Goal: Information Seeking & Learning: Check status

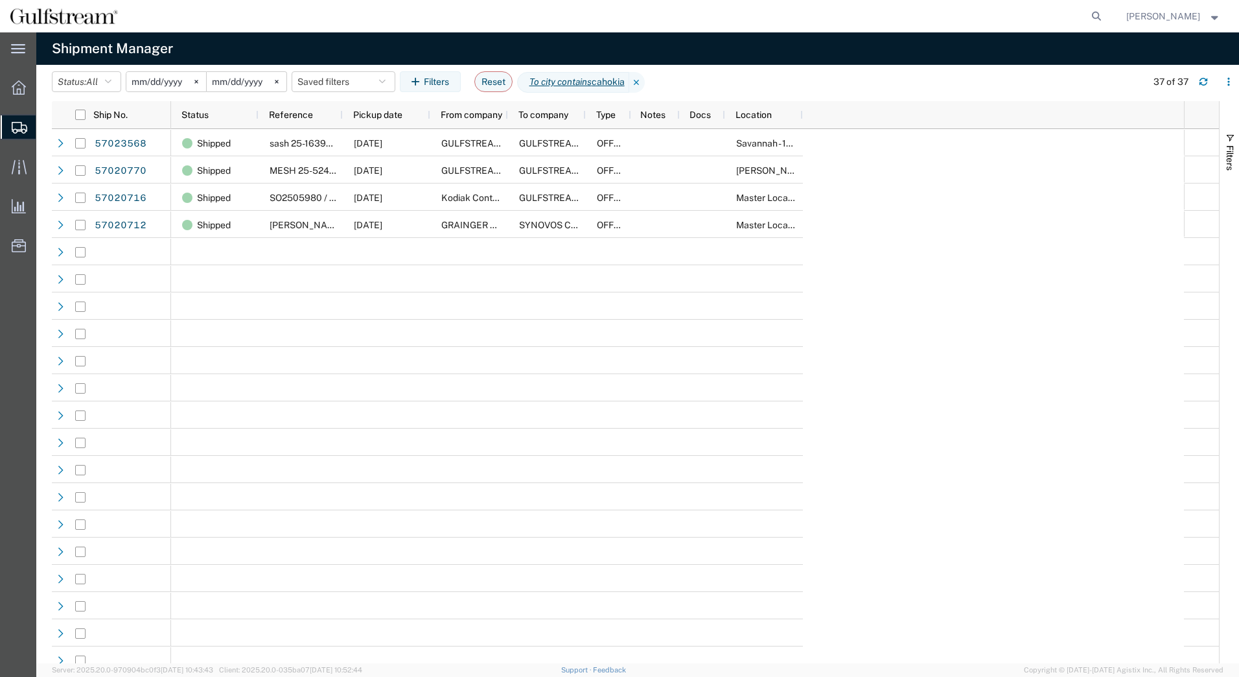
click at [193, 84] on svg-icon at bounding box center [196, 81] width 19 height 19
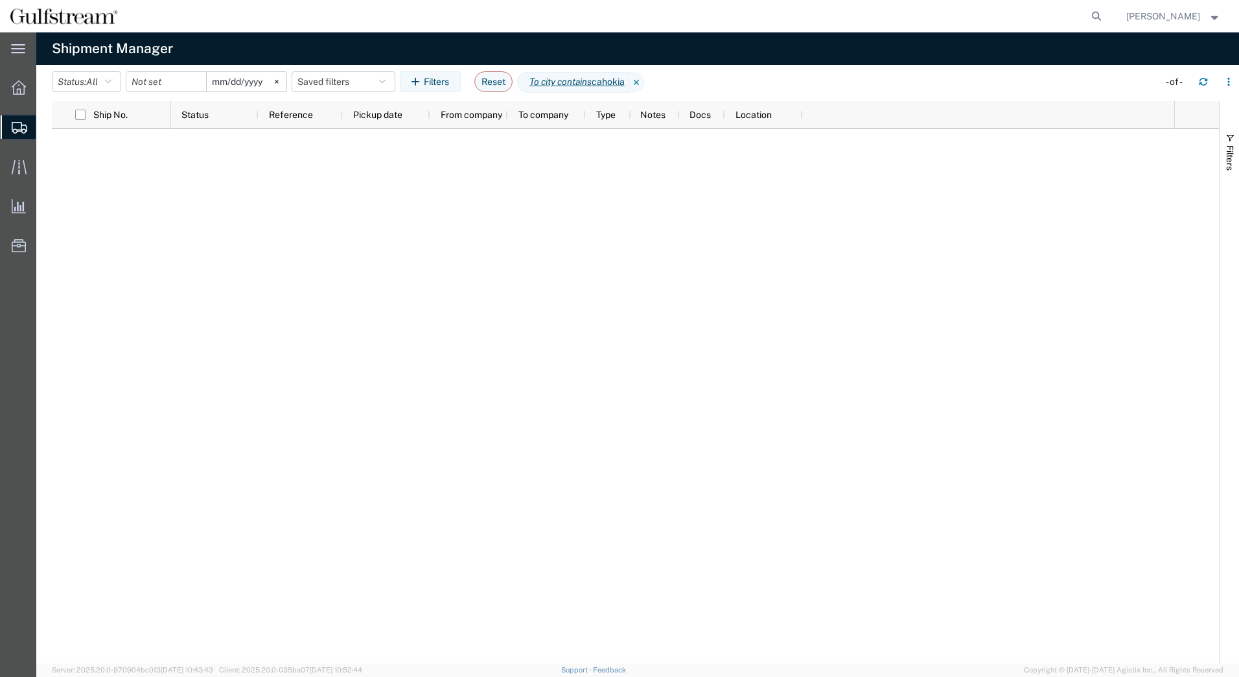
click at [278, 82] on icon at bounding box center [276, 81] width 3 height 3
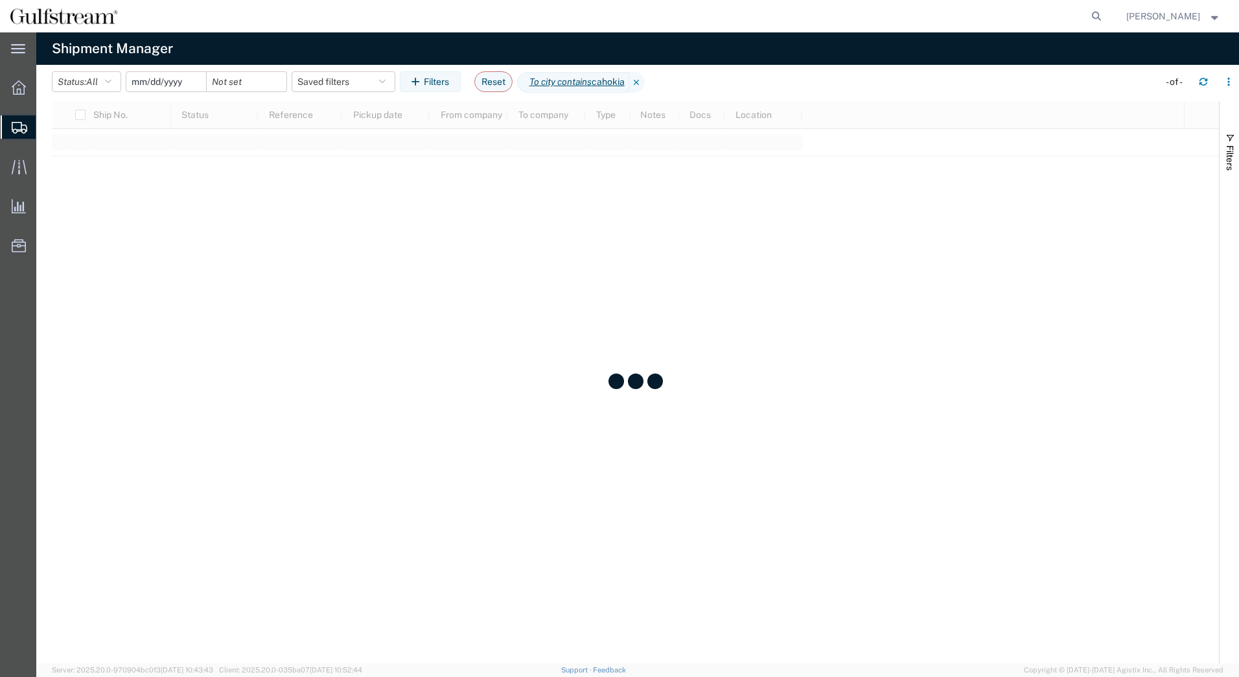
click at [167, 79] on input "date" at bounding box center [166, 81] width 80 height 19
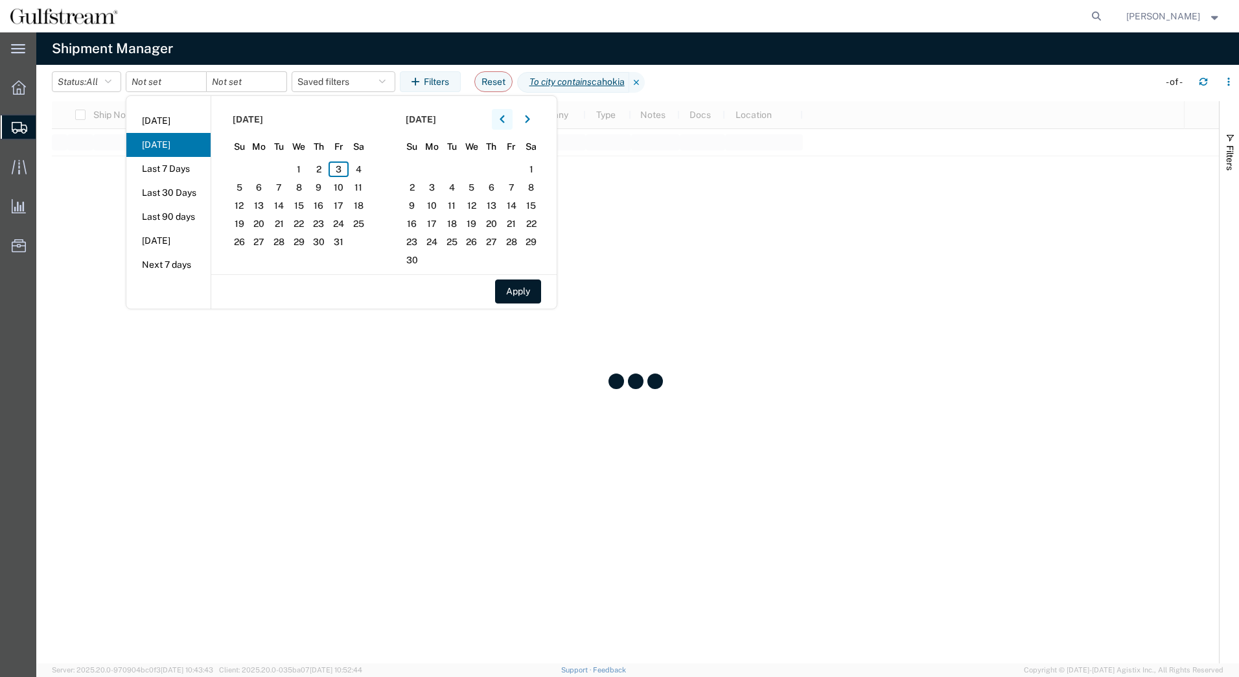
click at [504, 117] on icon "button" at bounding box center [502, 119] width 5 height 9
click at [323, 205] on span "18" at bounding box center [319, 206] width 20 height 16
click at [363, 204] on span "20" at bounding box center [359, 206] width 20 height 16
drag, startPoint x: 523, startPoint y: 289, endPoint x: 524, endPoint y: 258, distance: 31.1
click at [522, 289] on button "Apply" at bounding box center [518, 291] width 46 height 24
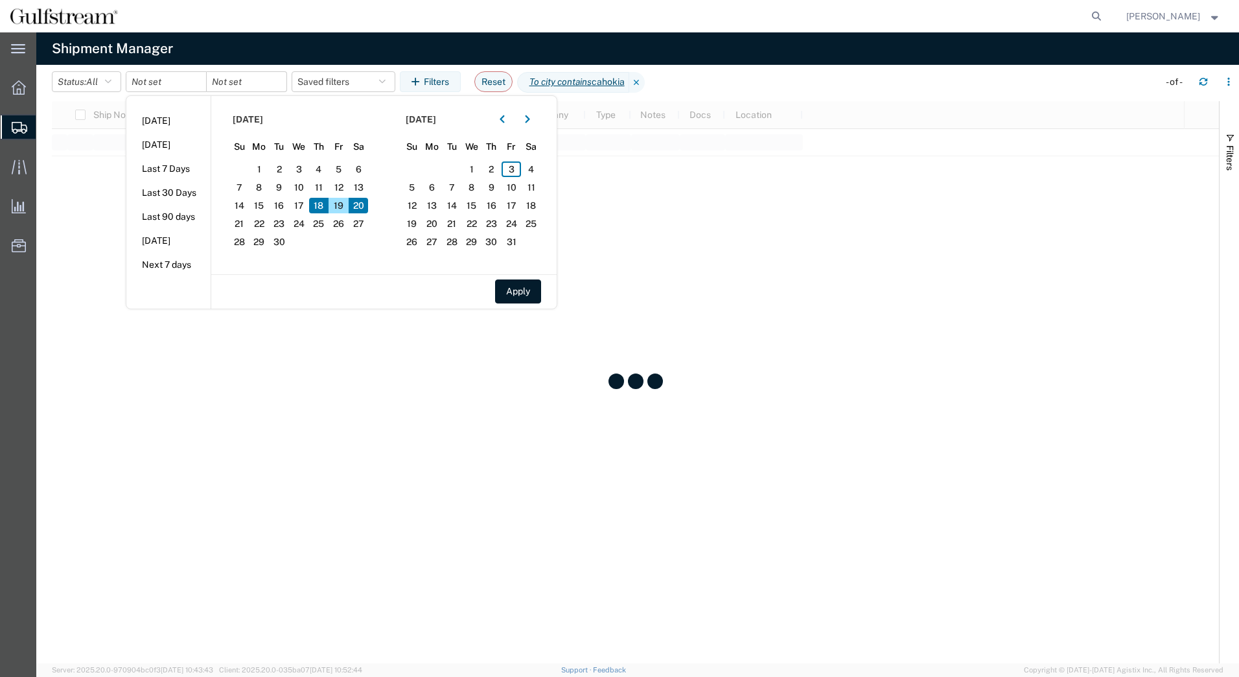
type input "[DATE]"
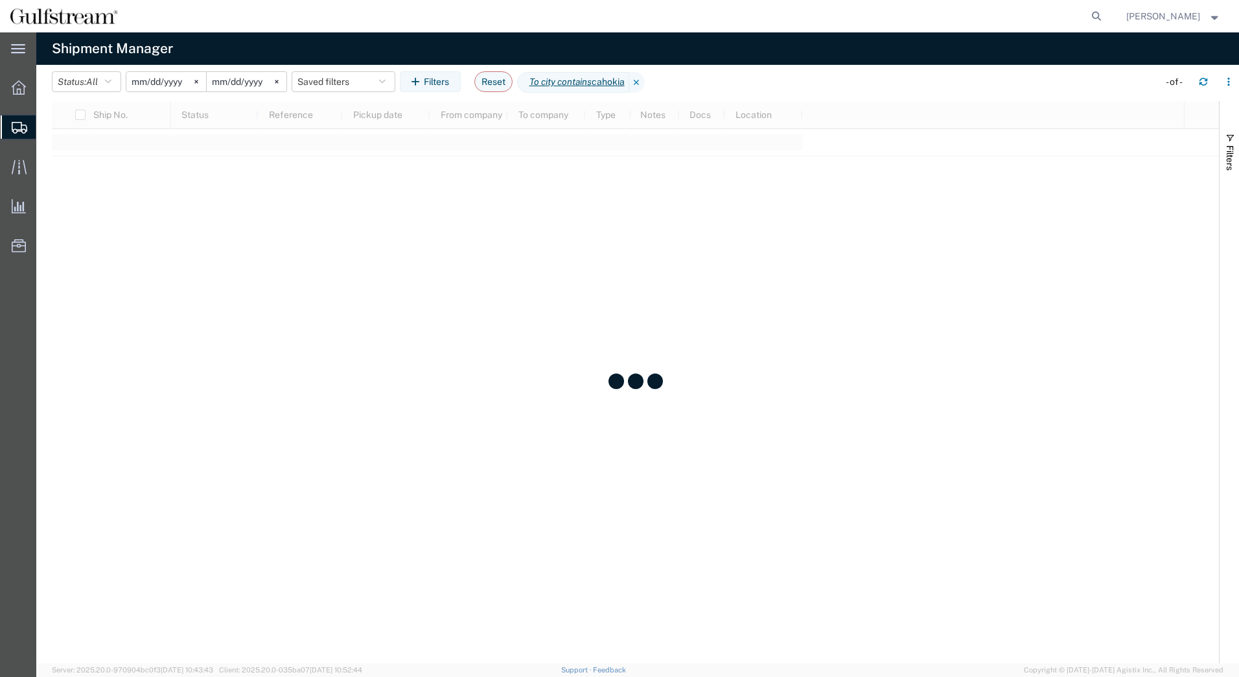
click at [641, 82] on icon at bounding box center [637, 82] width 16 height 21
click at [446, 82] on button "Filters" at bounding box center [430, 81] width 61 height 21
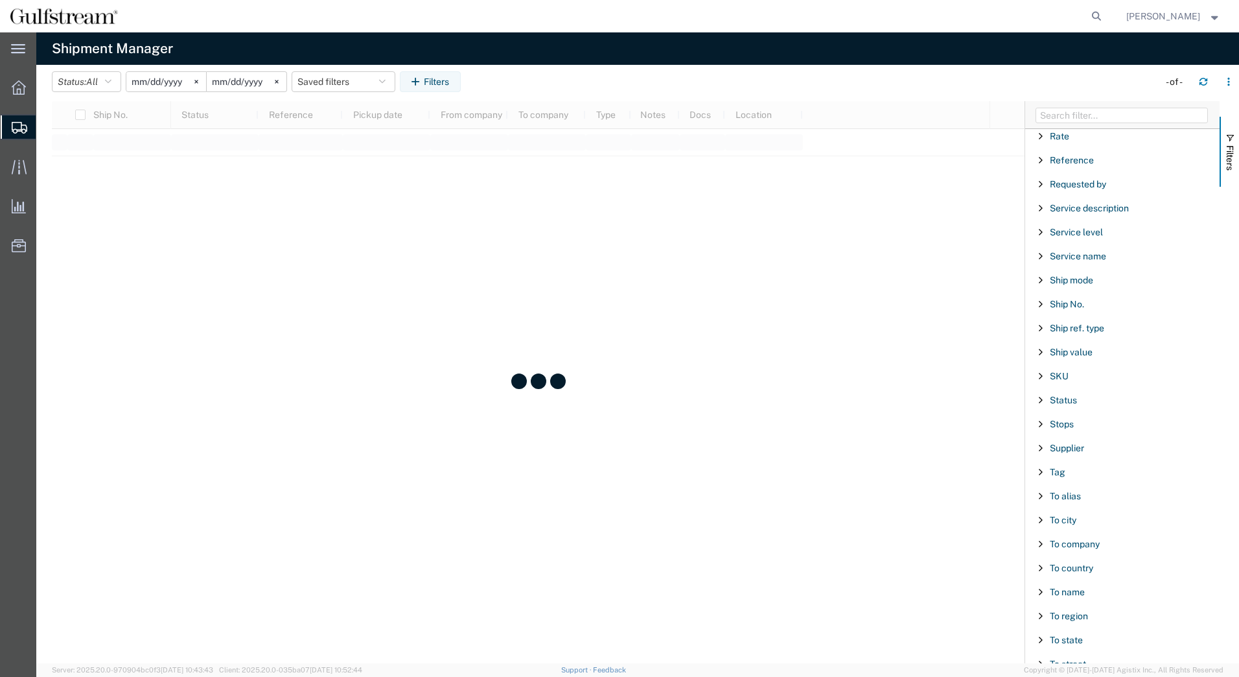
scroll to position [943, 0]
click at [1077, 525] on div "To city" at bounding box center [1122, 517] width 194 height 23
click at [1073, 517] on span "To city" at bounding box center [1063, 517] width 27 height 10
click at [1080, 571] on input "Filter Value" at bounding box center [1127, 572] width 170 height 16
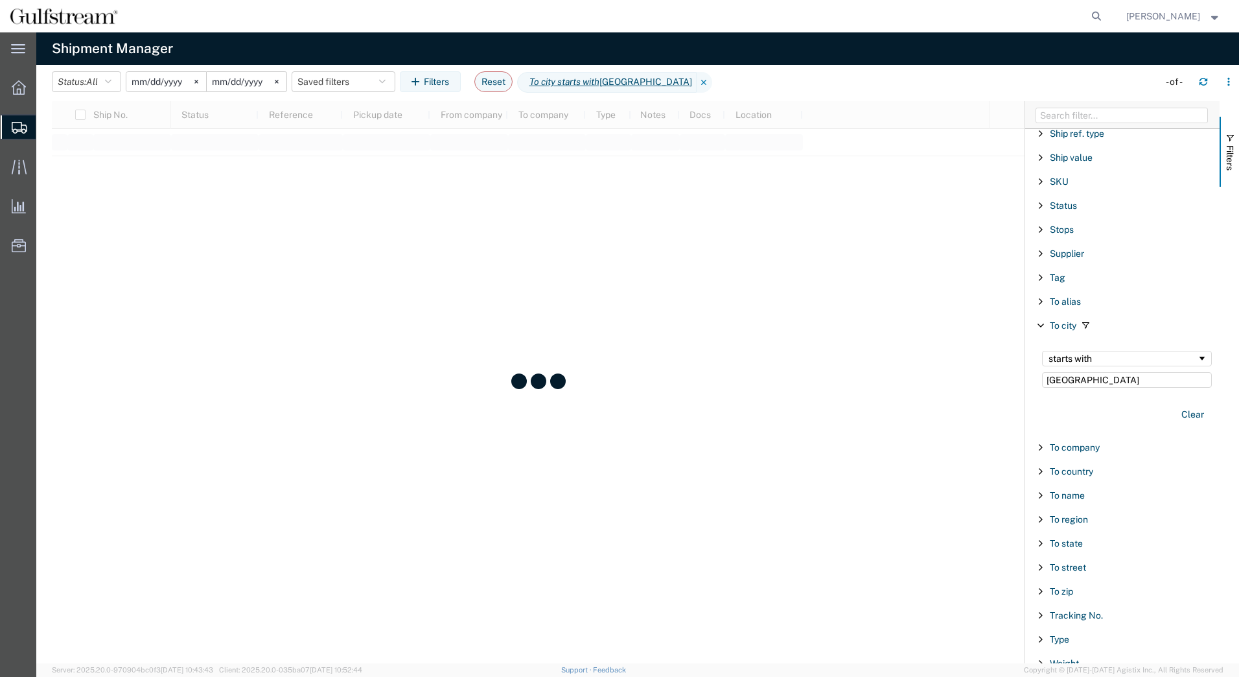
scroll to position [1137, 0]
type input "[GEOGRAPHIC_DATA]"
click at [1185, 408] on button "Clear" at bounding box center [1193, 412] width 38 height 21
click at [1046, 592] on div "To zip" at bounding box center [1122, 588] width 194 height 23
click at [1071, 647] on input "Filter Value" at bounding box center [1127, 644] width 170 height 16
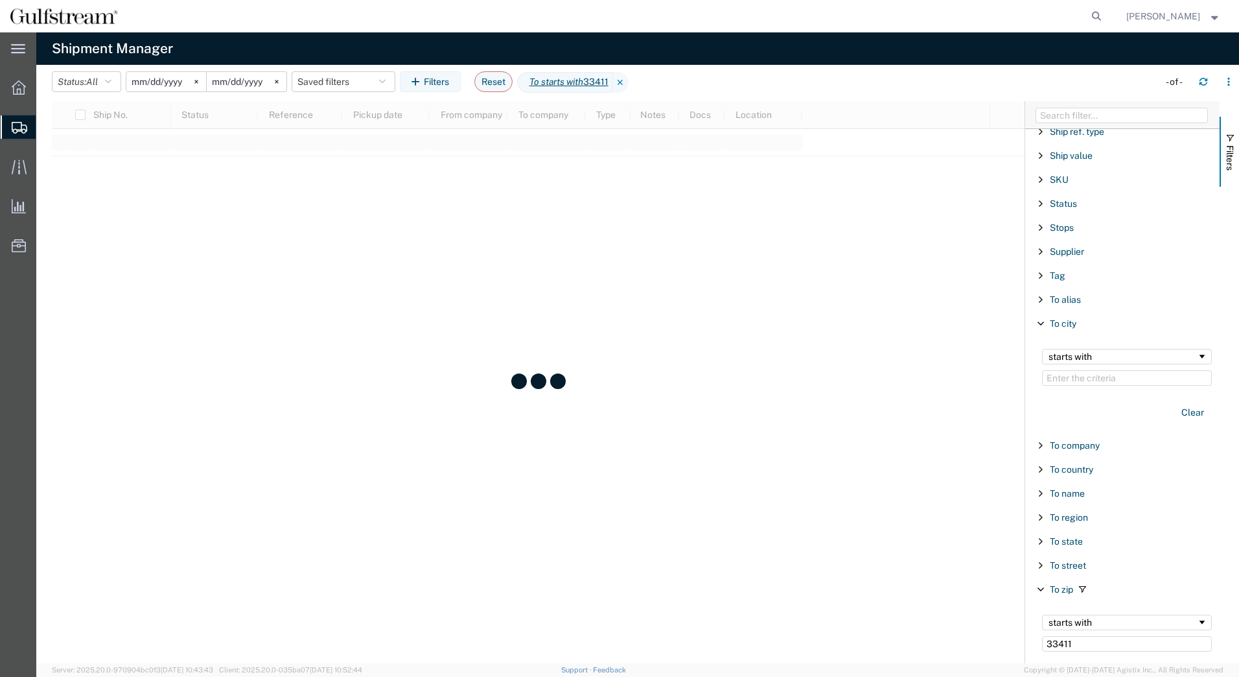
type input "33411"
click at [1197, 621] on span "Filtering operator" at bounding box center [1202, 622] width 10 height 10
click at [1091, 642] on input "33411" at bounding box center [1127, 644] width 170 height 16
click at [372, 393] on div at bounding box center [538, 382] width 973 height 562
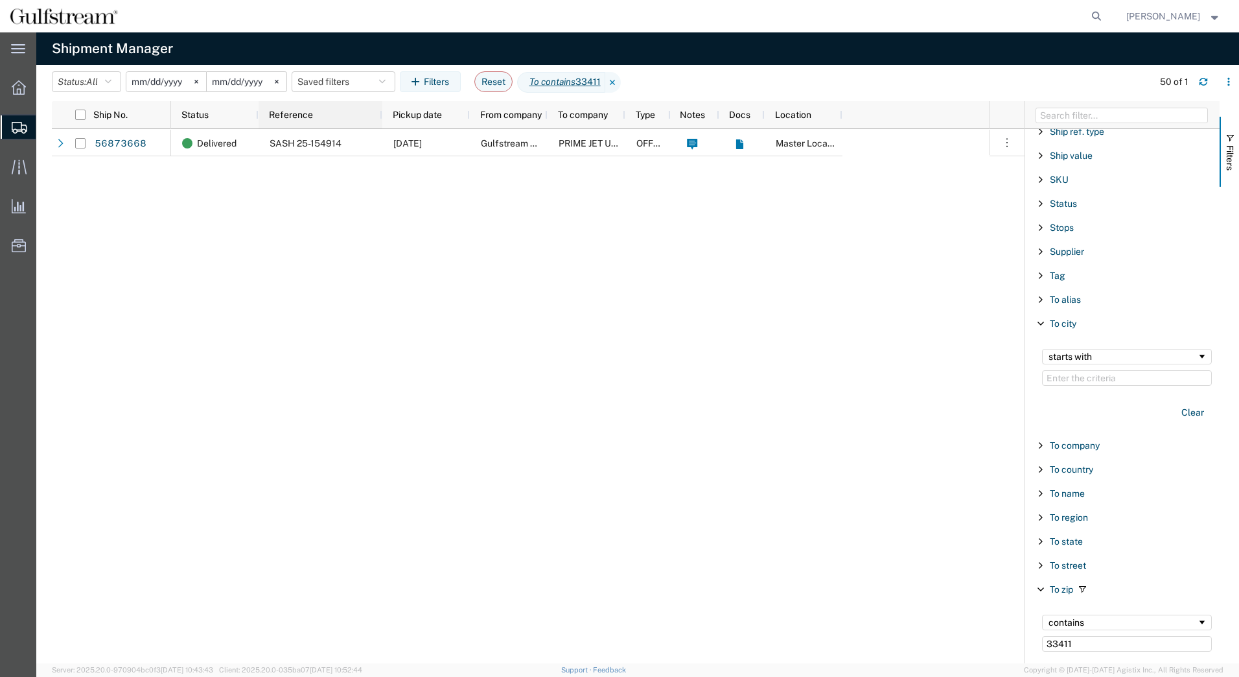
drag, startPoint x: 341, startPoint y: 118, endPoint x: 399, endPoint y: 114, distance: 58.5
click at [384, 114] on div at bounding box center [381, 114] width 5 height 27
click at [257, 78] on input "[DATE]" at bounding box center [247, 81] width 80 height 19
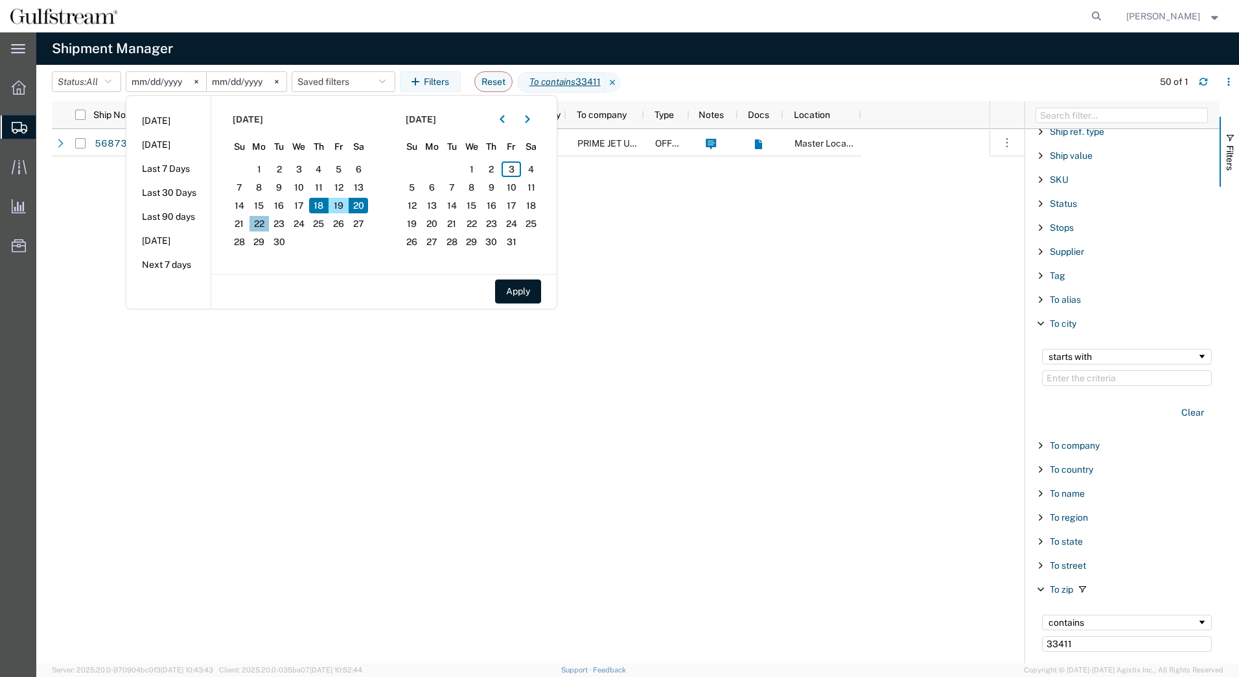
click at [261, 220] on span "22" at bounding box center [260, 224] width 20 height 16
click at [518, 288] on button "Apply" at bounding box center [518, 291] width 46 height 24
type input "[DATE]"
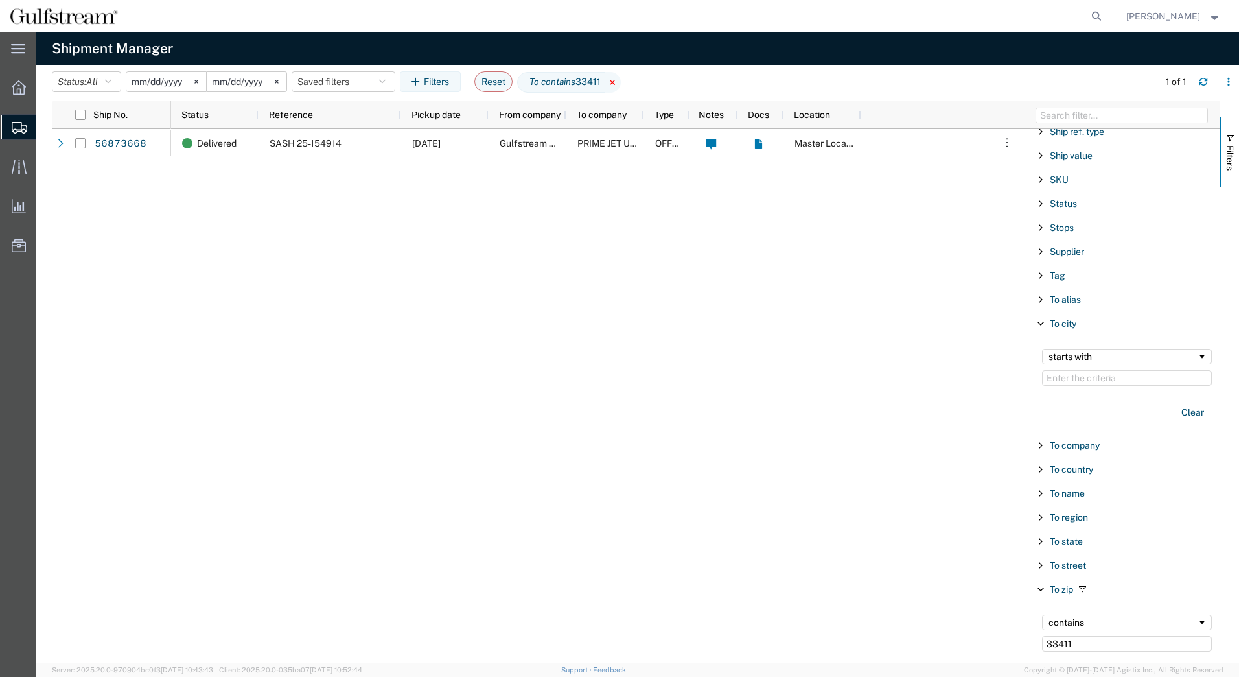
click at [620, 84] on icon at bounding box center [613, 82] width 16 height 21
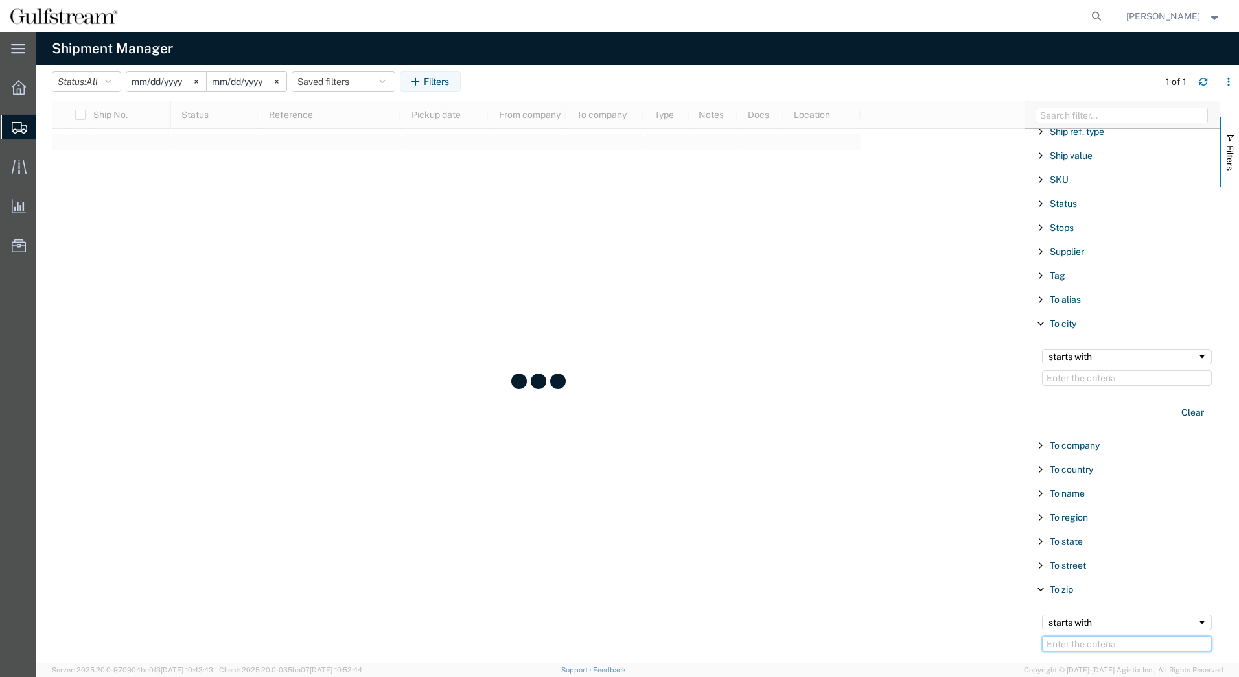
click at [1086, 644] on input "Filter Value" at bounding box center [1127, 644] width 170 height 16
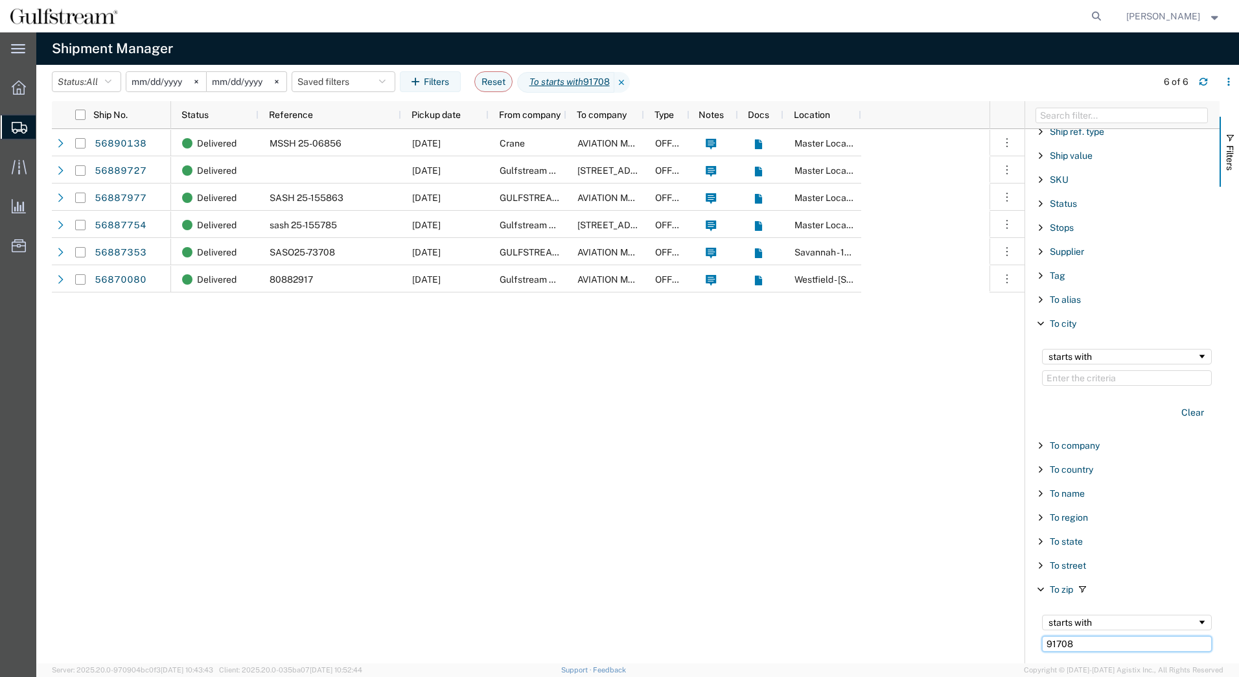
type input "91708"
click at [629, 78] on icon at bounding box center [622, 82] width 16 height 21
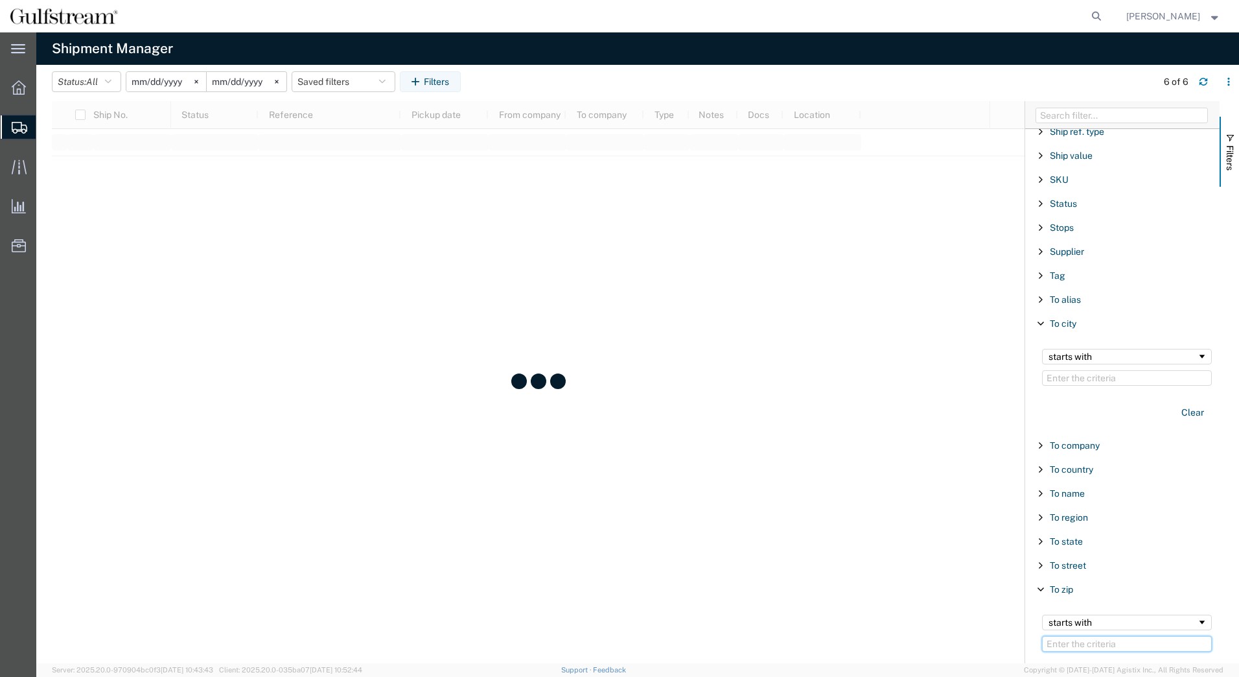
click at [1093, 642] on input "Filter Value" at bounding box center [1127, 644] width 170 height 16
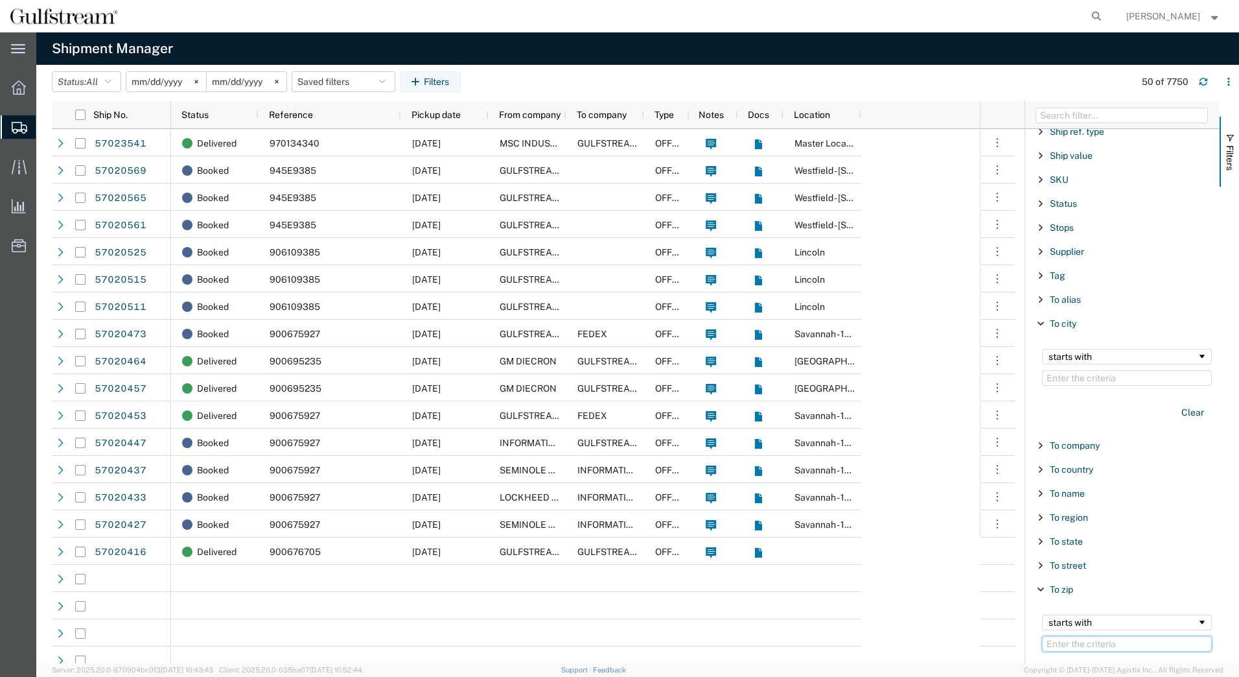
click at [1093, 642] on input "Filter Value" at bounding box center [1127, 644] width 170 height 16
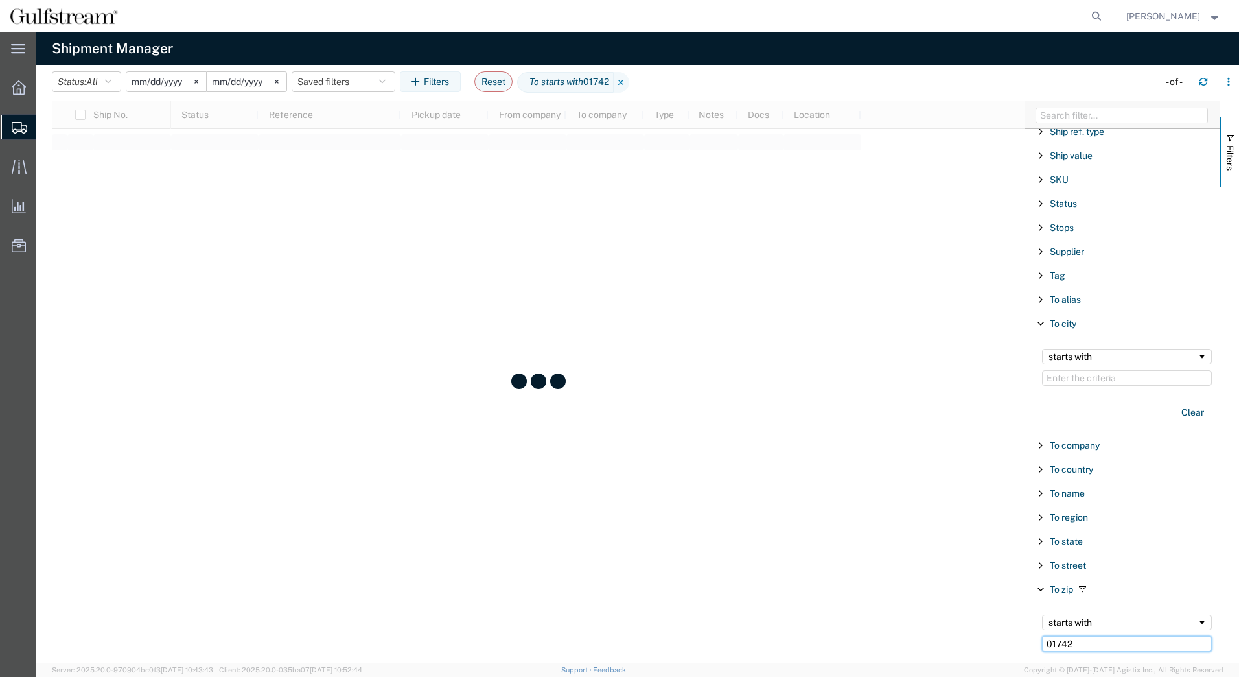
type input "01742"
click at [1084, 622] on div "starts with" at bounding box center [1123, 622] width 148 height 10
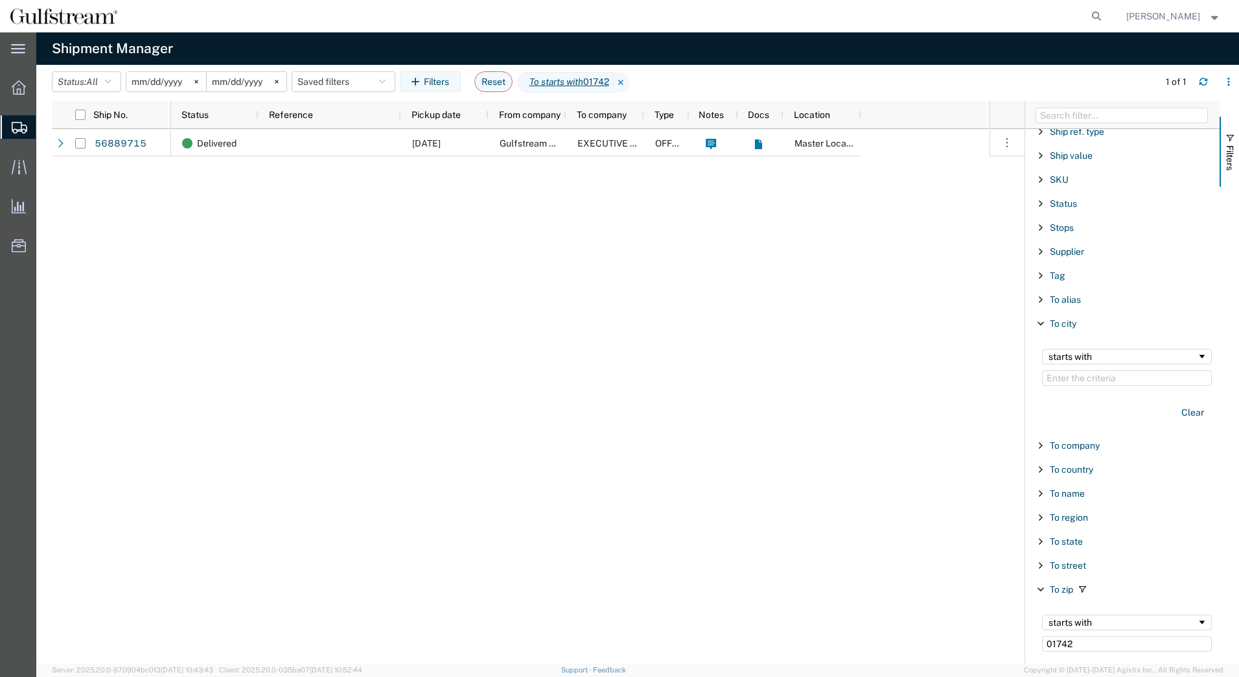
click at [1086, 528] on div "To region" at bounding box center [1122, 517] width 194 height 23
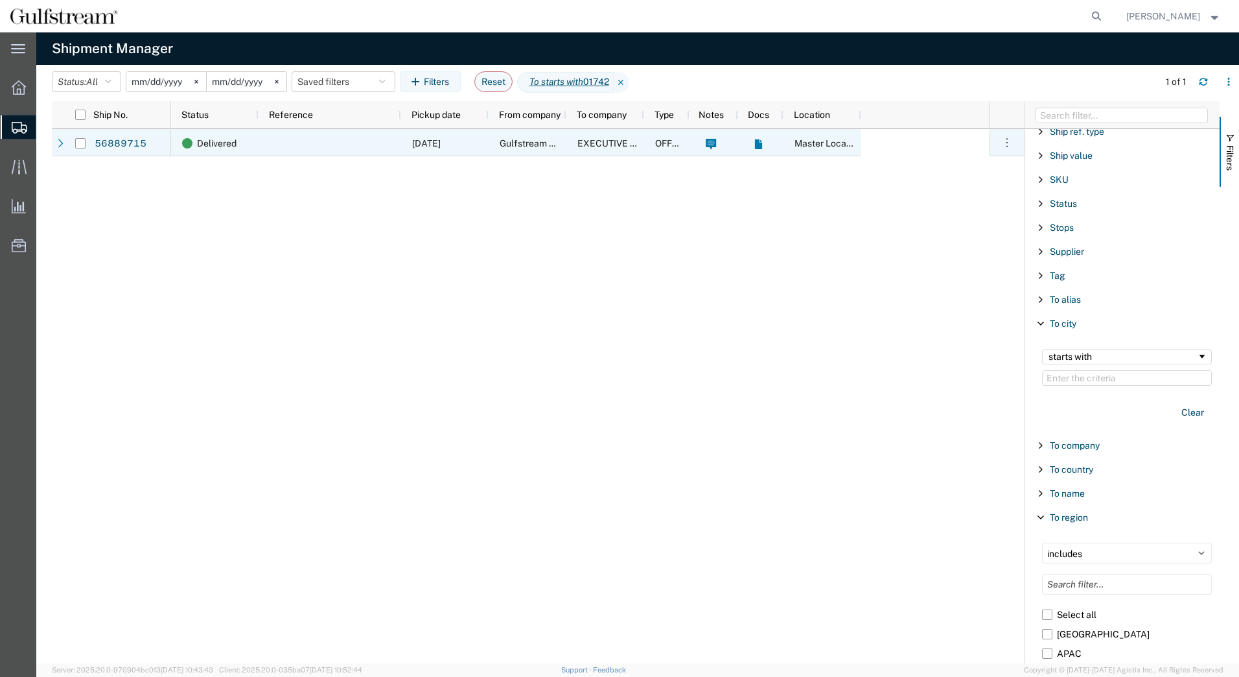
click at [484, 153] on div "[DATE]" at bounding box center [444, 142] width 87 height 27
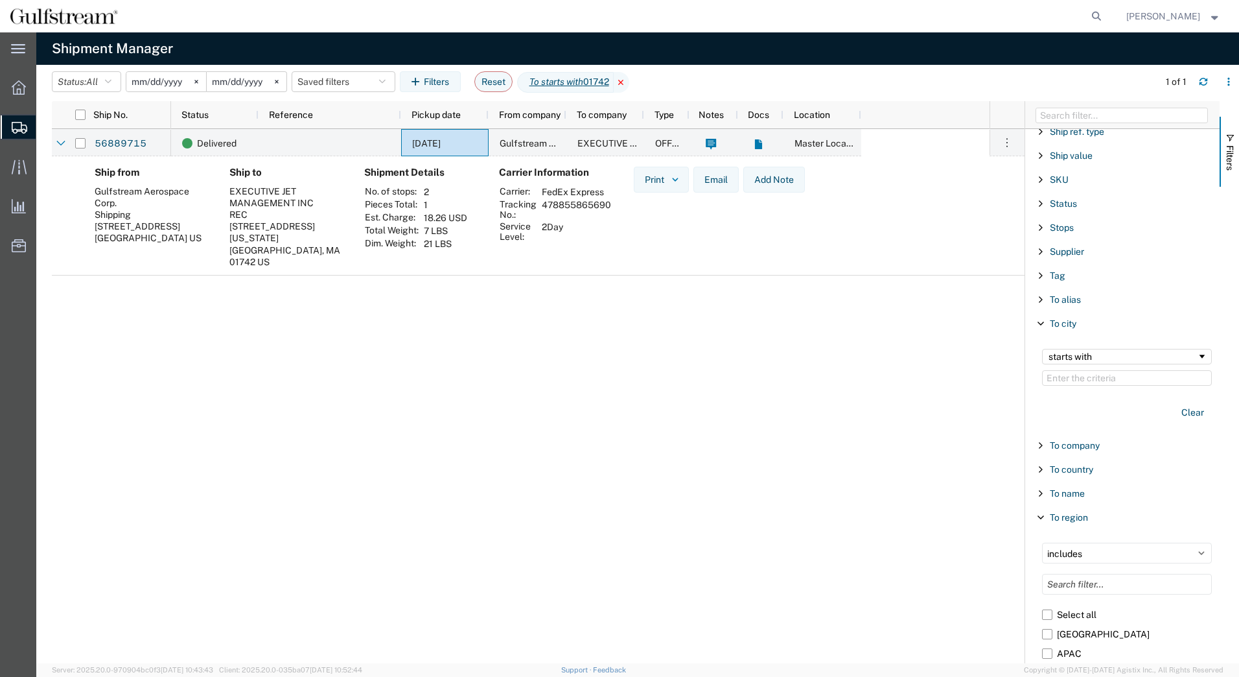
click at [629, 82] on icon at bounding box center [622, 82] width 16 height 21
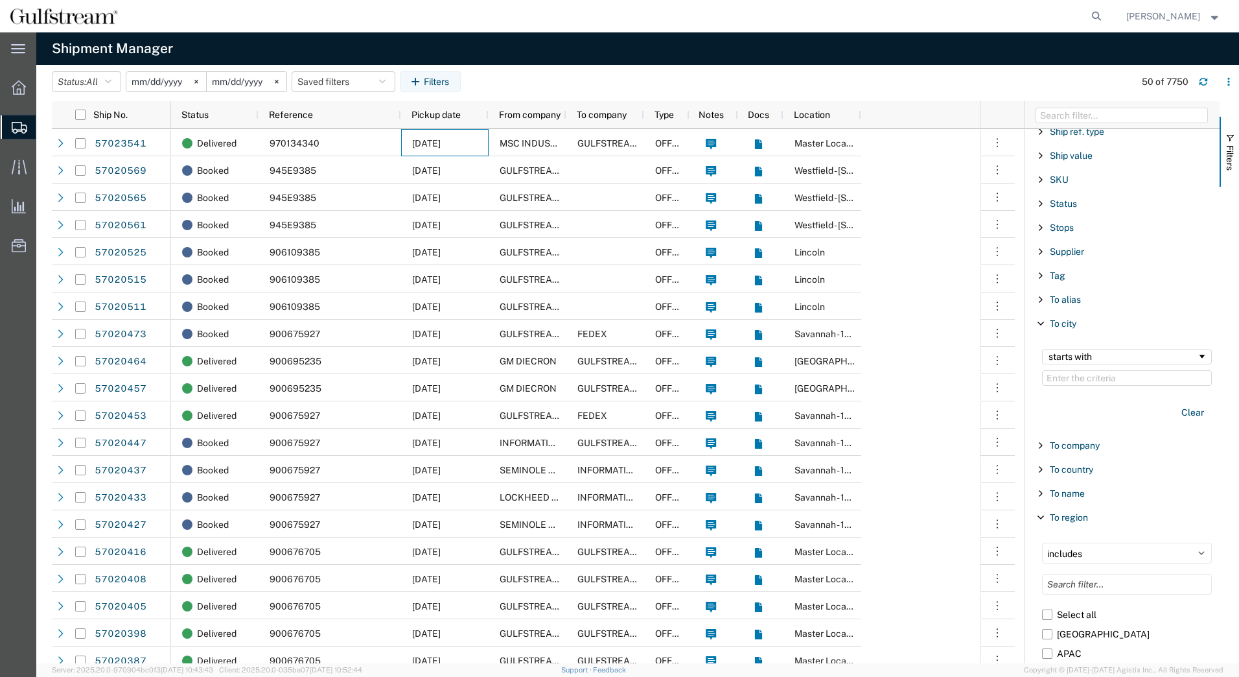
click at [1039, 322] on span "Filter List 66 Filters" at bounding box center [1041, 323] width 10 height 10
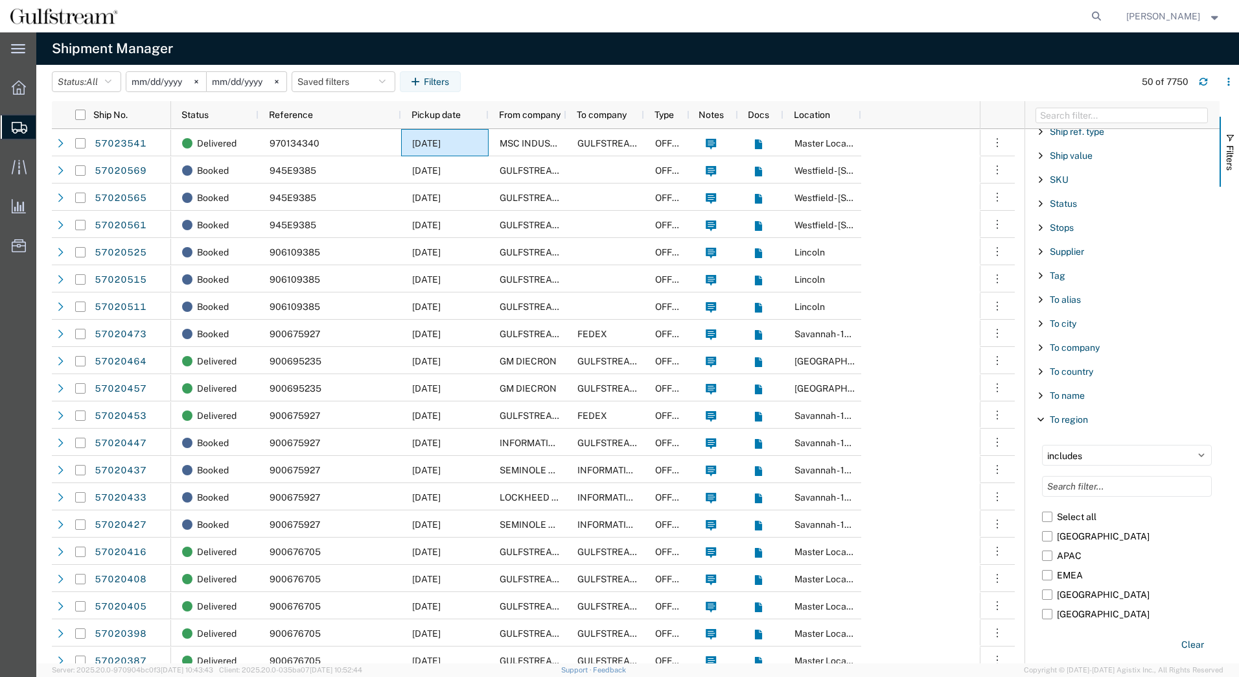
click at [1040, 423] on span "Filter List 66 Filters" at bounding box center [1041, 419] width 10 height 10
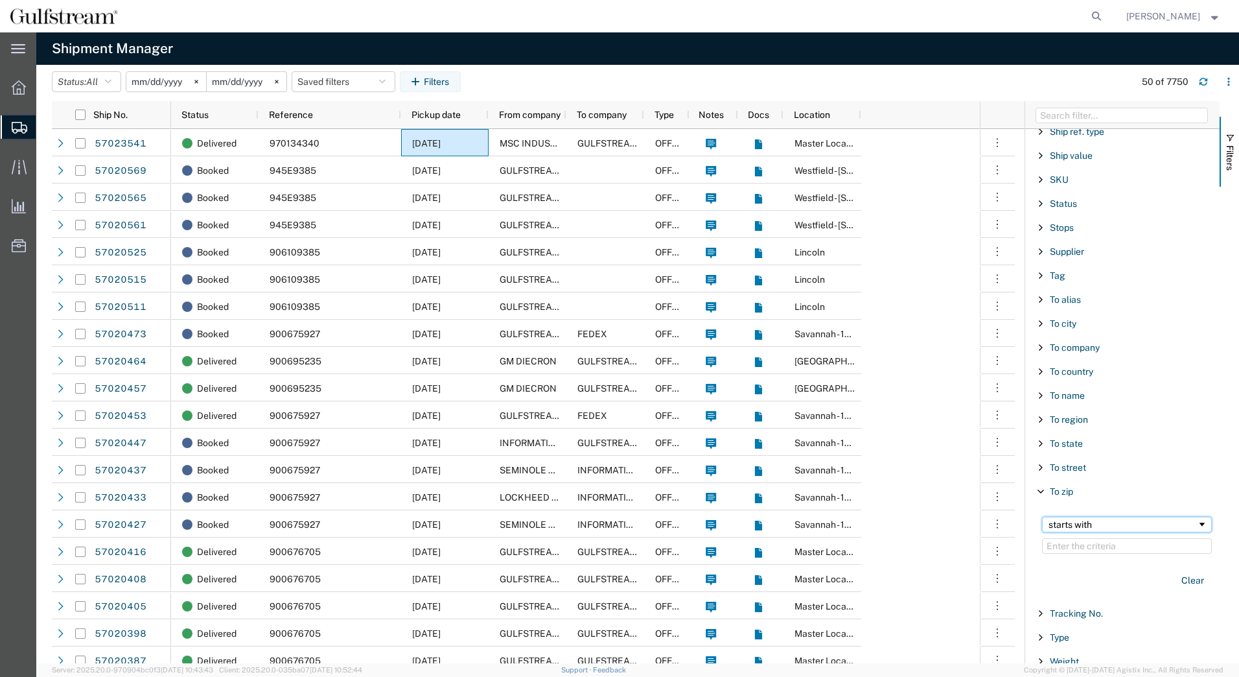
click at [1081, 524] on div "starts with" at bounding box center [1123, 524] width 148 height 10
click at [1072, 546] on input "Filter Value" at bounding box center [1127, 546] width 170 height 16
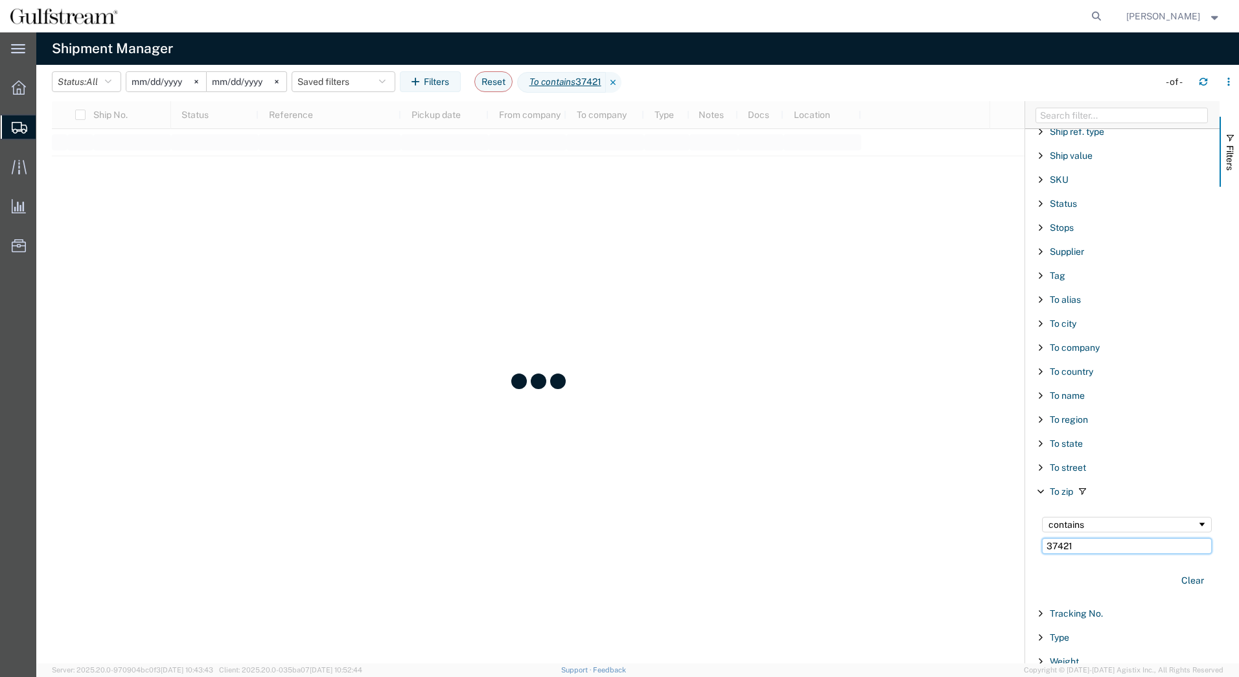
type input "37421"
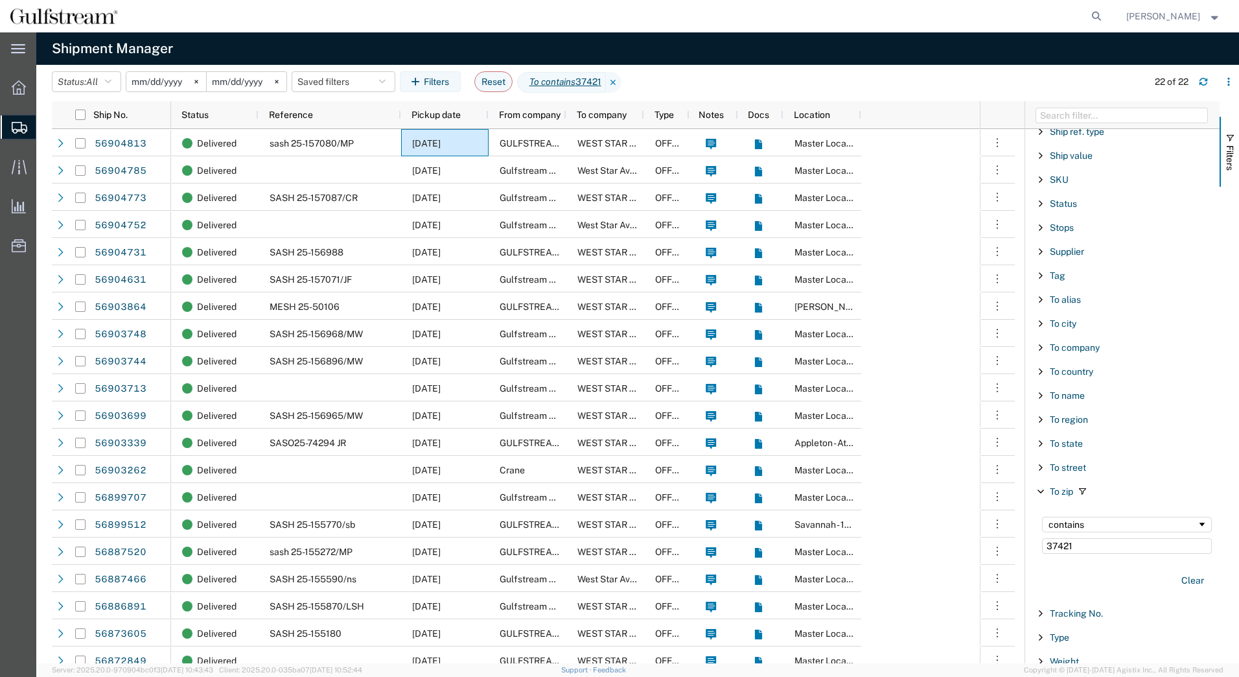
click at [247, 78] on input "[DATE]" at bounding box center [247, 81] width 80 height 19
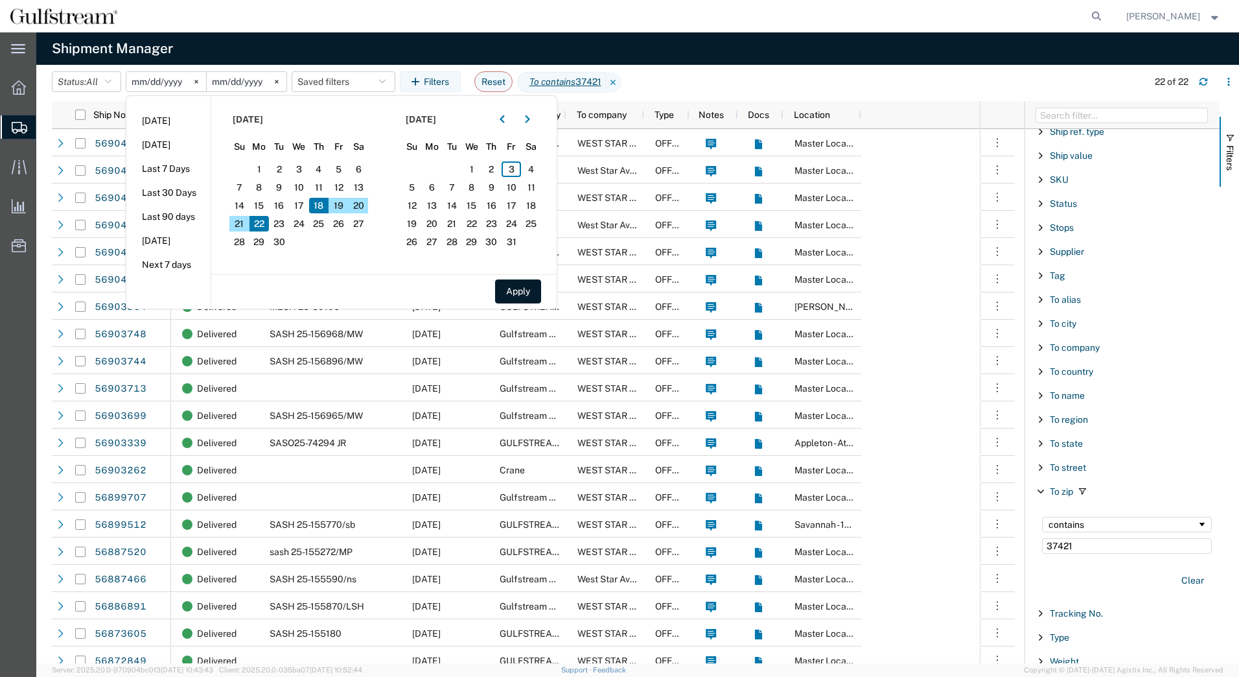
drag, startPoint x: 366, startPoint y: 203, endPoint x: 391, endPoint y: 213, distance: 27.9
click at [365, 203] on span "20" at bounding box center [359, 206] width 20 height 16
click at [534, 286] on button "Apply" at bounding box center [518, 291] width 46 height 24
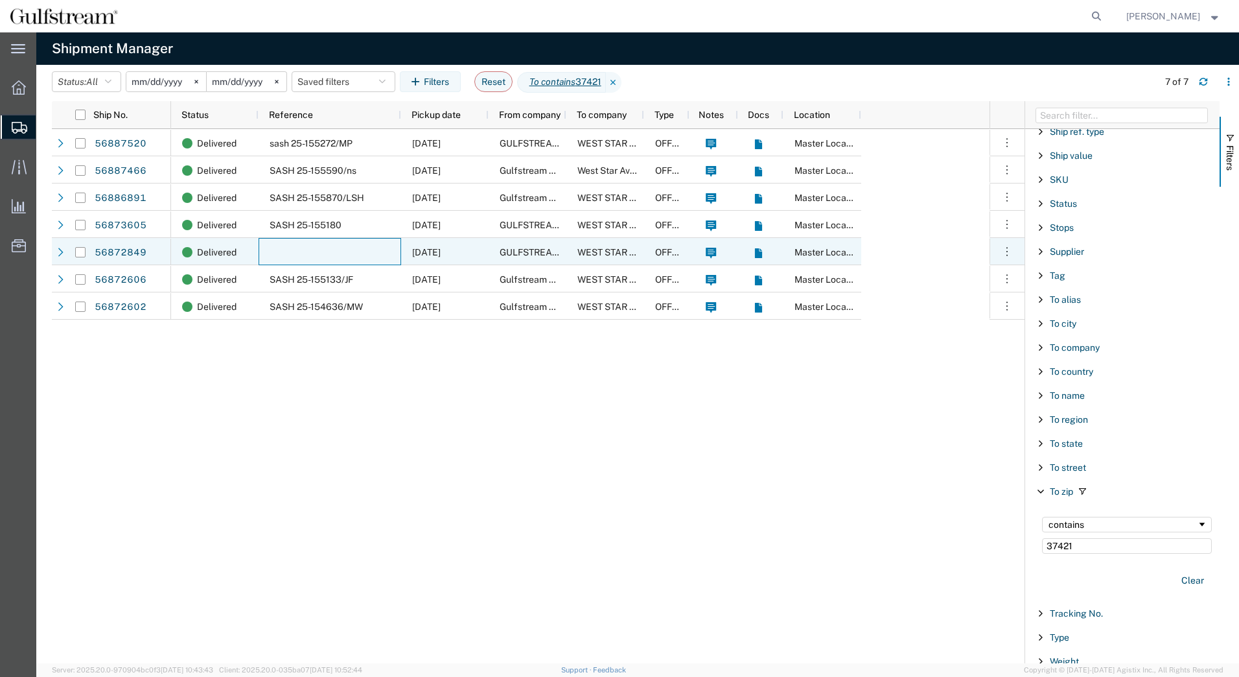
click at [372, 250] on div at bounding box center [330, 251] width 143 height 27
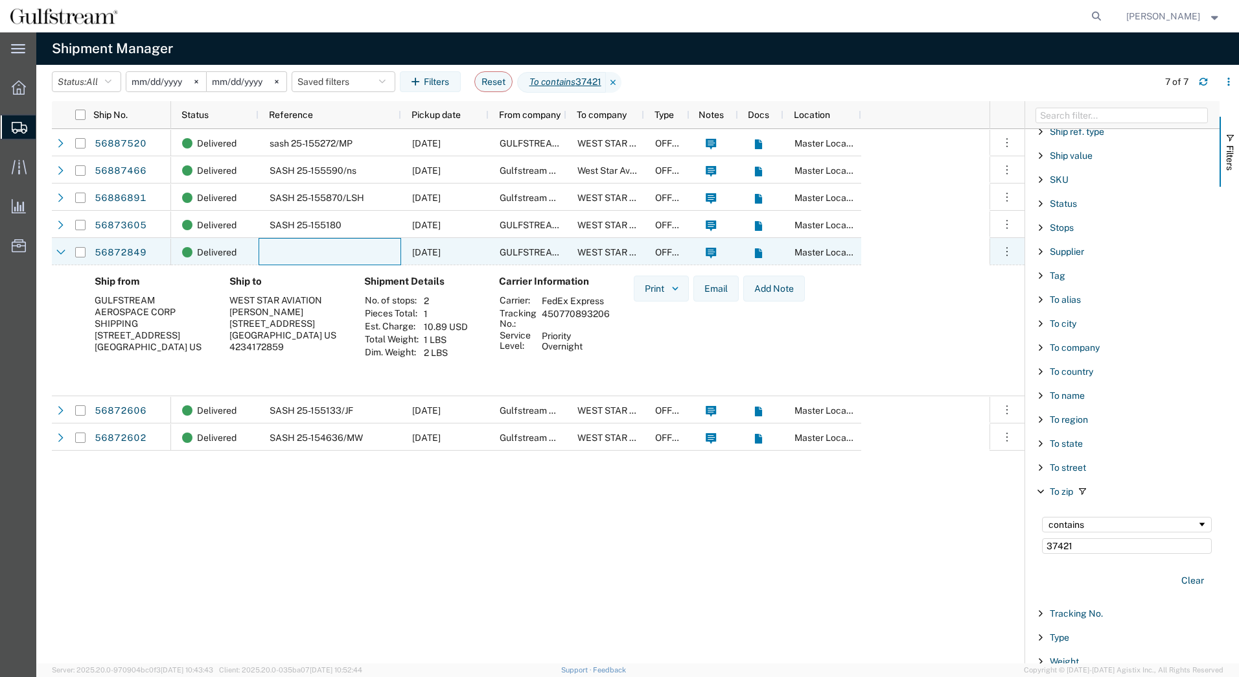
click at [372, 250] on div at bounding box center [330, 251] width 143 height 27
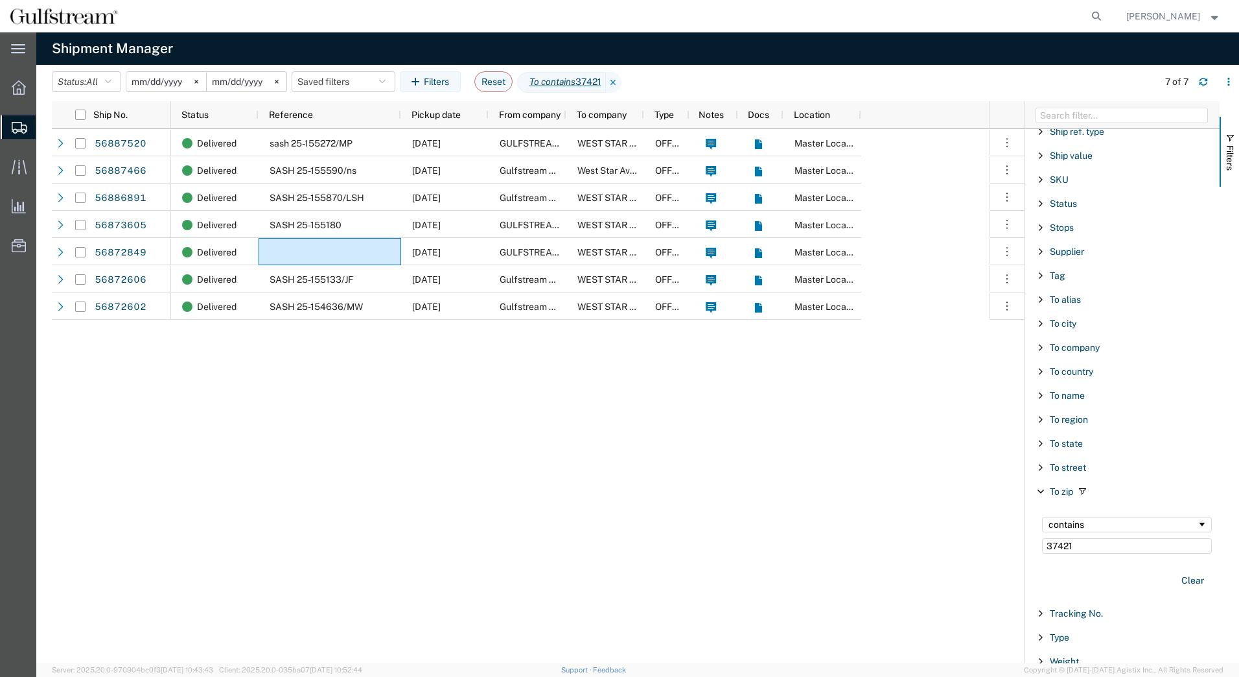
click at [240, 80] on input "[DATE]" at bounding box center [247, 81] width 80 height 19
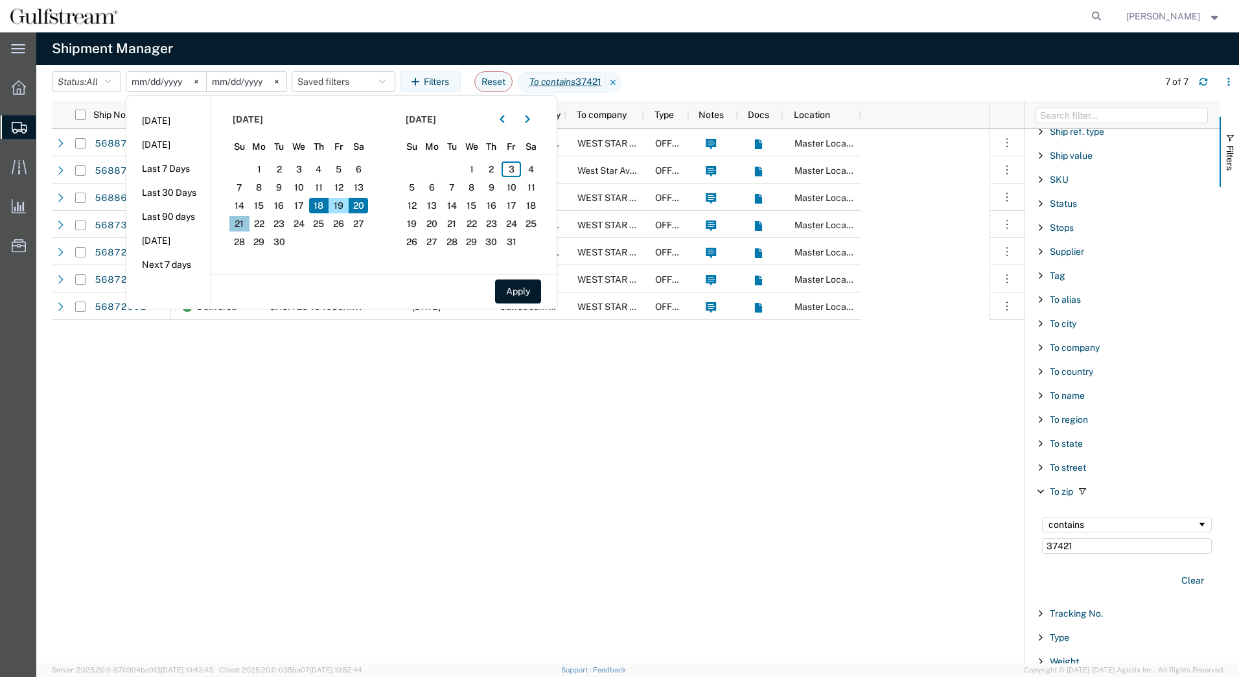
click at [248, 222] on span "21" at bounding box center [239, 224] width 20 height 16
click at [537, 290] on button "Apply" at bounding box center [518, 291] width 46 height 24
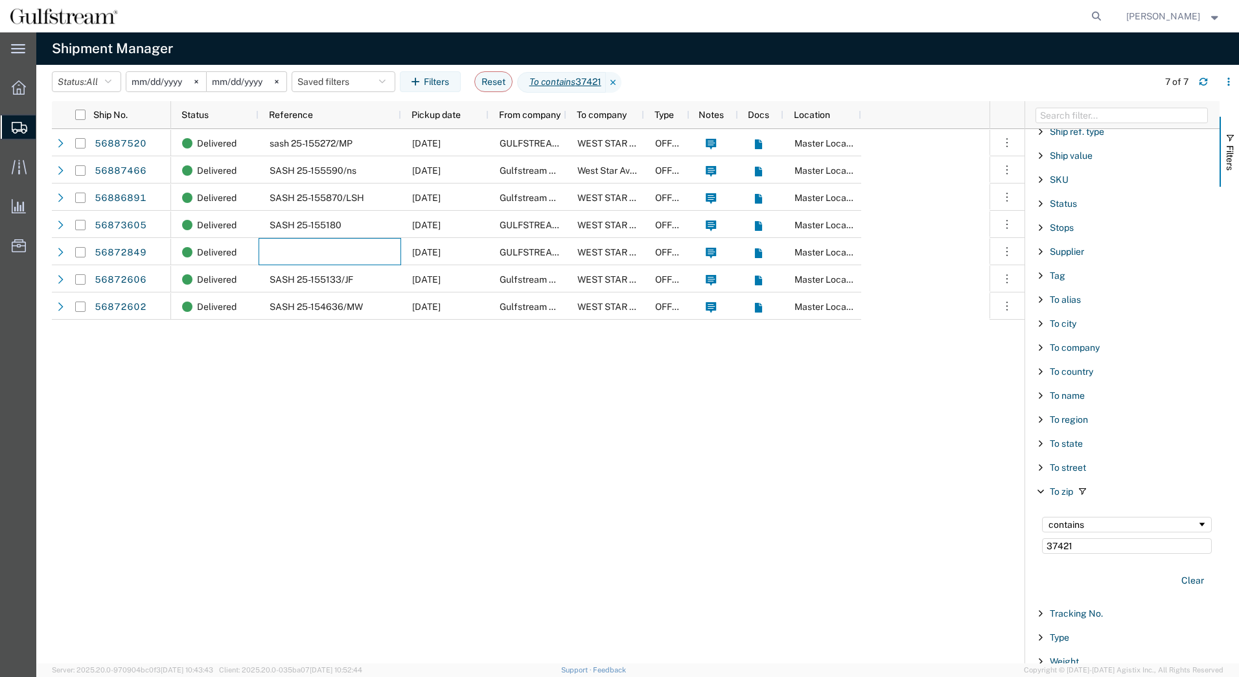
click at [248, 84] on input "[DATE]" at bounding box center [247, 81] width 80 height 19
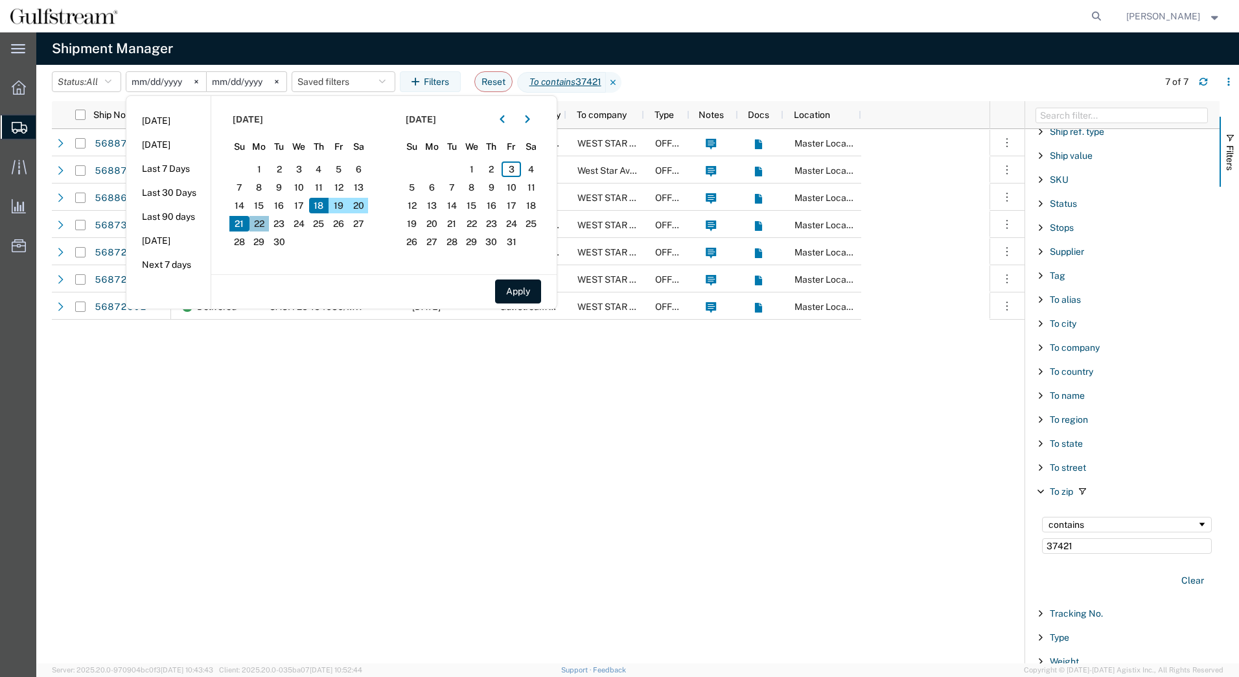
click at [265, 227] on span "22" at bounding box center [260, 224] width 20 height 16
click at [536, 292] on button "Apply" at bounding box center [518, 291] width 46 height 24
type input "[DATE]"
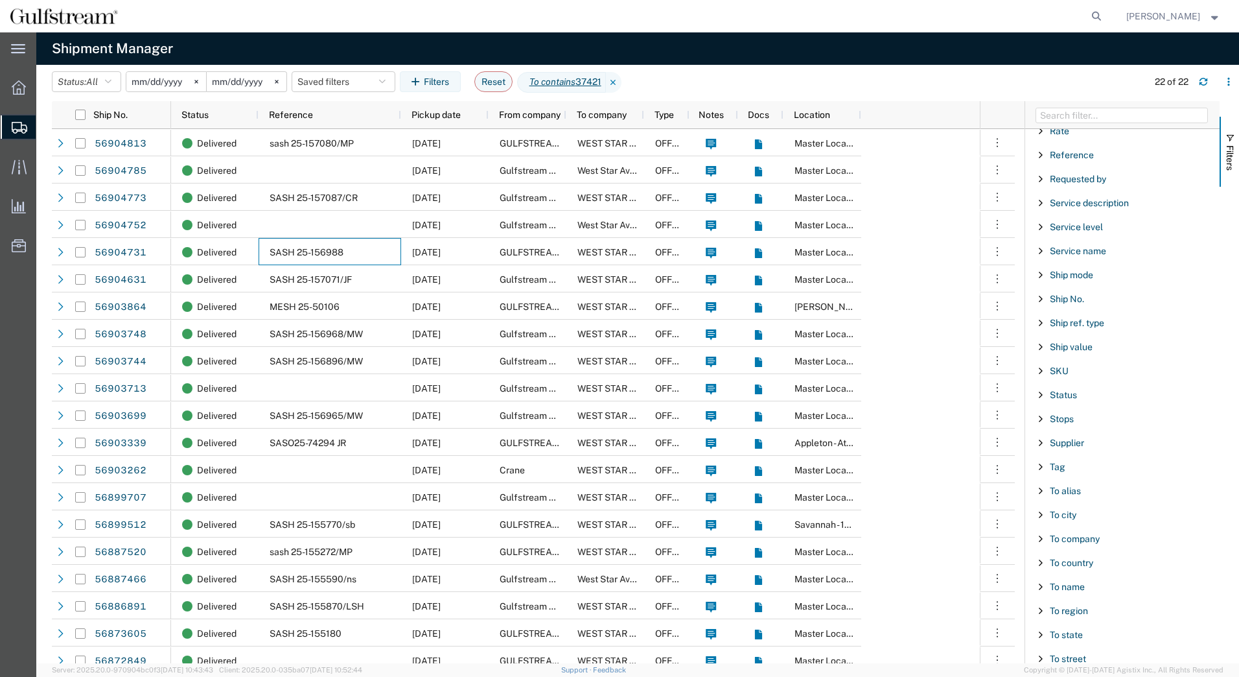
scroll to position [944, 0]
click at [1064, 276] on span "Ship mode" at bounding box center [1071, 277] width 43 height 10
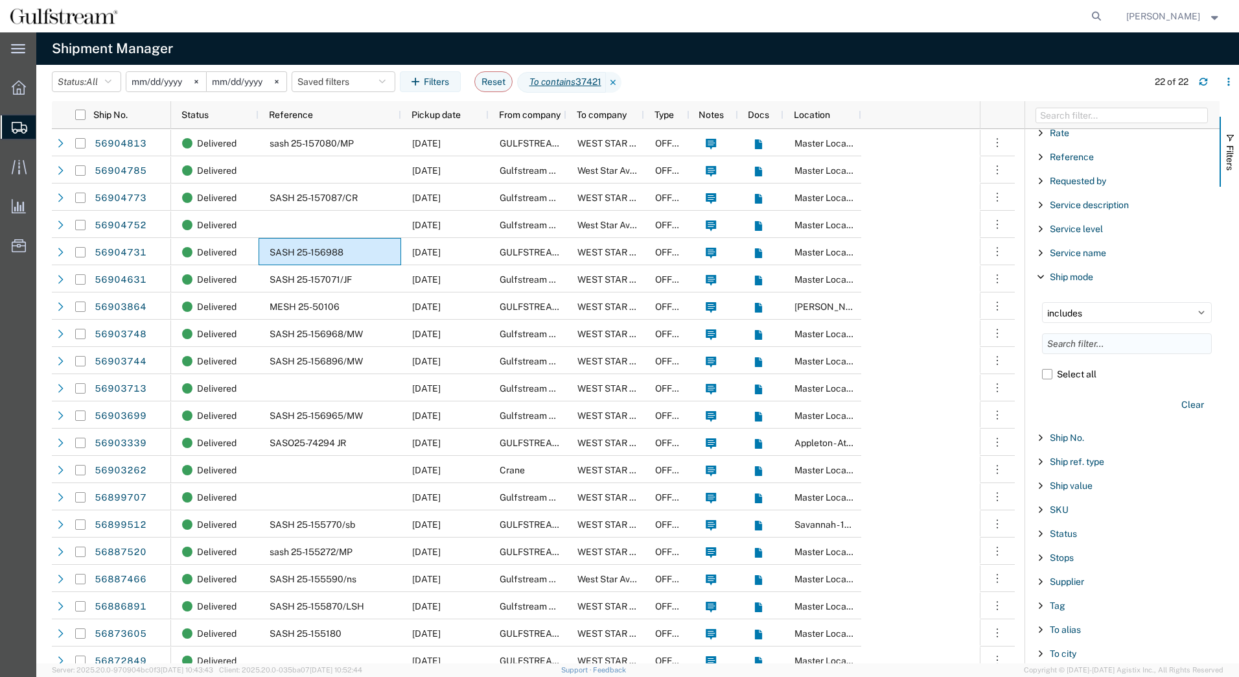
click at [1089, 338] on input "Filter List 66 Filters" at bounding box center [1127, 343] width 170 height 21
click at [1104, 315] on select "includes excludes" at bounding box center [1127, 312] width 170 height 21
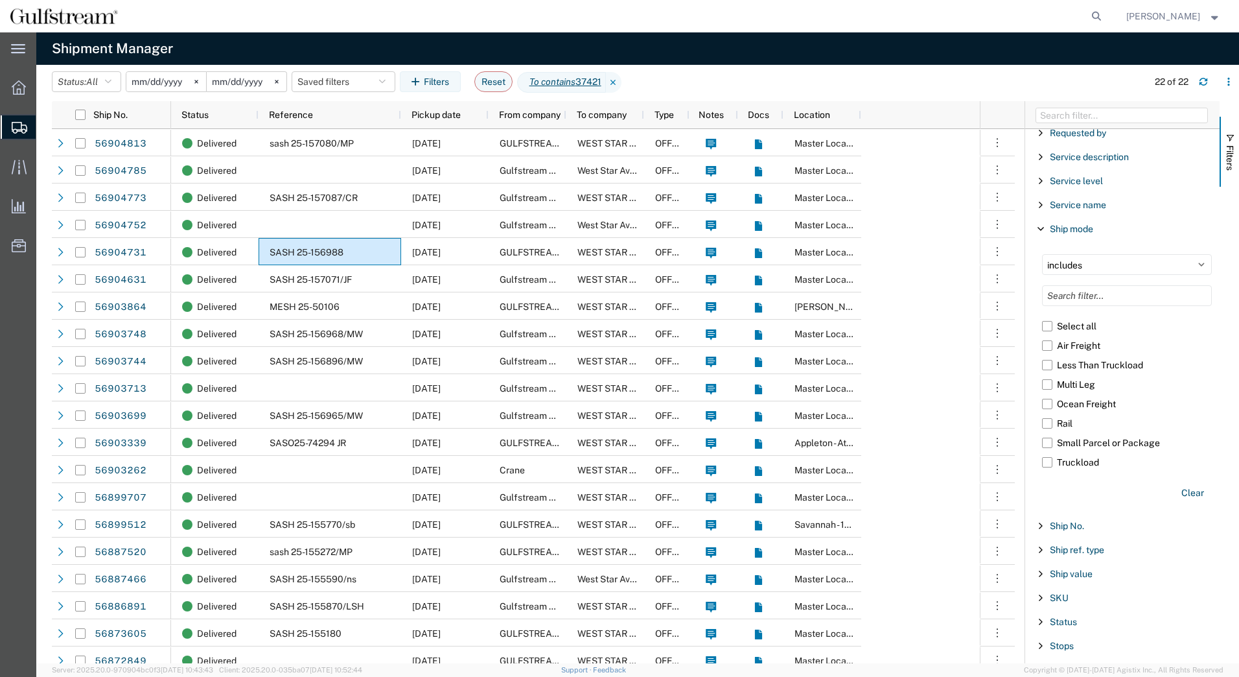
scroll to position [879, 0]
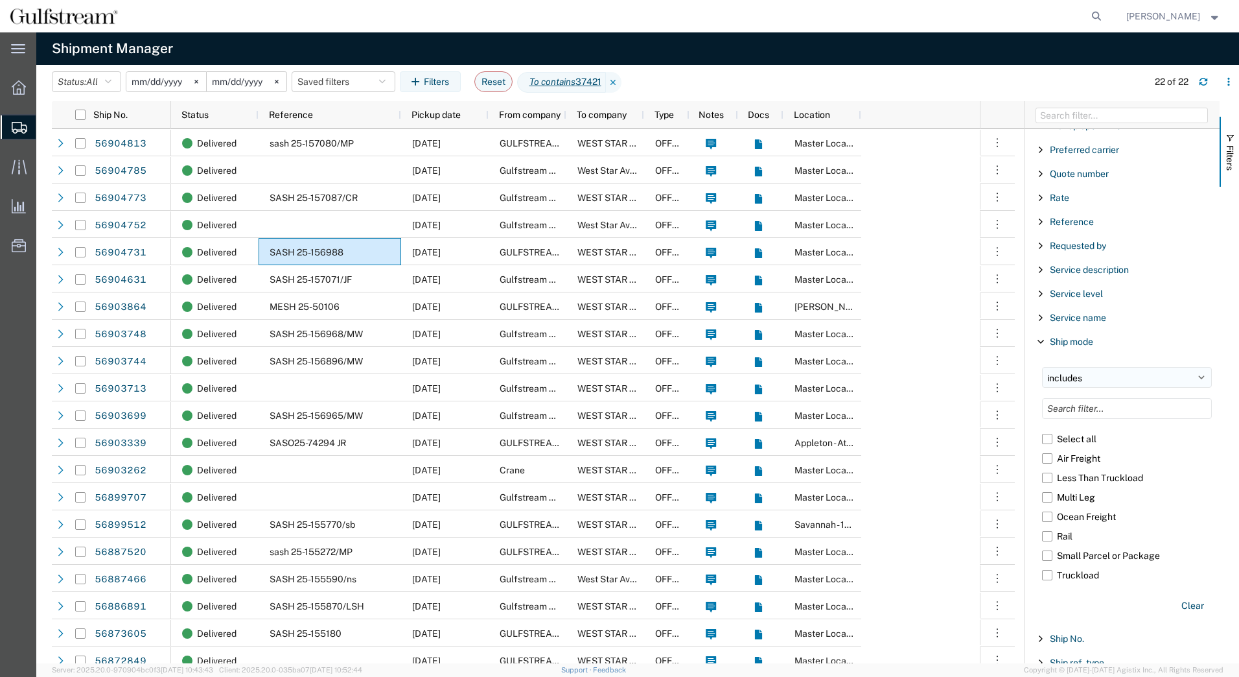
click at [1191, 376] on select "includes excludes" at bounding box center [1127, 377] width 170 height 21
click at [1139, 334] on div "Ship mode" at bounding box center [1122, 341] width 194 height 23
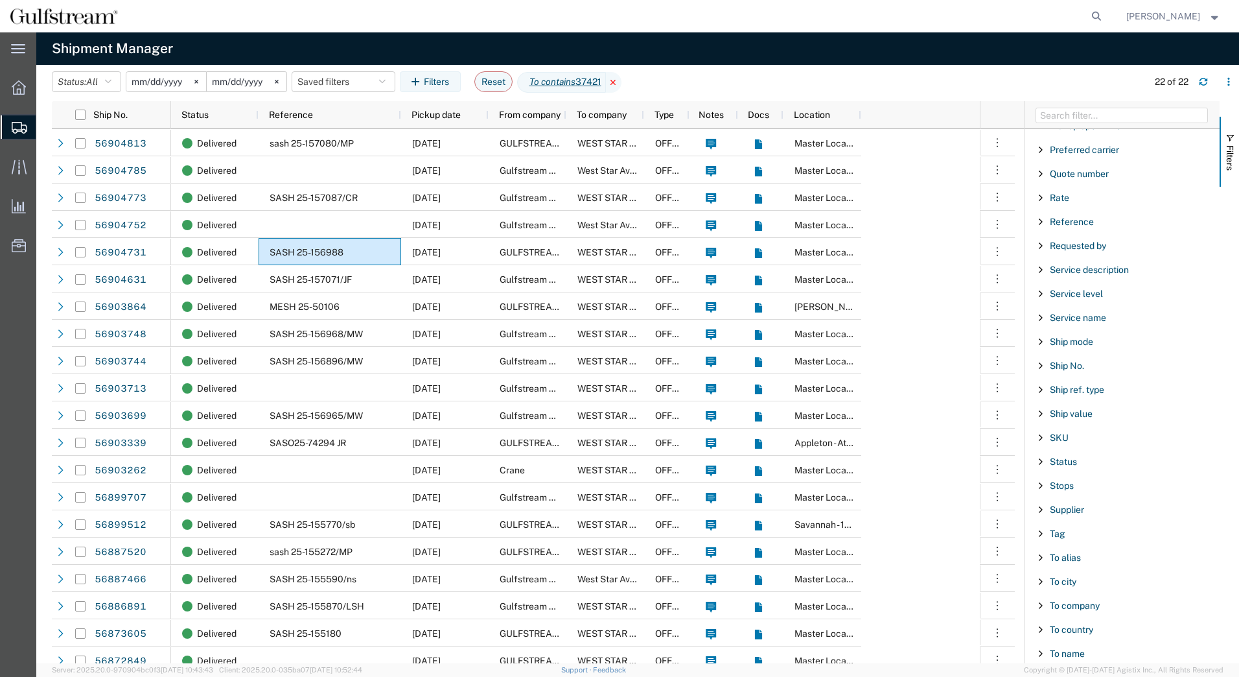
click at [622, 84] on icon at bounding box center [614, 82] width 16 height 21
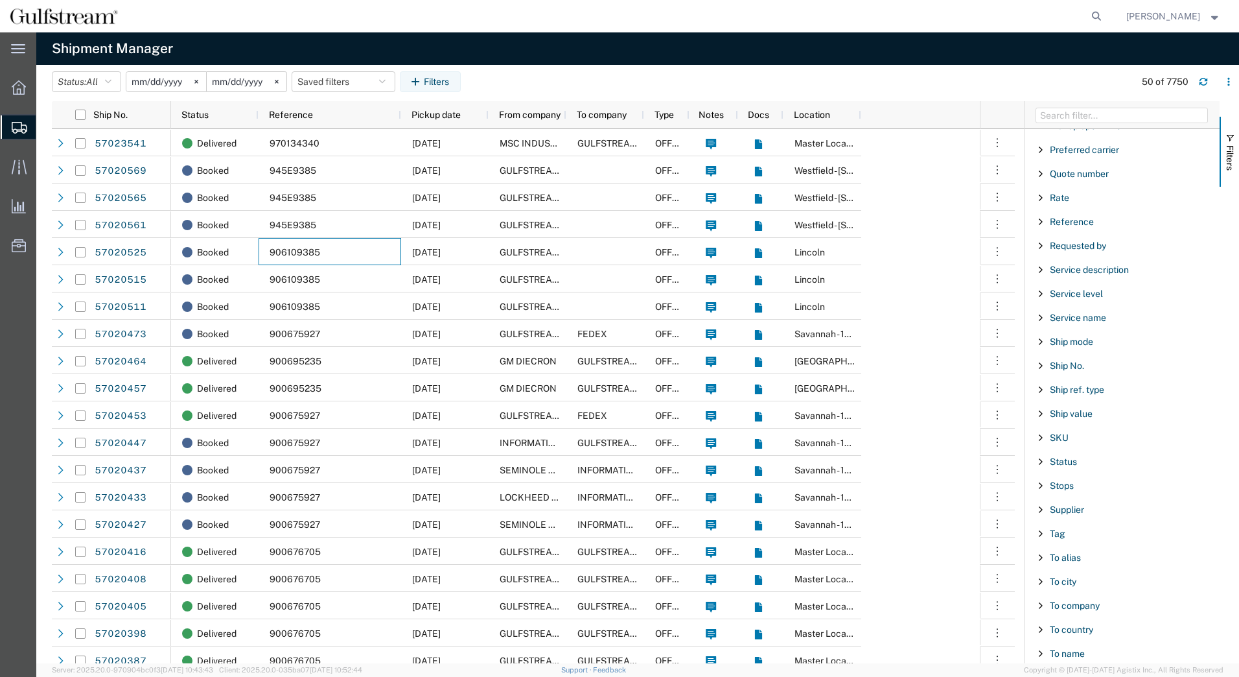
scroll to position [1140, 0]
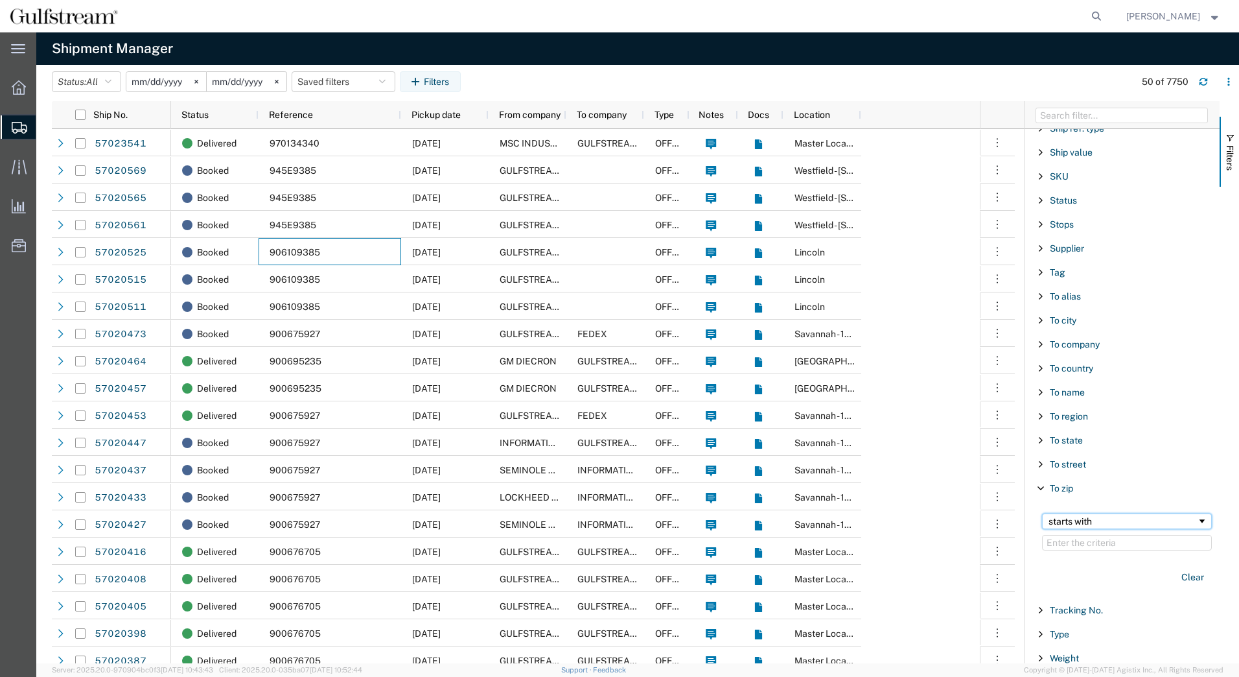
click at [1088, 520] on div "starts with" at bounding box center [1123, 521] width 148 height 10
click at [1066, 531] on div "contains" at bounding box center [1126, 532] width 185 height 52
click at [1069, 537] on input "Filter Value" at bounding box center [1127, 543] width 170 height 16
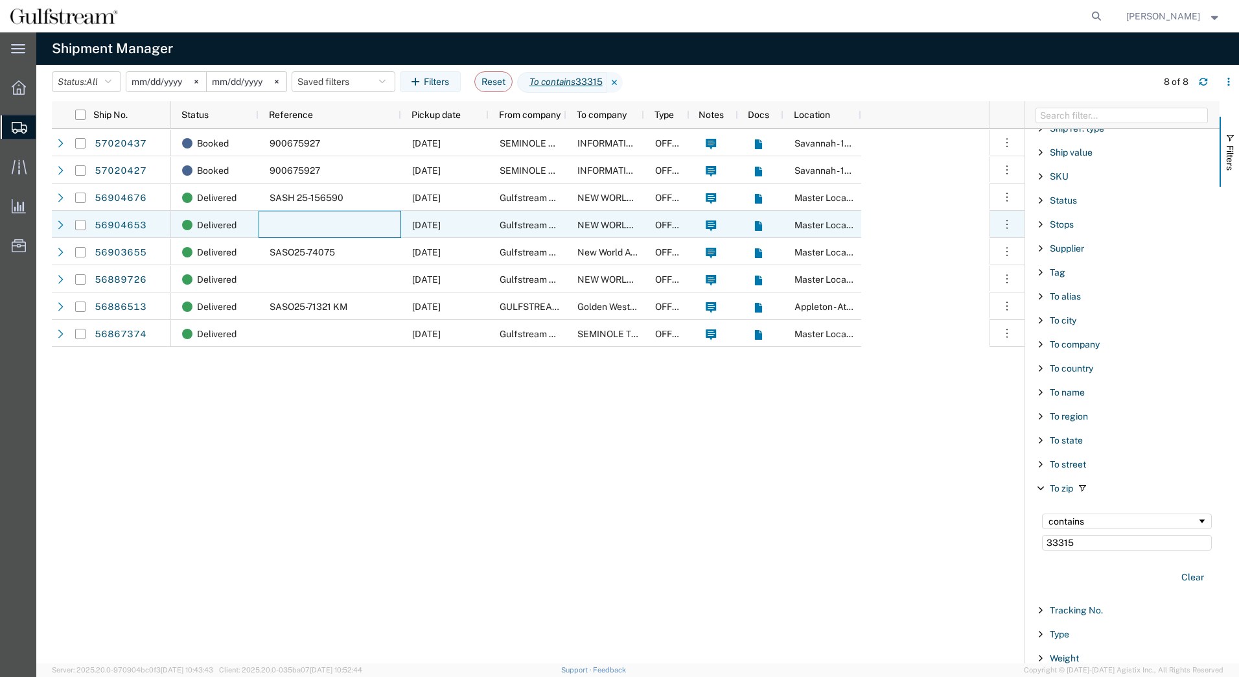
click at [318, 225] on div at bounding box center [330, 224] width 143 height 27
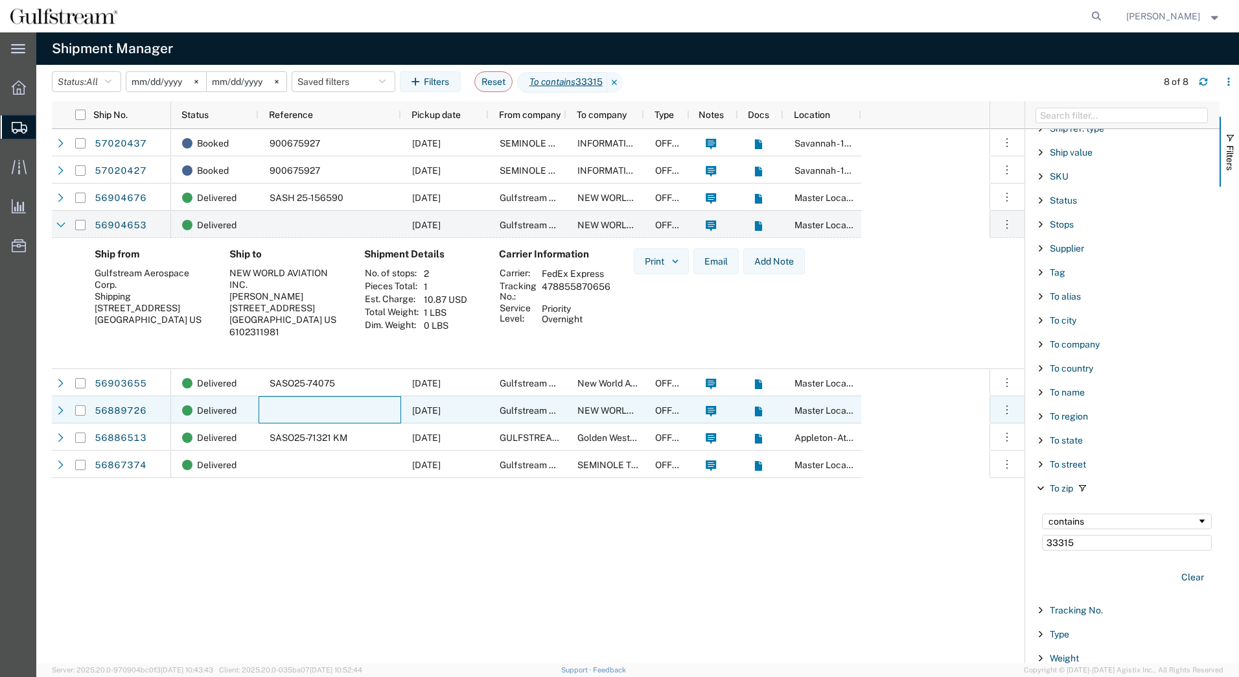
click at [363, 416] on div at bounding box center [330, 409] width 143 height 27
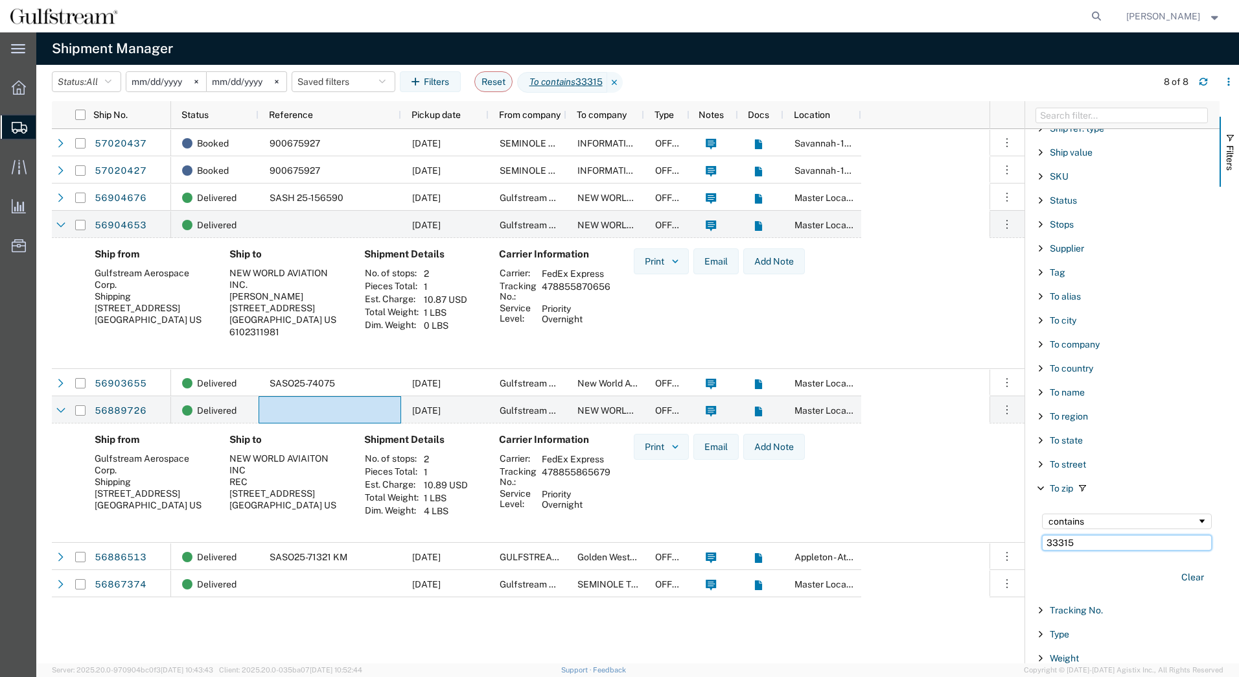
drag, startPoint x: 1075, startPoint y: 541, endPoint x: 1041, endPoint y: 539, distance: 33.8
click at [1041, 539] on div "contains 33315" at bounding box center [1126, 532] width 185 height 52
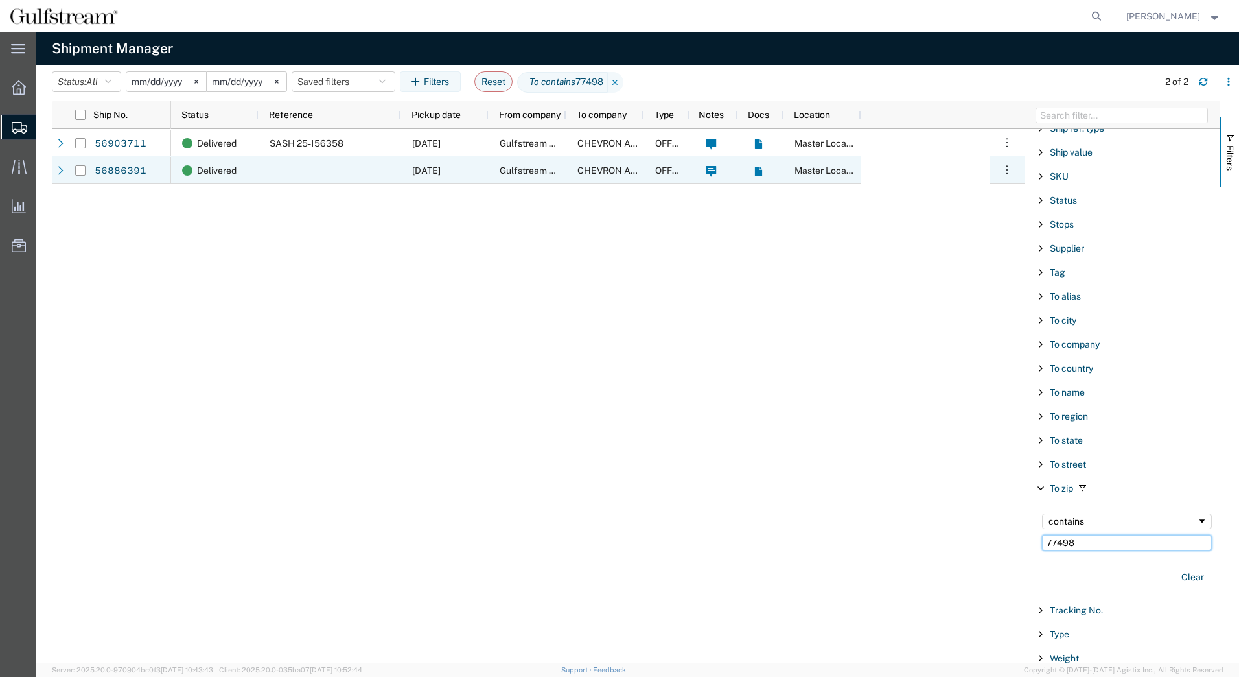
type input "77498"
click at [332, 170] on div at bounding box center [330, 169] width 143 height 27
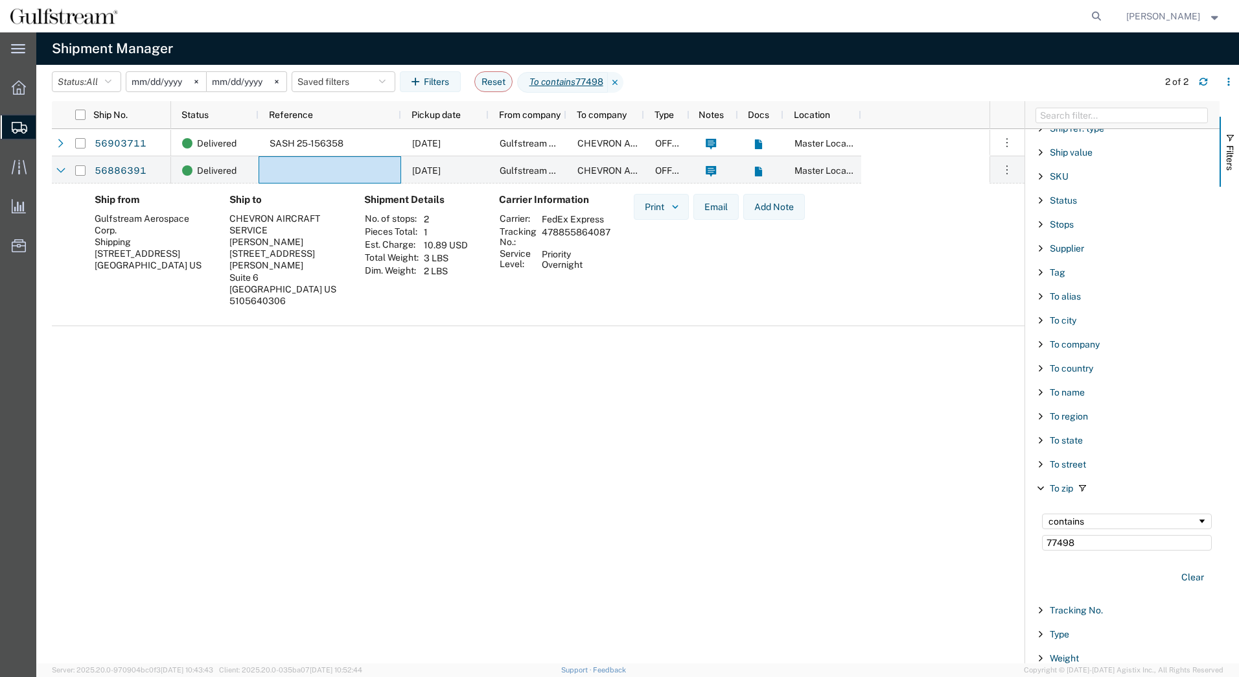
click at [178, 85] on input "[DATE]" at bounding box center [166, 81] width 80 height 19
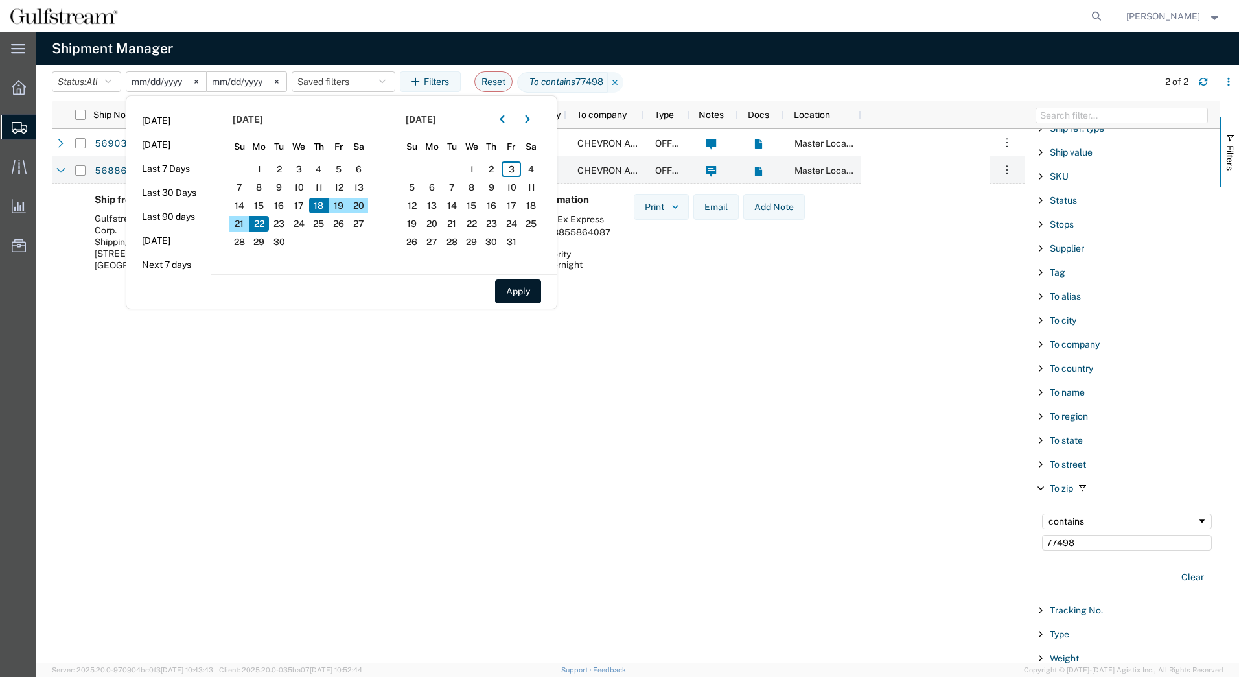
click at [263, 222] on span "22" at bounding box center [260, 224] width 20 height 16
click at [274, 84] on svg-icon at bounding box center [276, 81] width 19 height 19
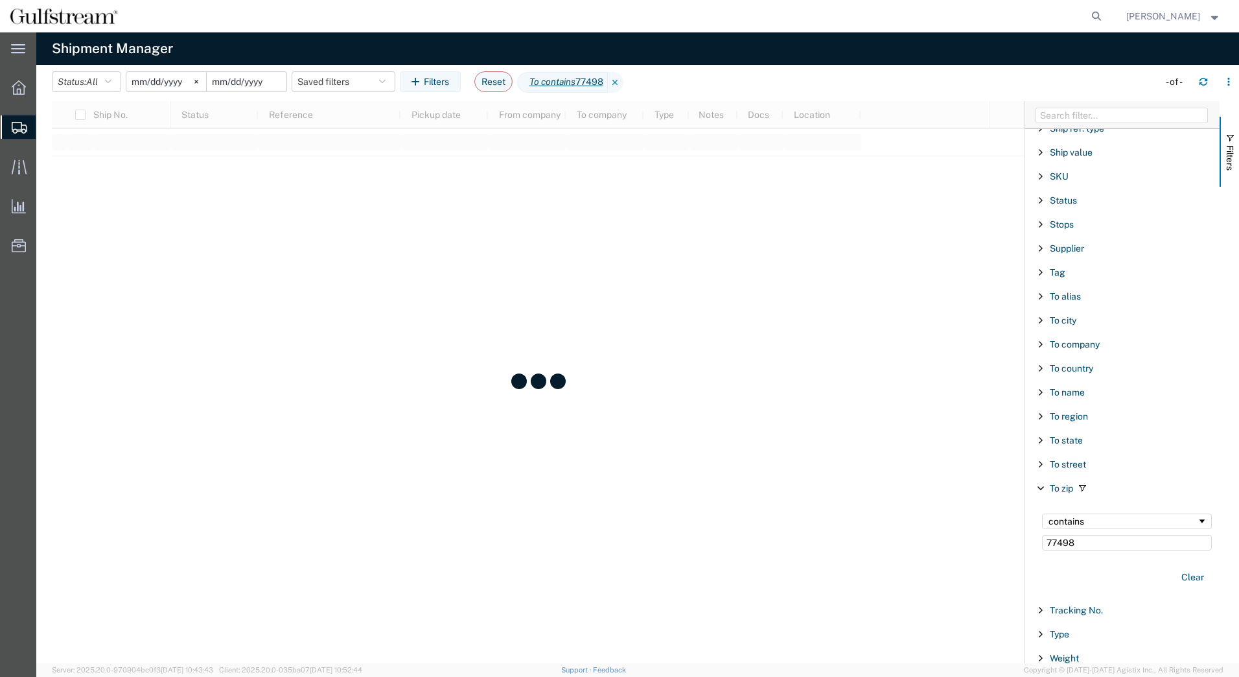
click at [219, 87] on input "date" at bounding box center [247, 81] width 80 height 19
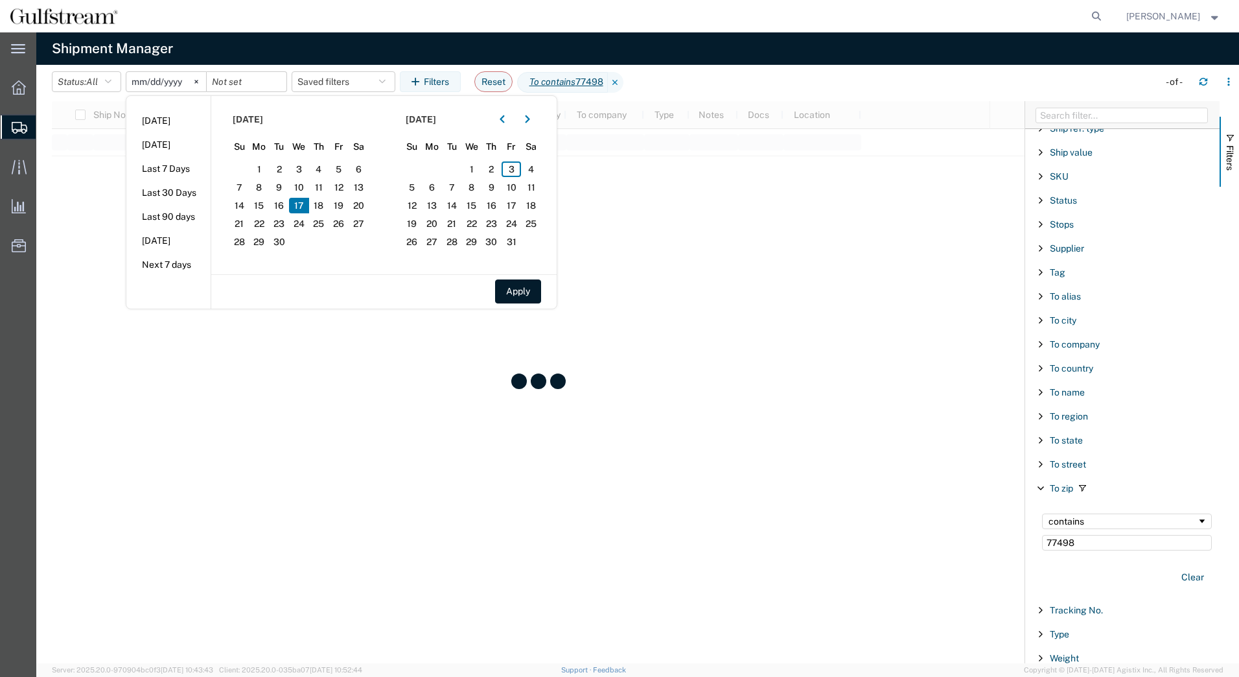
click at [169, 84] on input "[DATE]" at bounding box center [166, 81] width 80 height 19
click at [268, 224] on span "22" at bounding box center [260, 224] width 20 height 16
click at [317, 220] on span "25" at bounding box center [319, 224] width 20 height 16
click at [510, 287] on button "Apply" at bounding box center [518, 291] width 46 height 24
type input "[DATE]"
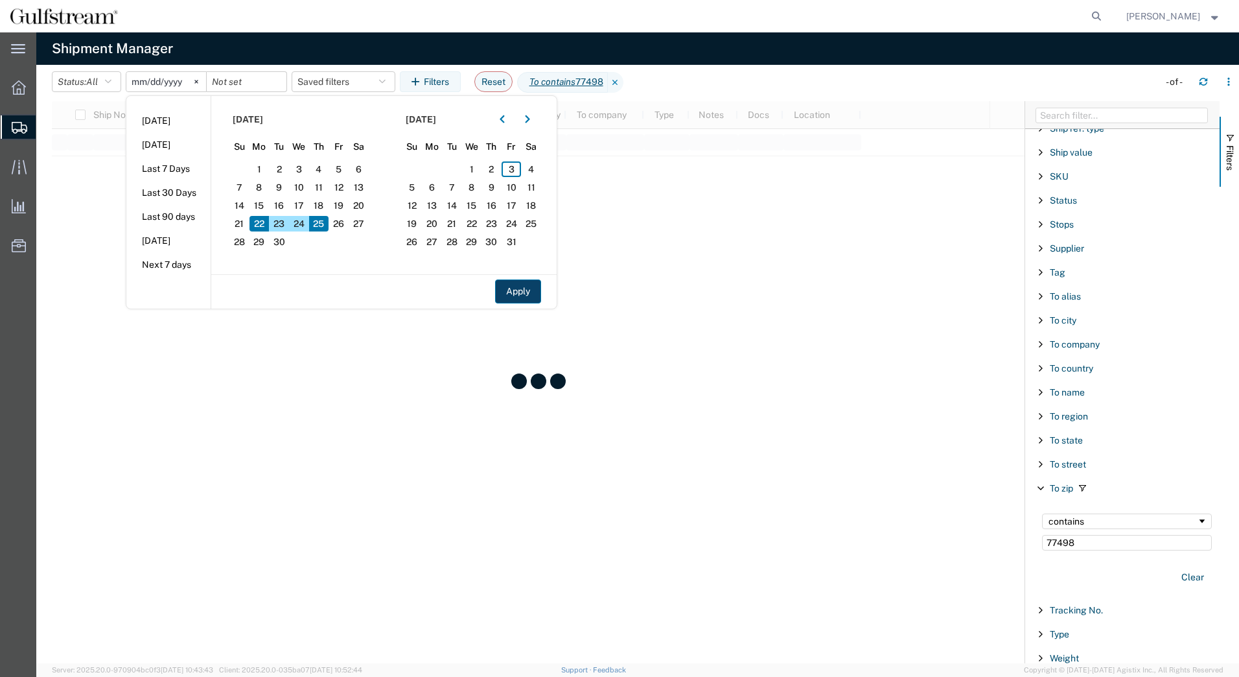
type input "[DATE]"
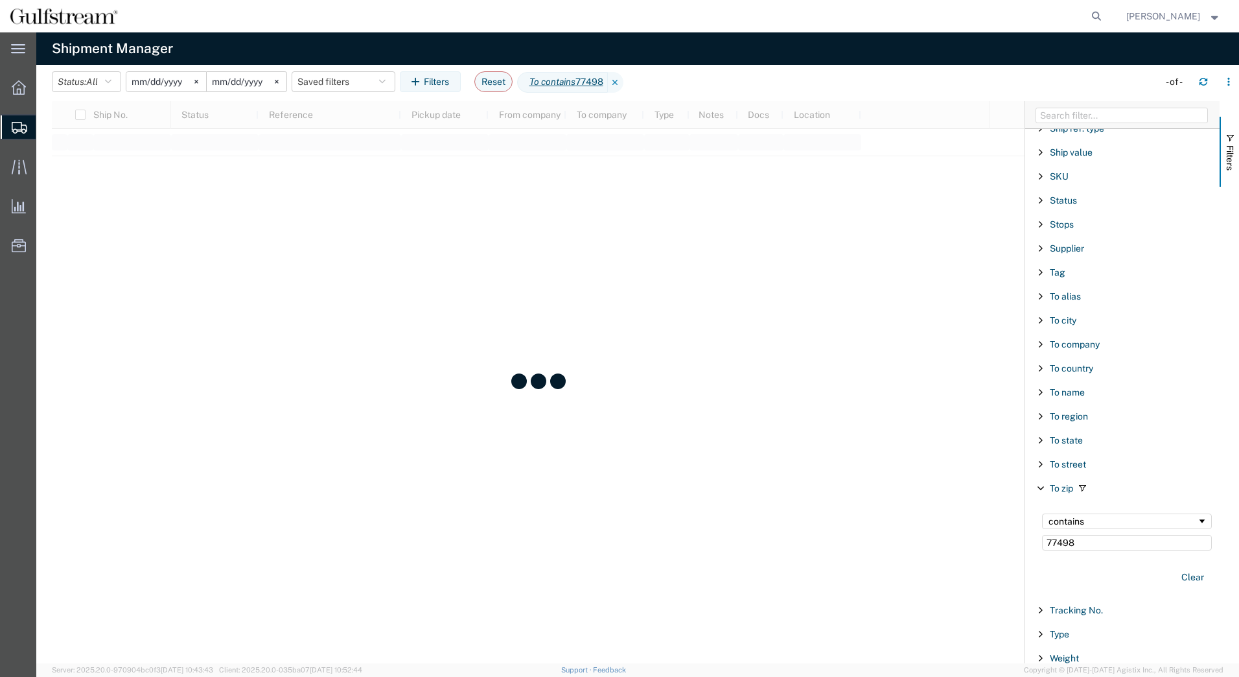
click at [620, 80] on icon at bounding box center [616, 82] width 16 height 21
click at [1078, 524] on div "starts with" at bounding box center [1123, 521] width 148 height 10
click at [1075, 542] on input "Filter Value" at bounding box center [1127, 543] width 170 height 16
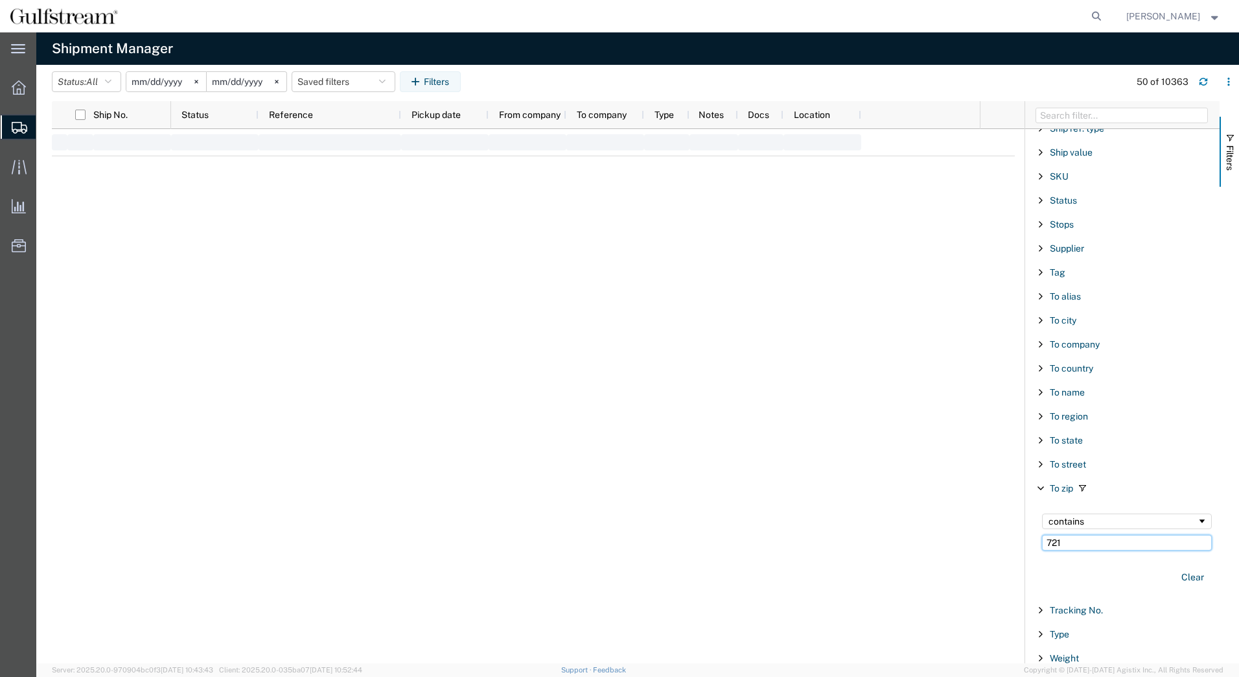
click at [1075, 542] on input "721" at bounding box center [1127, 543] width 170 height 16
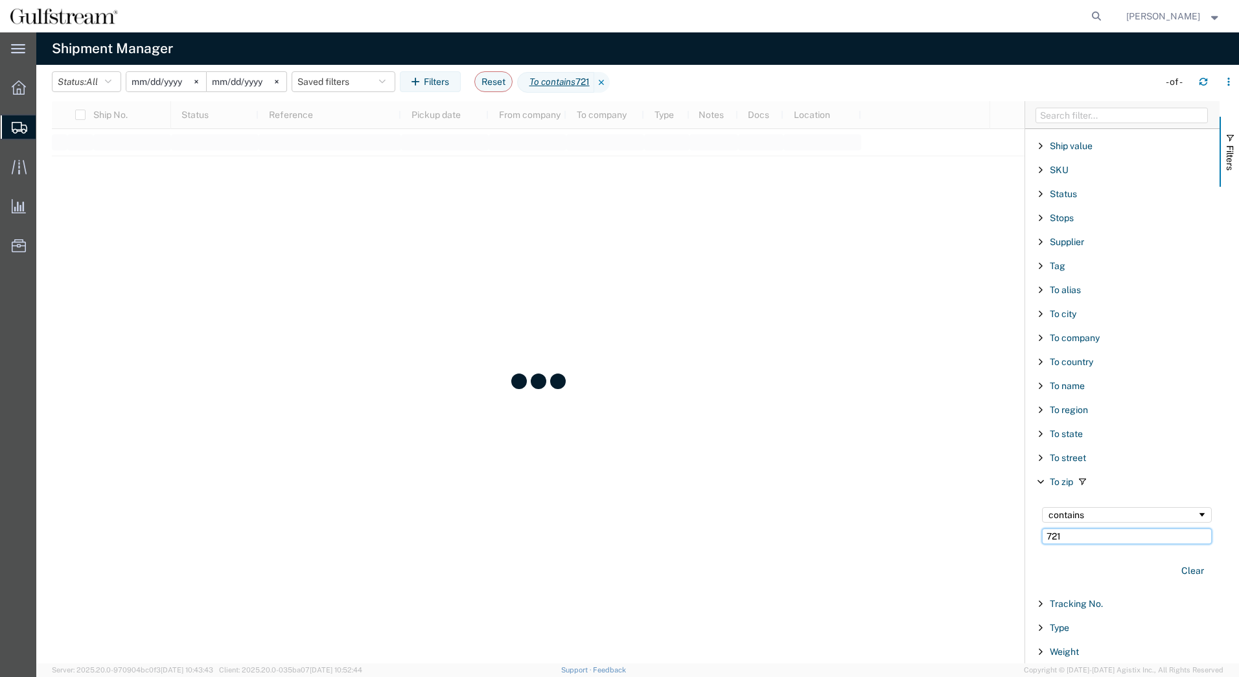
click at [1075, 534] on input "721" at bounding box center [1127, 536] width 170 height 16
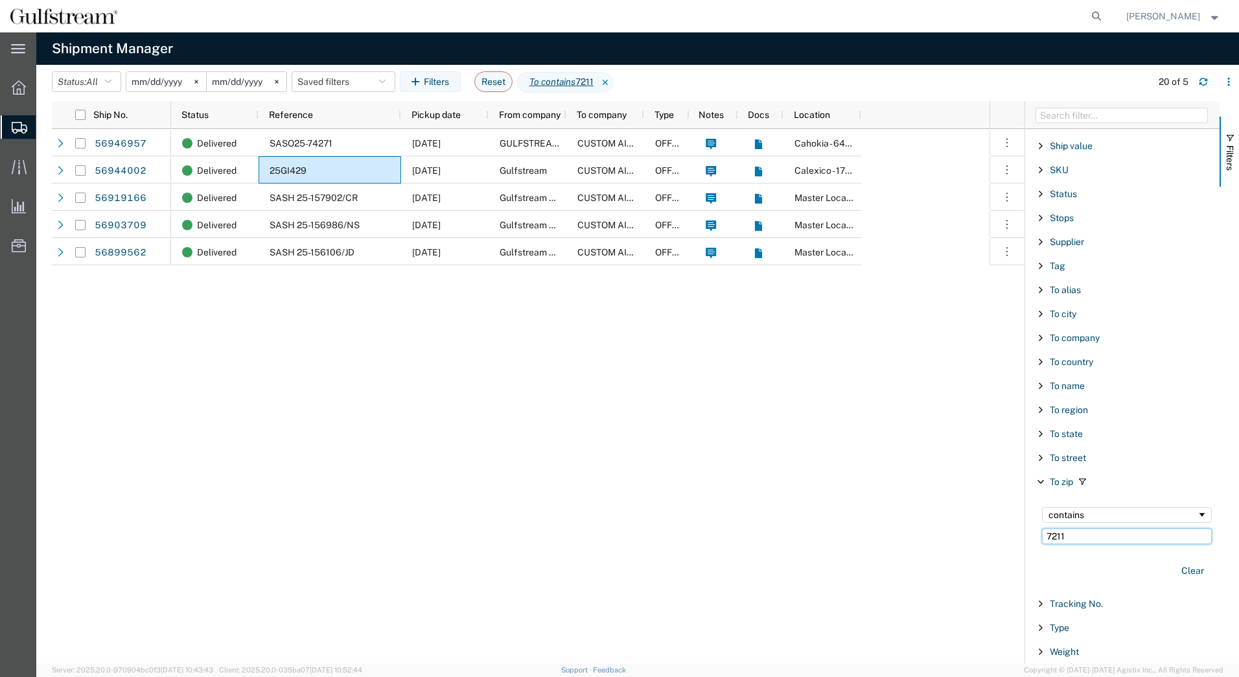
click at [1074, 534] on input "7211" at bounding box center [1127, 536] width 170 height 16
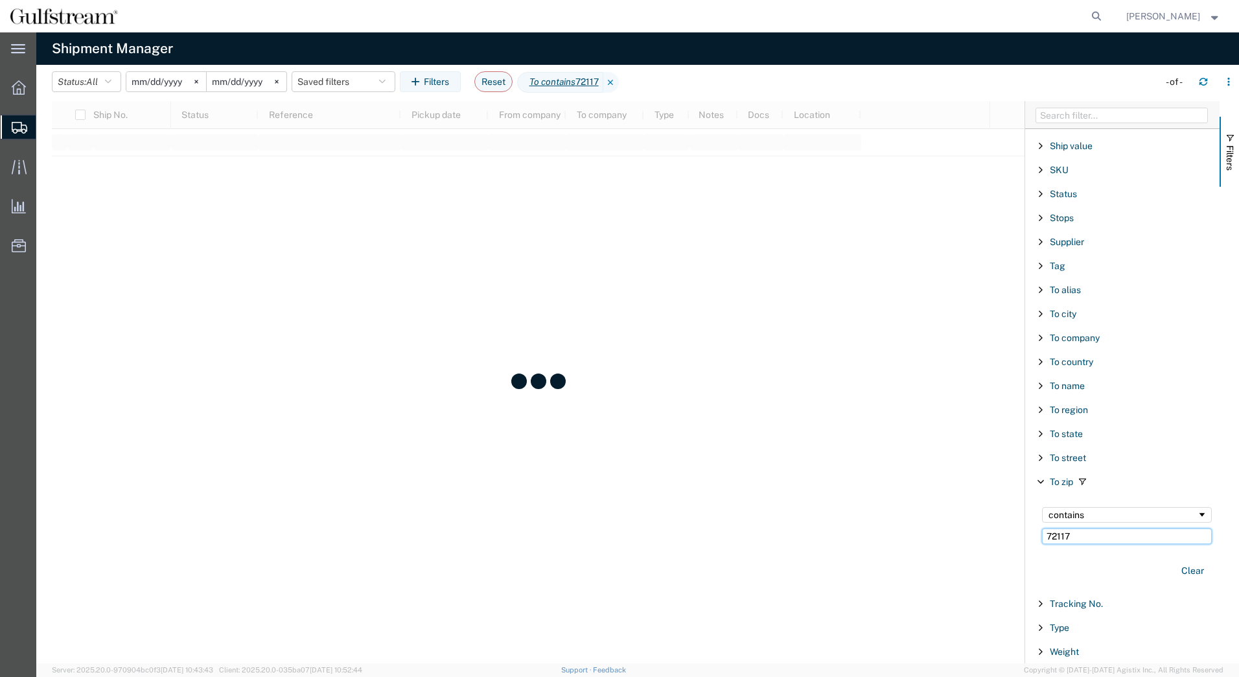
type input "72117"
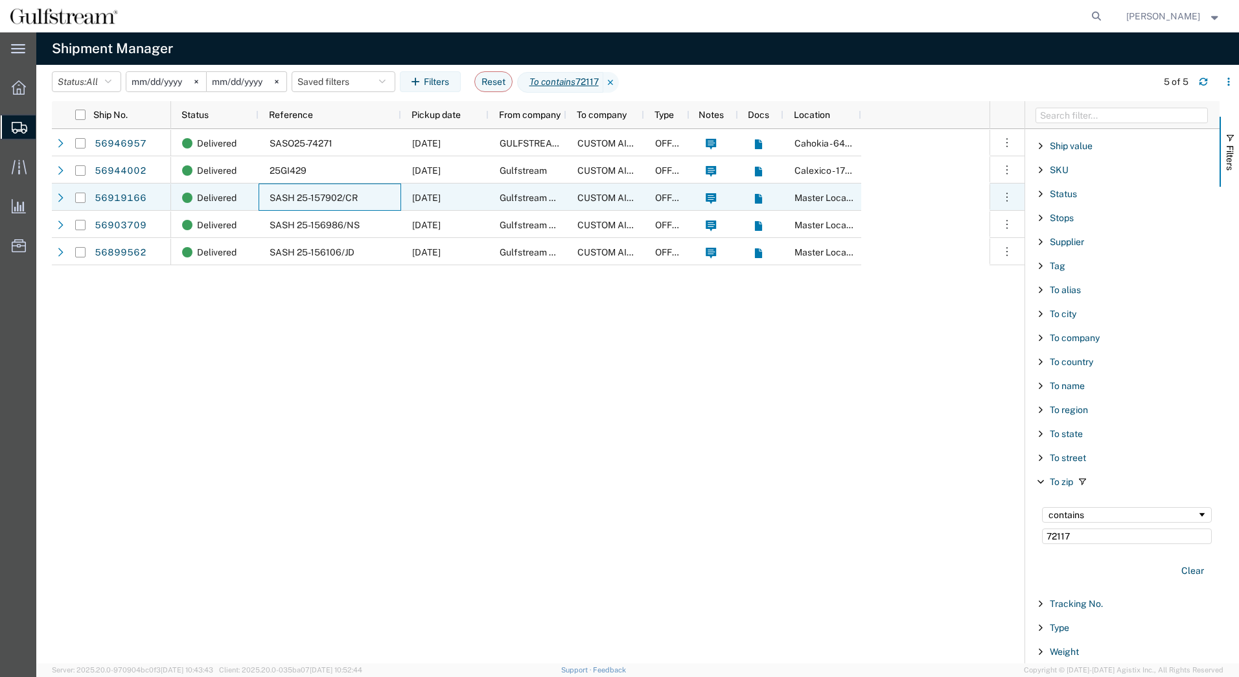
click at [355, 198] on span "SASH 25-157902/CR" at bounding box center [314, 197] width 88 height 10
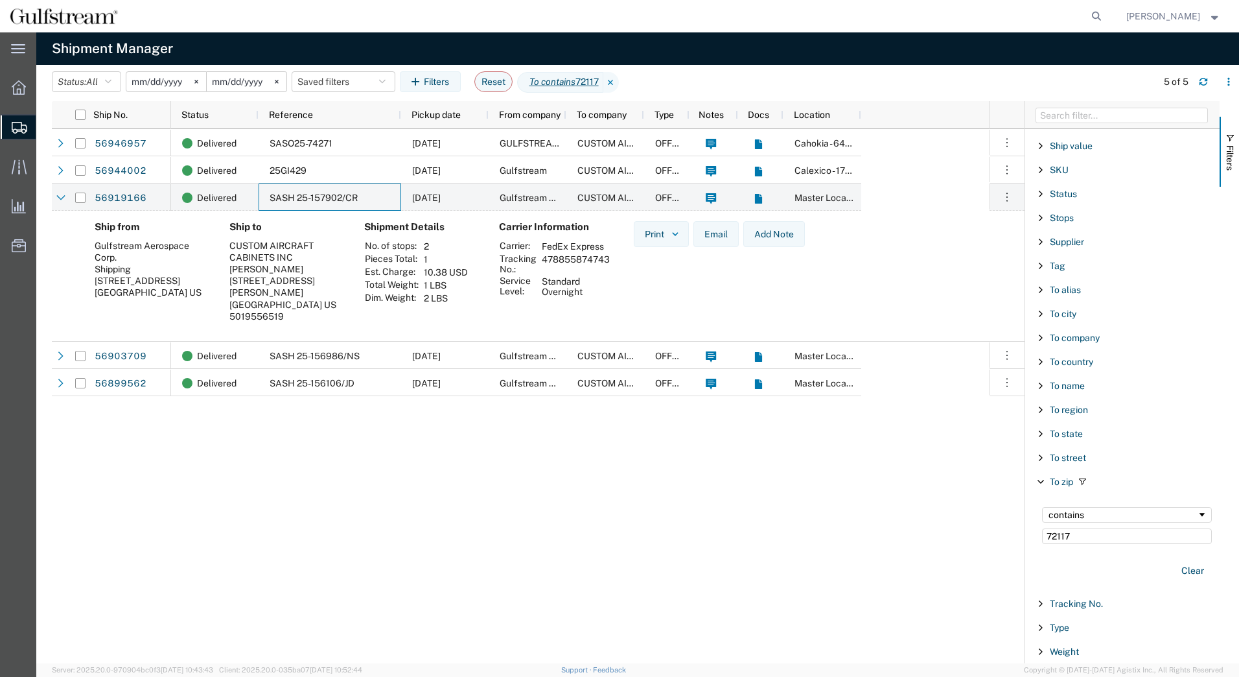
click at [161, 86] on input "[DATE]" at bounding box center [166, 81] width 80 height 19
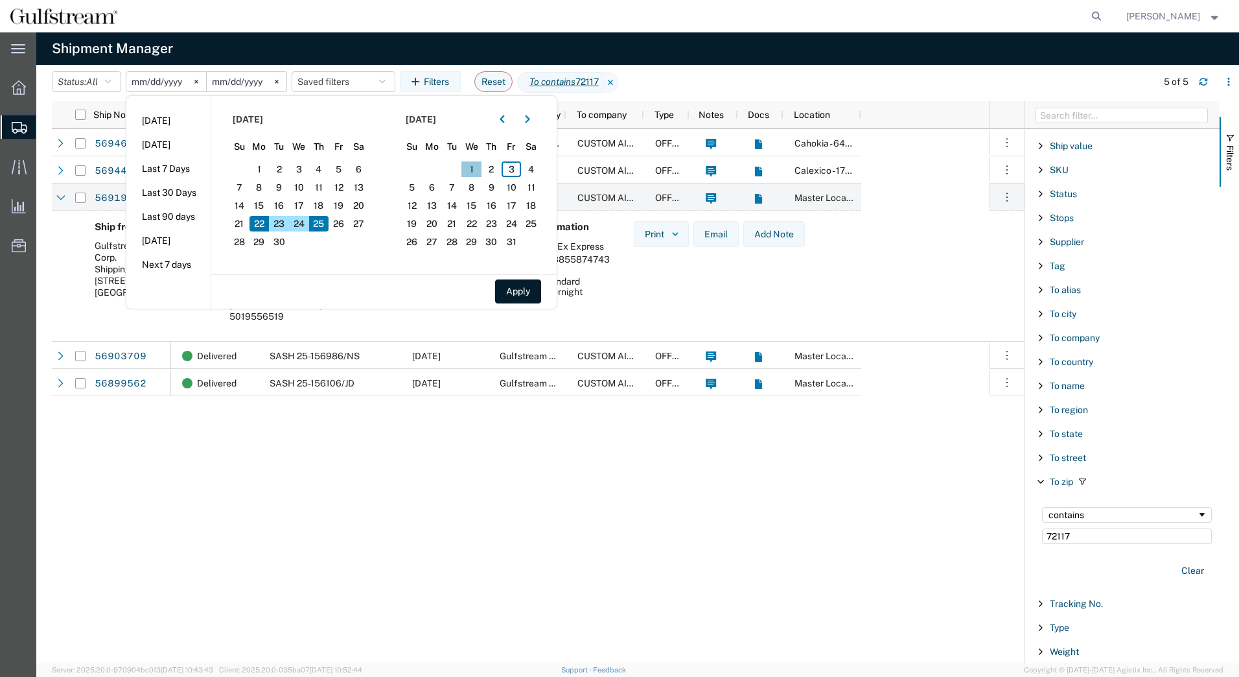
click at [480, 164] on span "1" at bounding box center [471, 169] width 20 height 16
click at [515, 169] on span "3" at bounding box center [512, 169] width 20 height 16
drag, startPoint x: 518, startPoint y: 290, endPoint x: 493, endPoint y: 208, distance: 85.5
click at [517, 290] on button "Apply" at bounding box center [518, 291] width 46 height 24
type input "[DATE]"
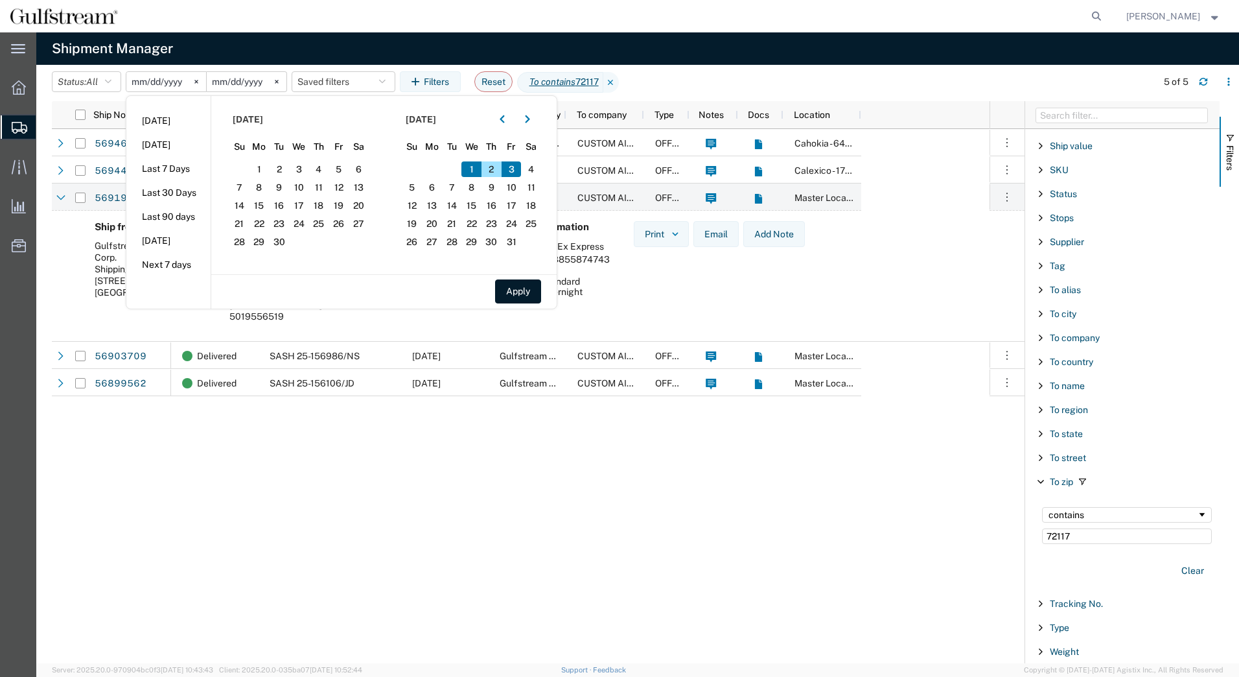
type input "[DATE]"
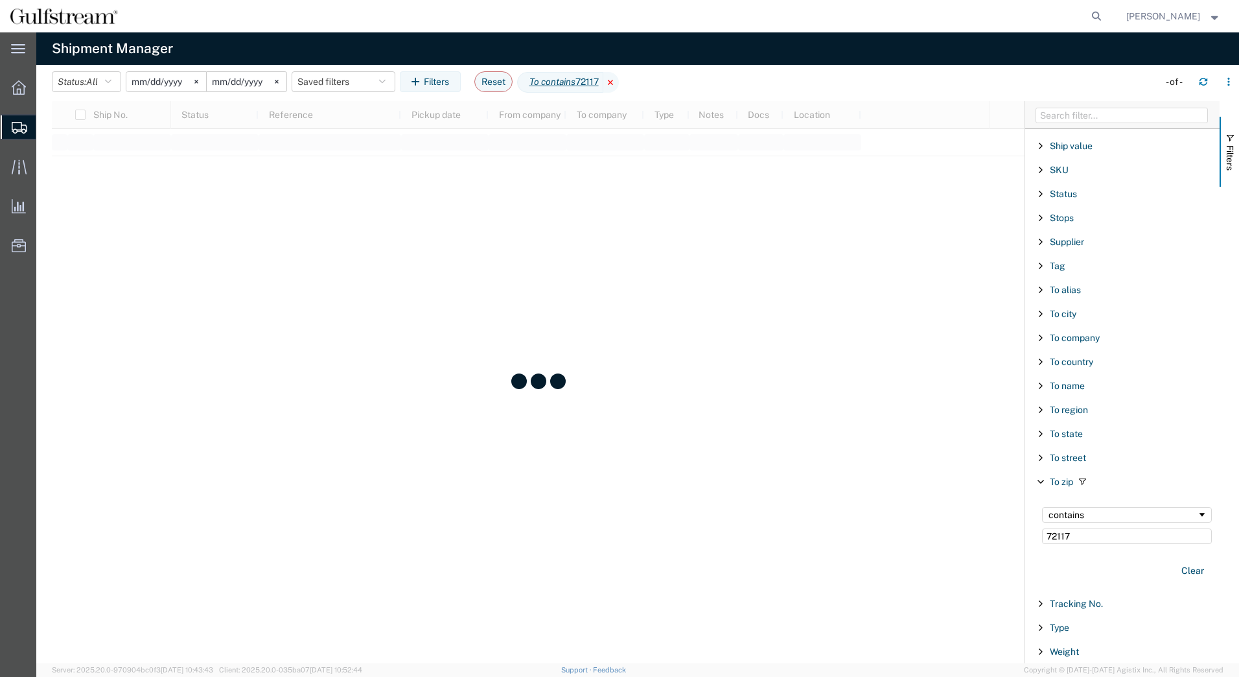
click at [619, 82] on icon at bounding box center [611, 82] width 16 height 21
click at [1091, 515] on div "starts with" at bounding box center [1123, 514] width 148 height 10
click at [1078, 536] on input "Filter Value" at bounding box center [1127, 536] width 170 height 16
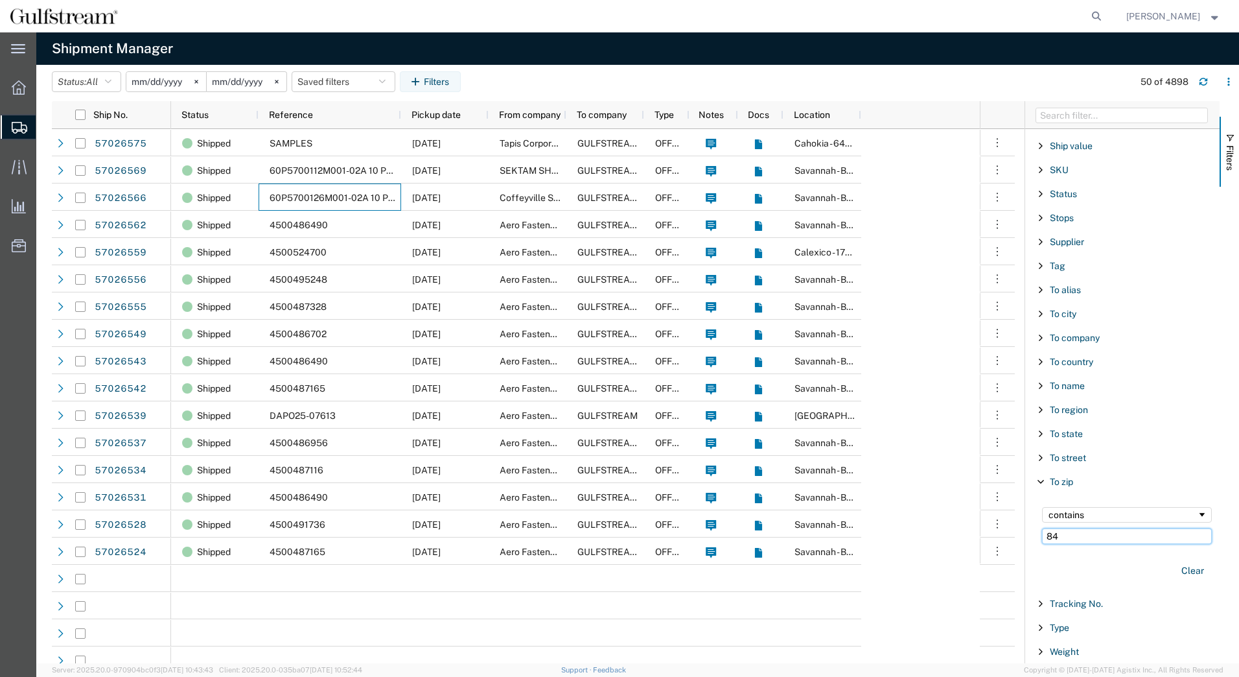
click at [1078, 536] on input "84" at bounding box center [1127, 536] width 170 height 16
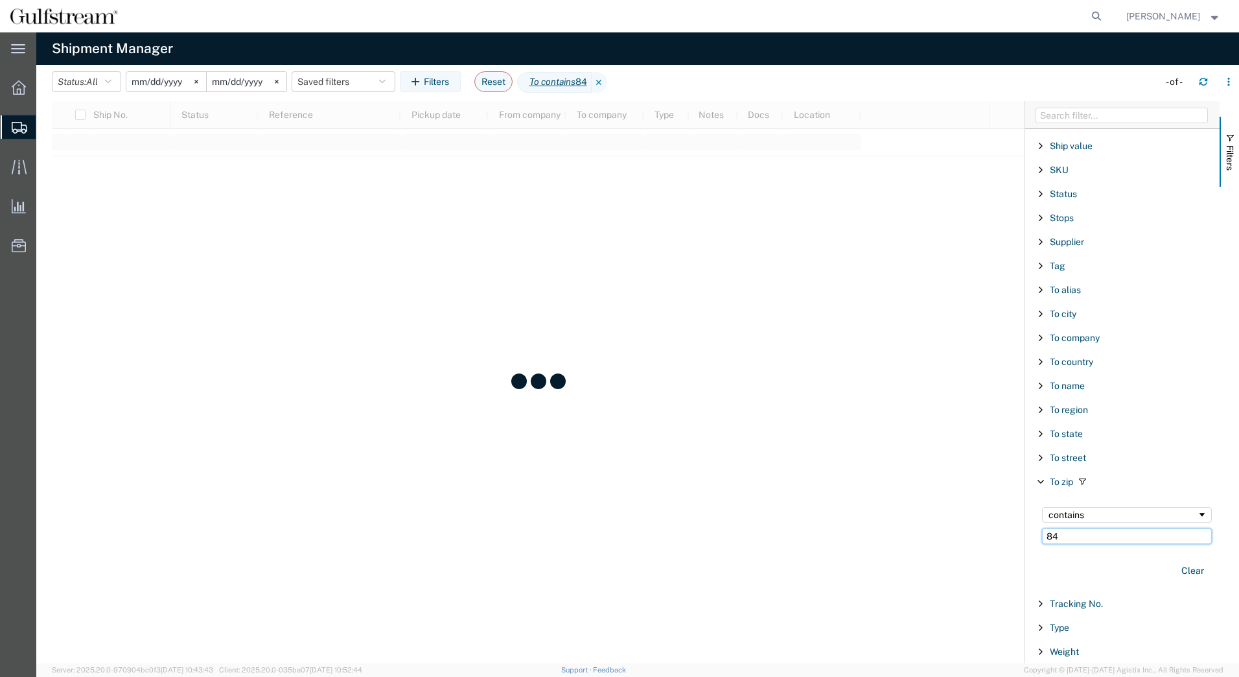
click at [1078, 536] on input "84" at bounding box center [1127, 536] width 170 height 16
type input "84601"
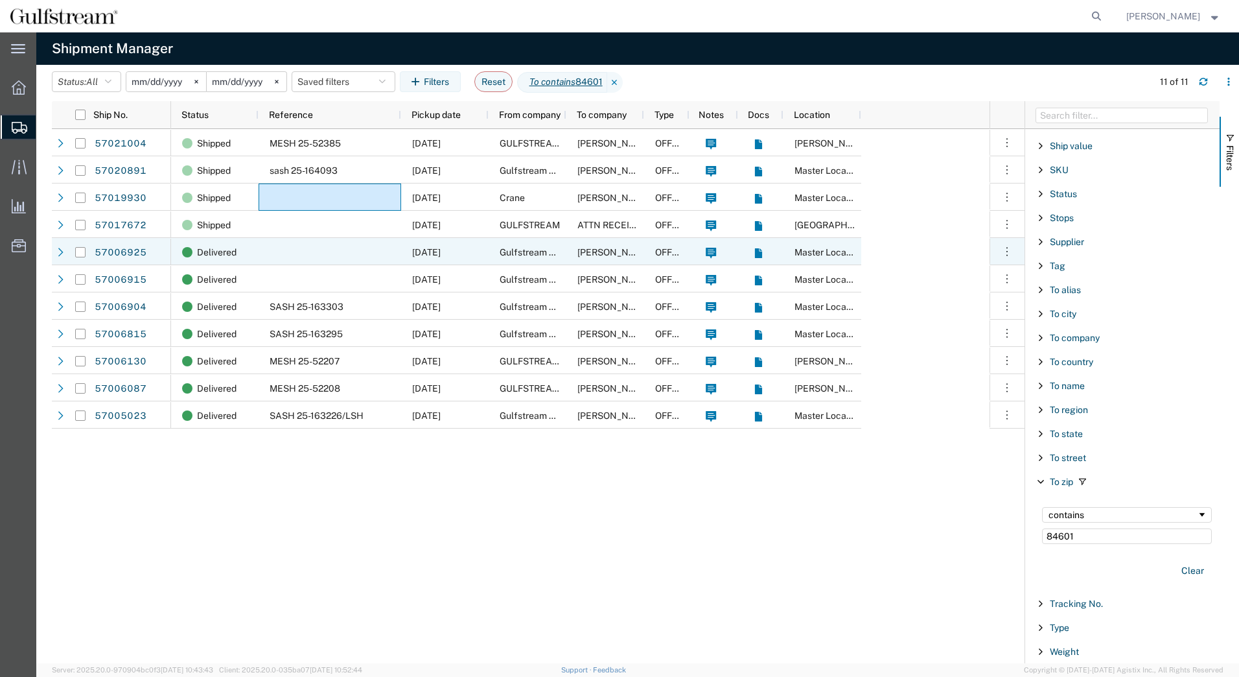
click at [526, 256] on span "Gulfstream Aerospace Corp." at bounding box center [559, 252] width 119 height 10
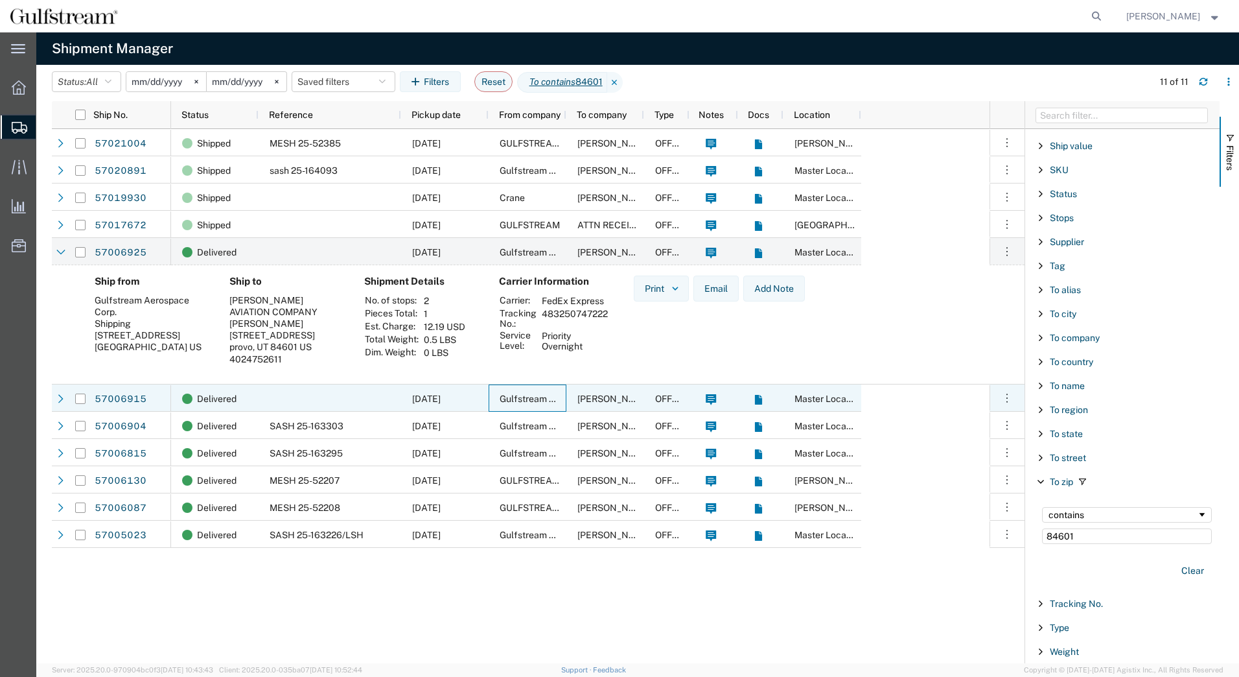
click at [522, 404] on div "Gulfstream Aerospace Corp." at bounding box center [528, 397] width 78 height 27
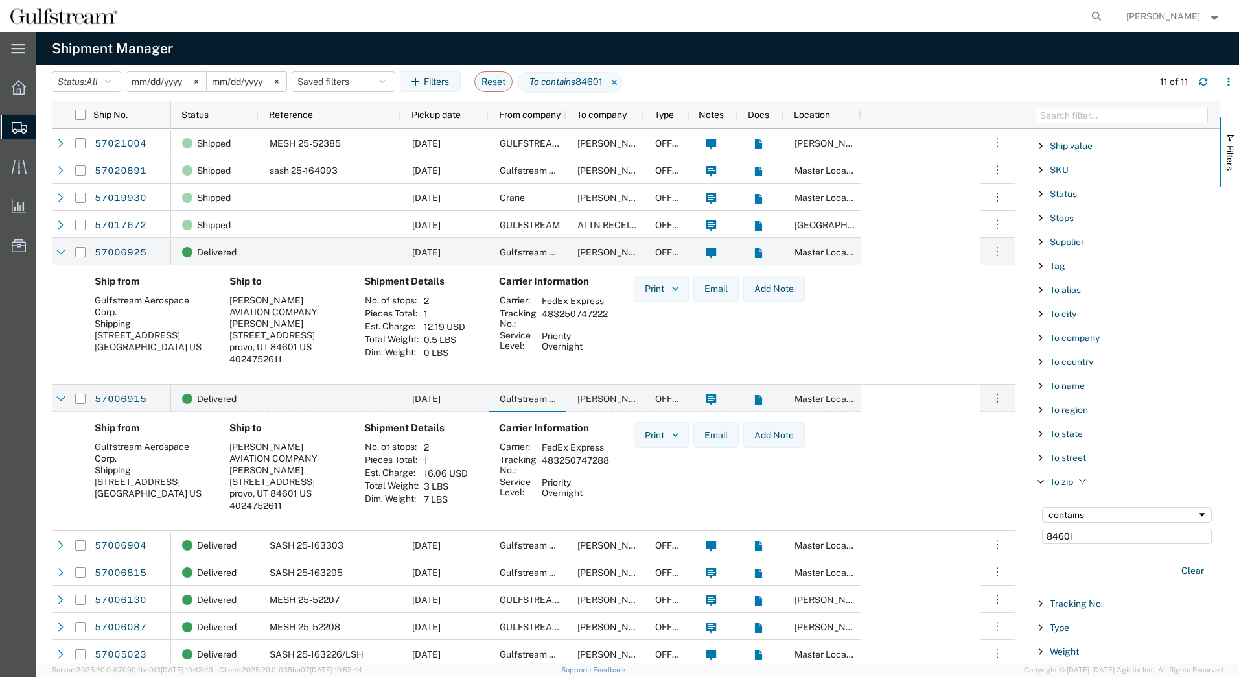
click at [180, 77] on input "[DATE]" at bounding box center [166, 81] width 80 height 19
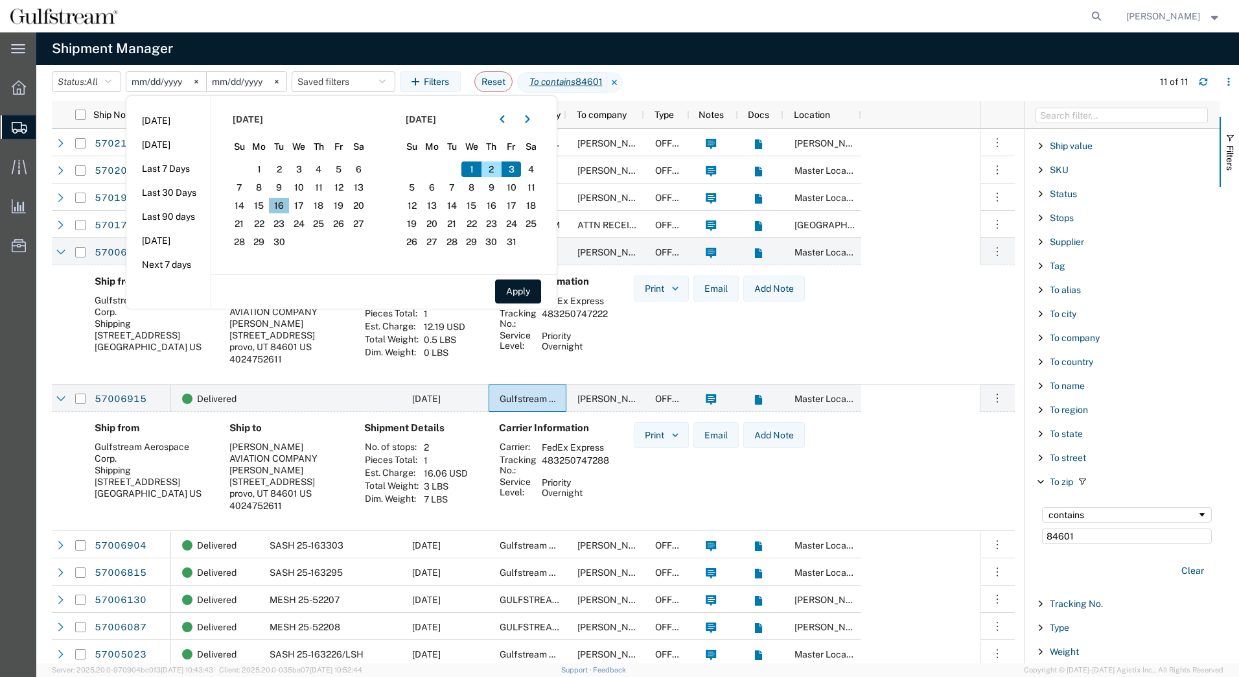
click at [280, 204] on span "16" at bounding box center [279, 206] width 20 height 16
click at [360, 203] on span "20" at bounding box center [359, 206] width 20 height 16
click at [342, 207] on span "19" at bounding box center [339, 206] width 20 height 16
click at [518, 285] on button "Apply" at bounding box center [518, 291] width 46 height 24
type input "[DATE]"
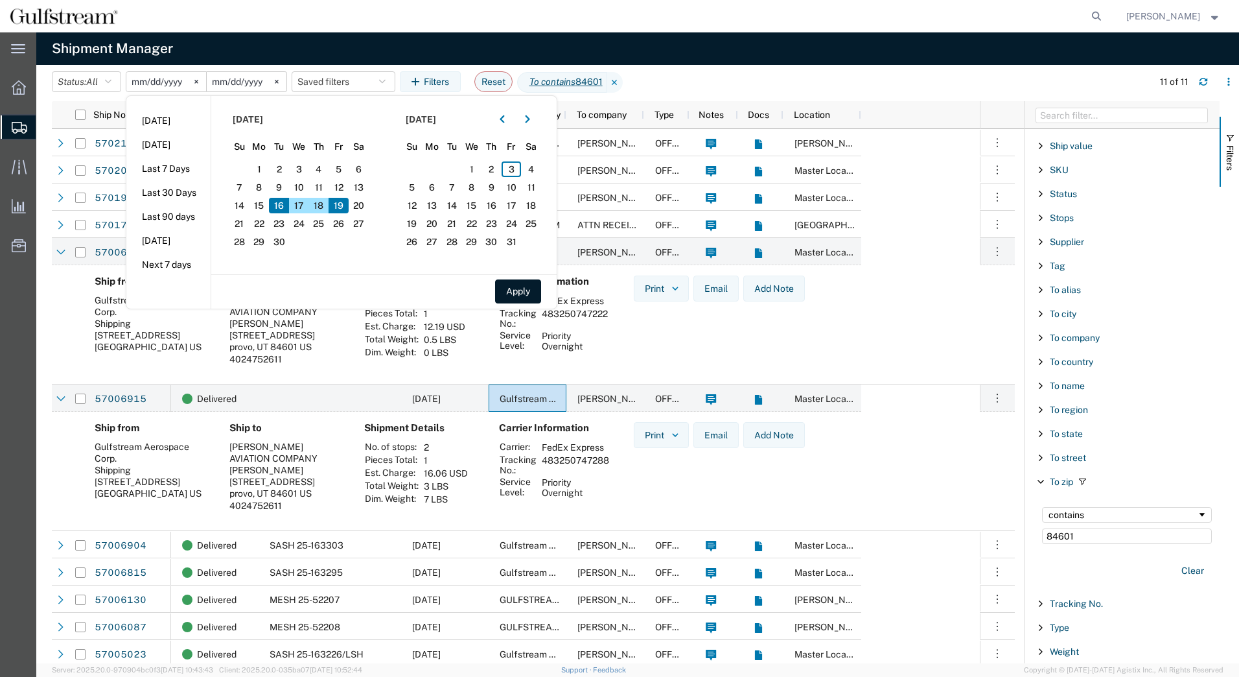
type input "[DATE]"
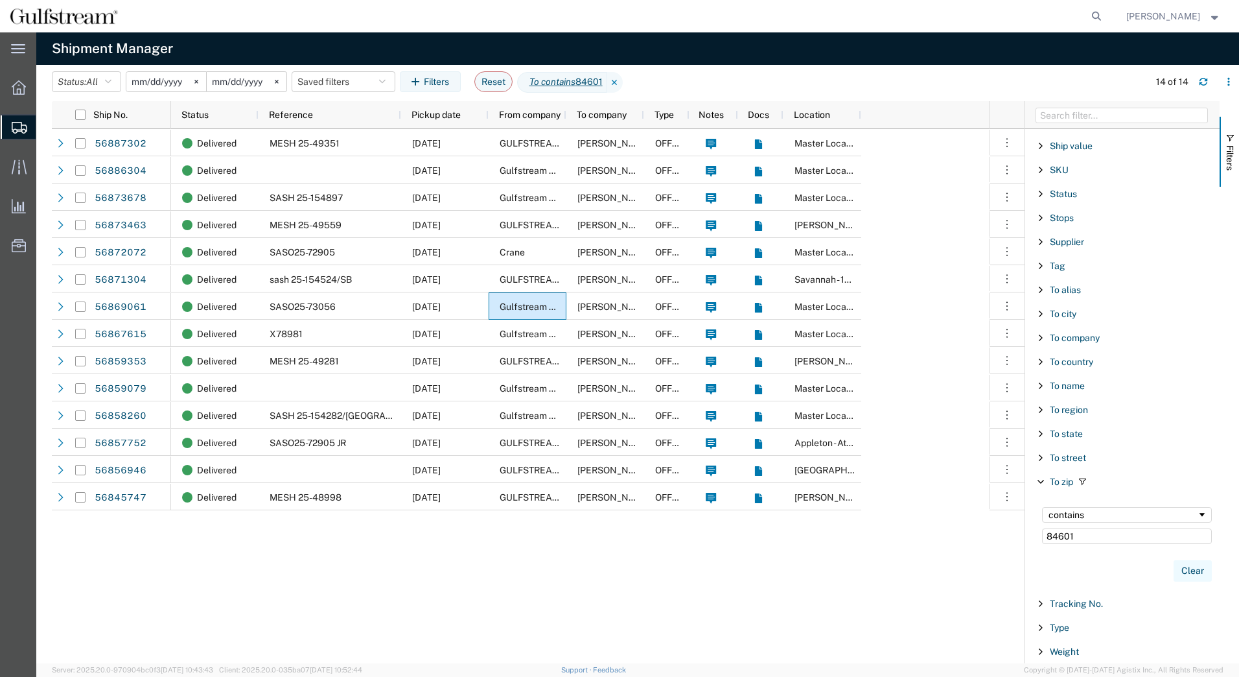
click at [1185, 573] on button "Clear" at bounding box center [1193, 570] width 38 height 21
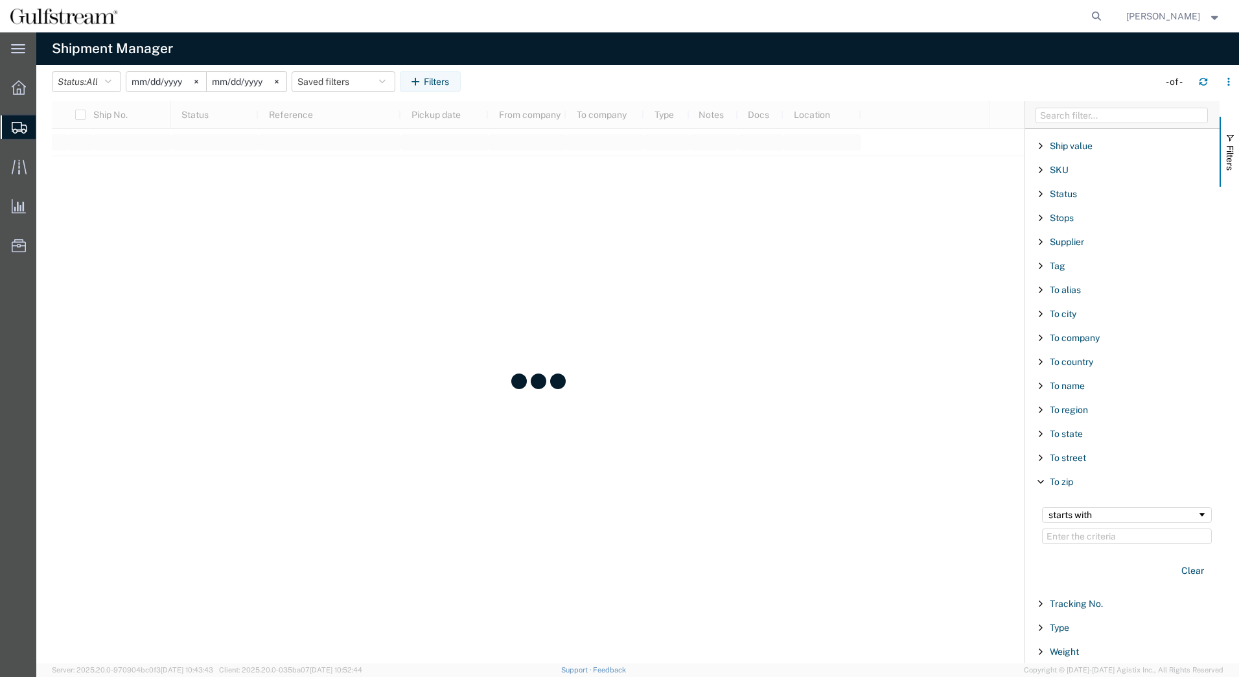
click at [1042, 479] on span "Filter List 66 Filters" at bounding box center [1041, 481] width 10 height 10
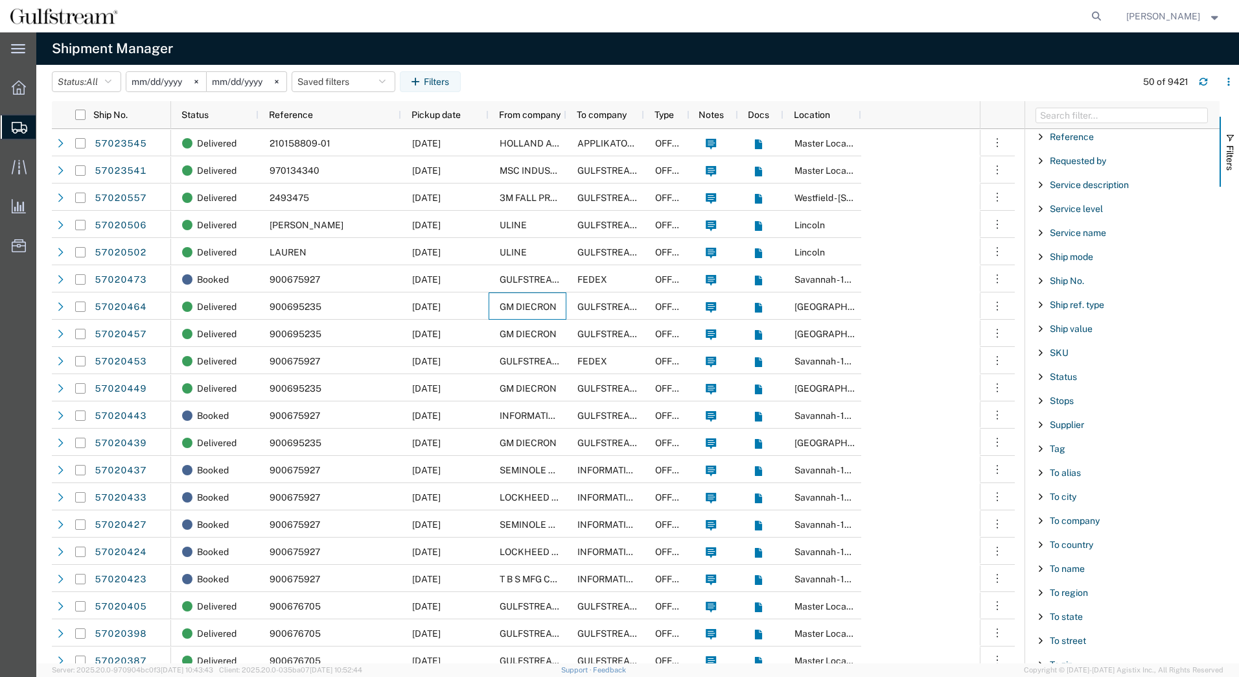
scroll to position [854, 0]
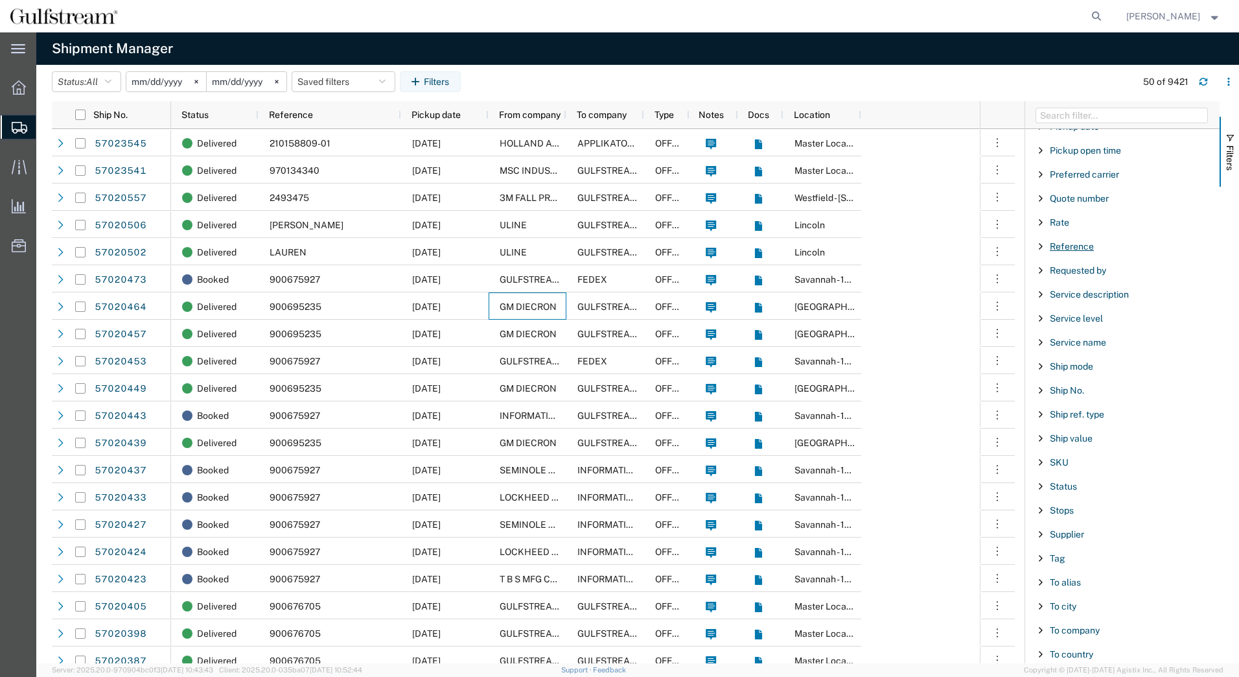
click at [1063, 245] on span "Reference" at bounding box center [1072, 246] width 44 height 10
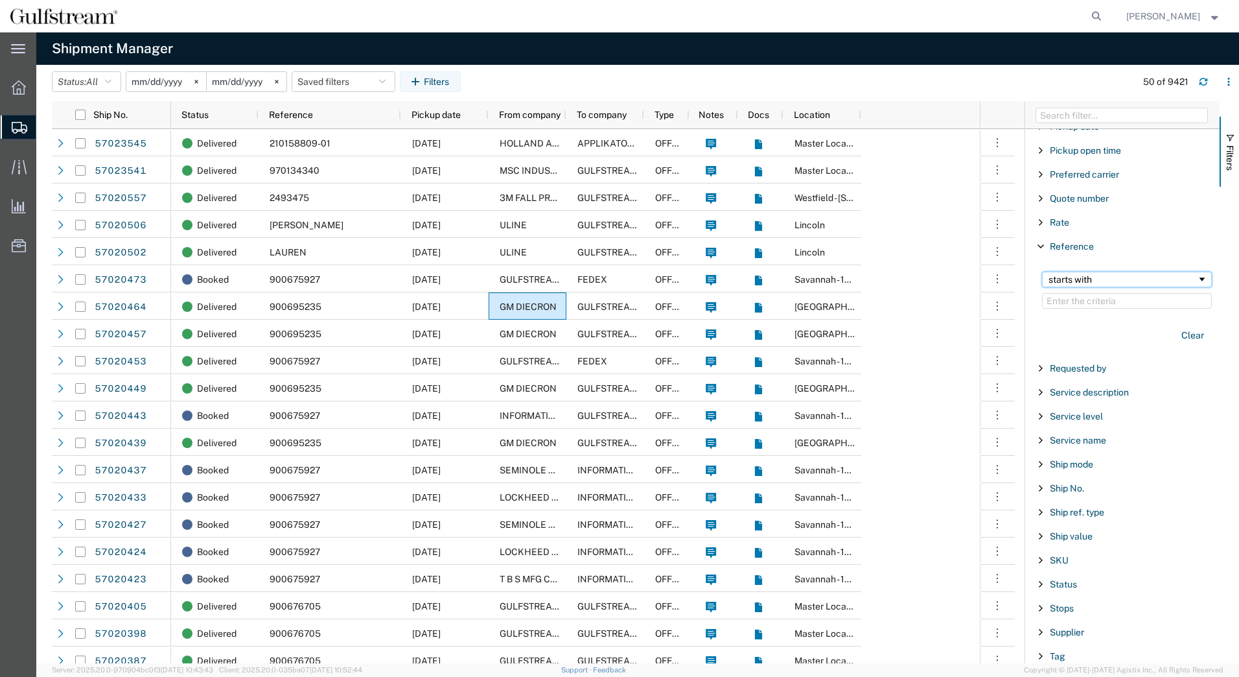
click at [1073, 272] on div "starts with" at bounding box center [1127, 280] width 170 height 16
click at [1068, 301] on input "Filter Value" at bounding box center [1127, 301] width 170 height 16
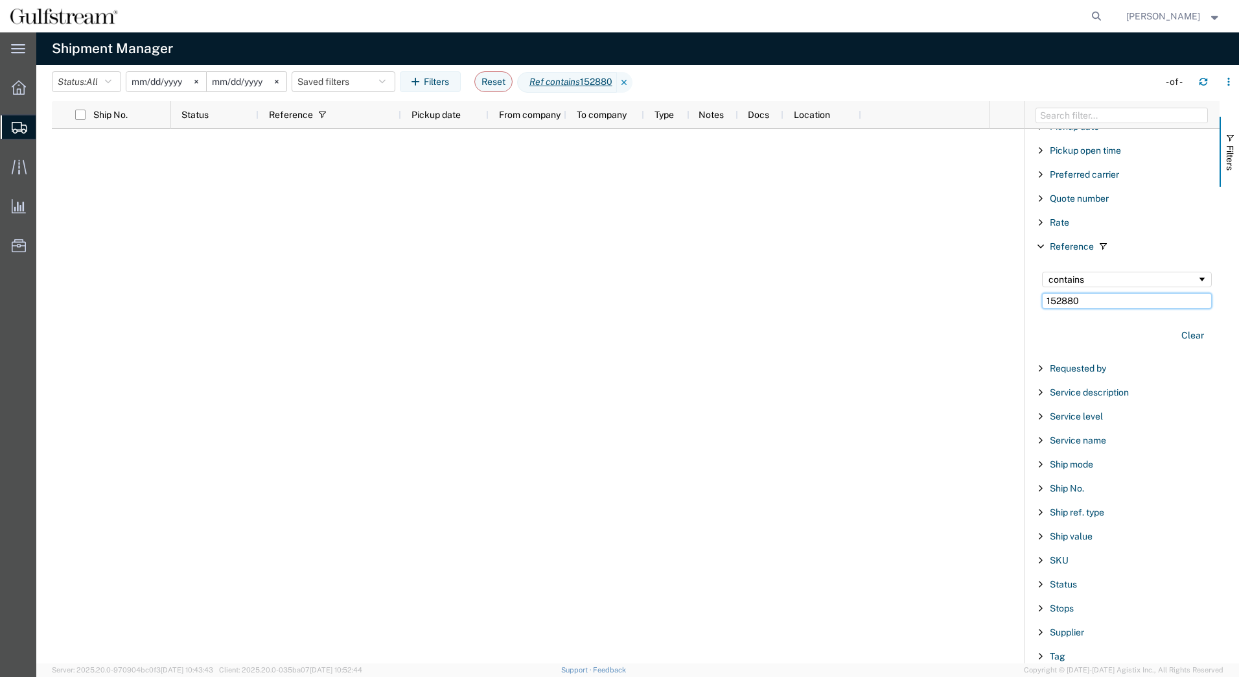
type input "152880"
click at [1191, 333] on button "Clear" at bounding box center [1193, 335] width 38 height 21
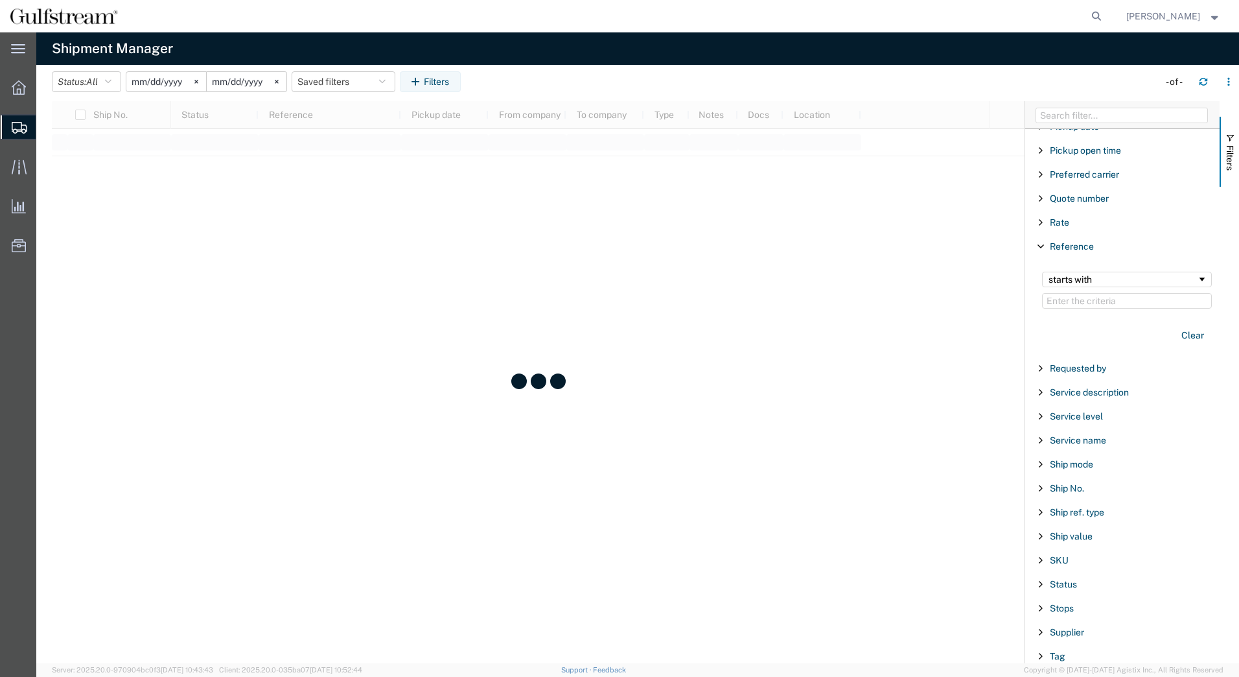
click at [145, 84] on input "[DATE]" at bounding box center [166, 81] width 80 height 19
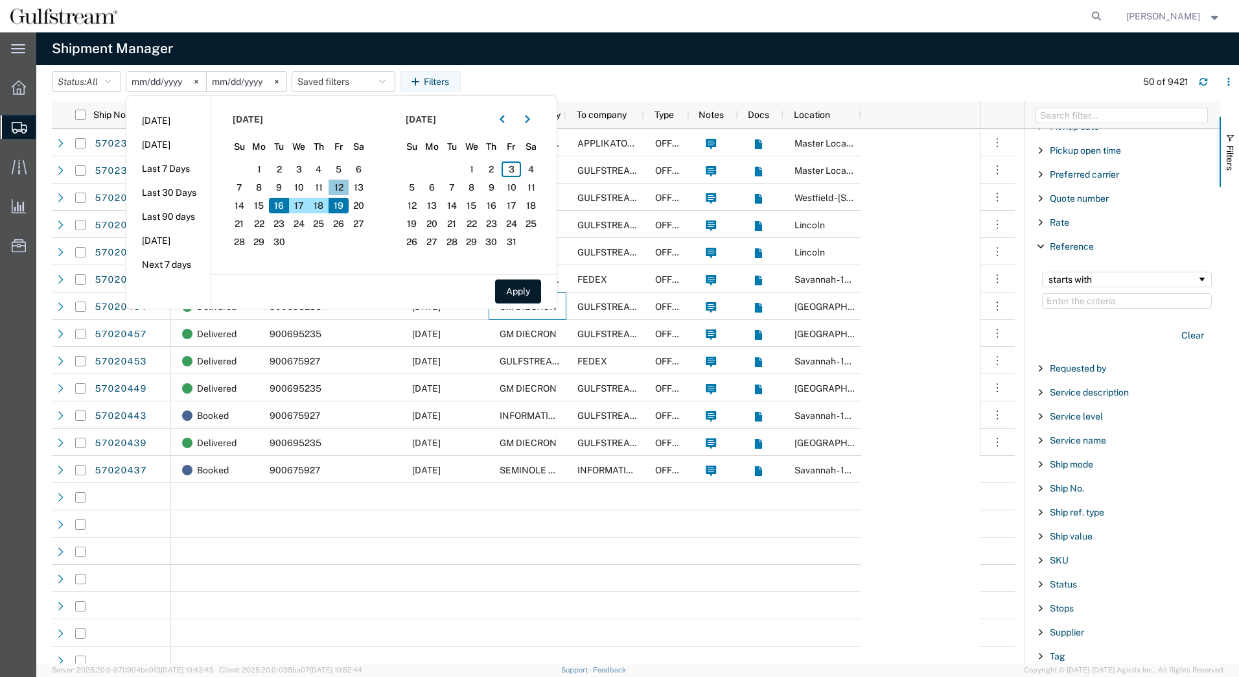
click at [338, 186] on span "12" at bounding box center [339, 188] width 20 height 16
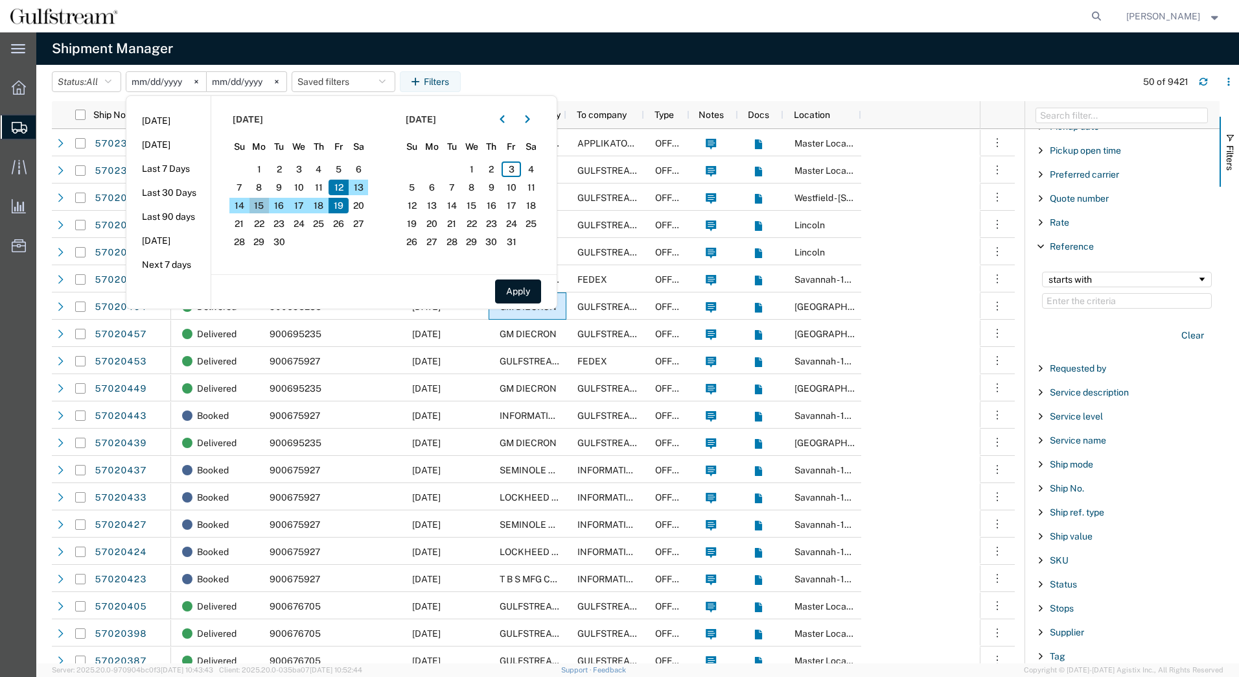
click at [270, 201] on span "15" at bounding box center [260, 206] width 20 height 16
click at [529, 293] on button "Apply" at bounding box center [518, 291] width 46 height 24
type input "[DATE]"
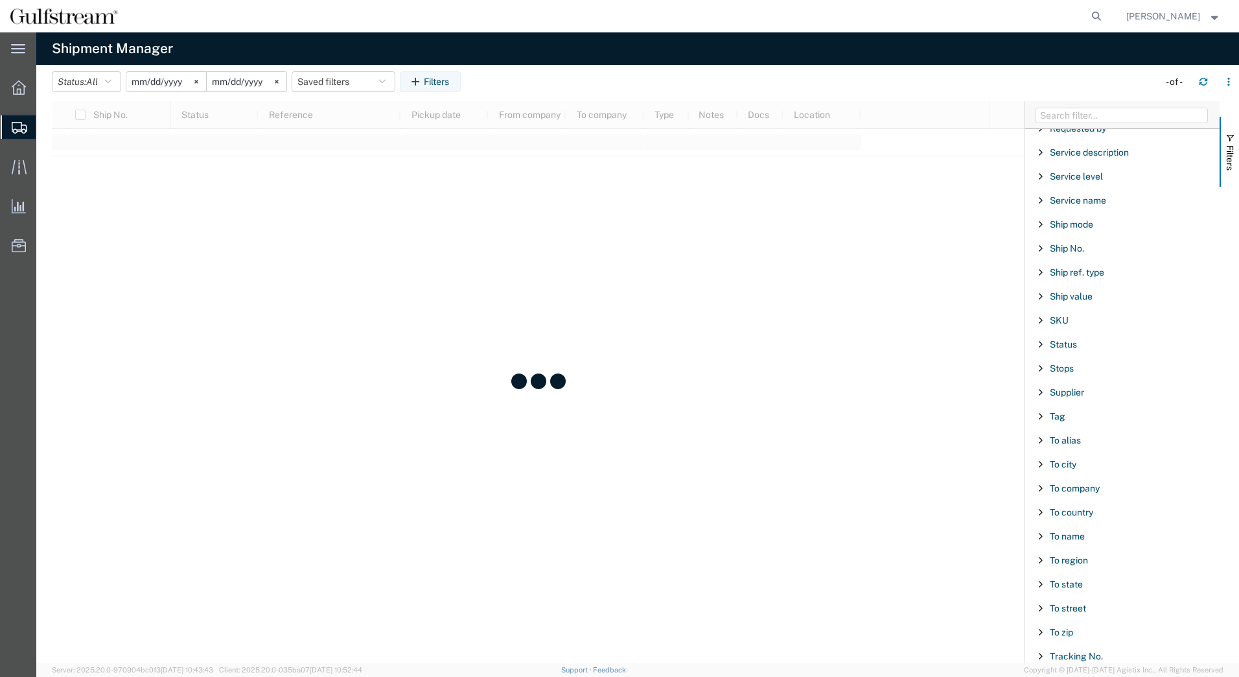
scroll to position [1124, 0]
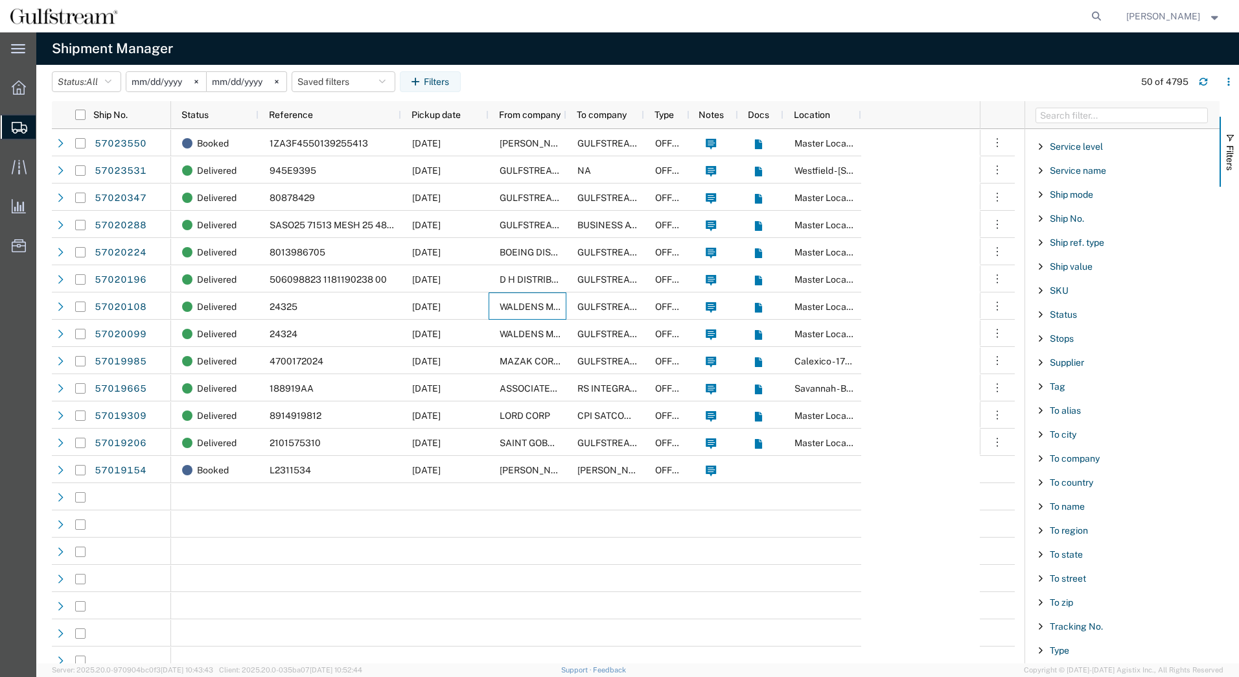
click at [1052, 605] on span "To zip" at bounding box center [1061, 602] width 23 height 10
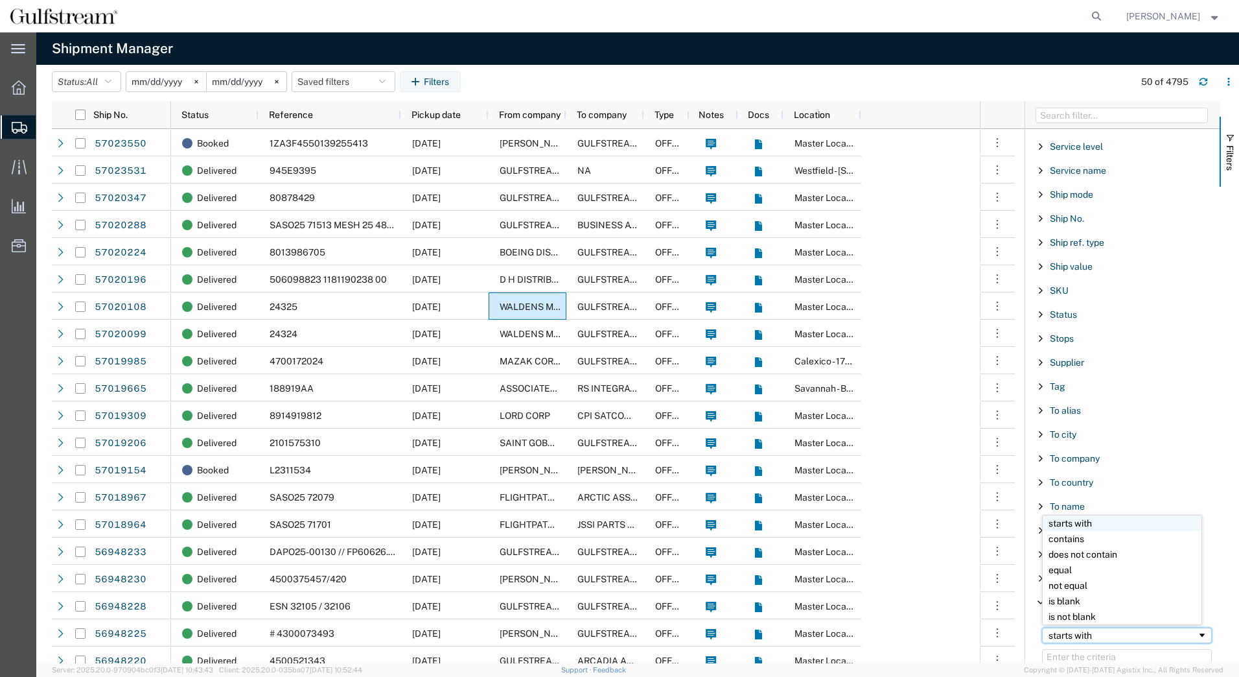
click at [1072, 629] on div "starts with" at bounding box center [1127, 635] width 170 height 16
click at [1065, 655] on input "Filter Value" at bounding box center [1127, 657] width 170 height 16
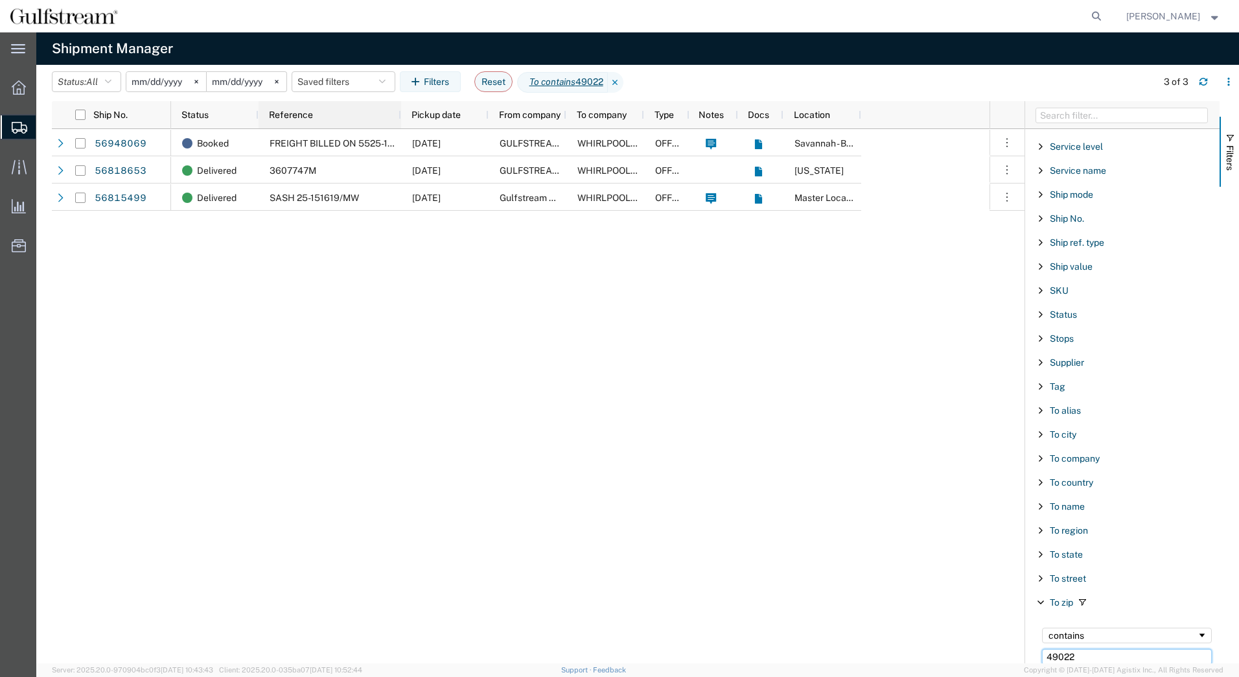
type input "49022"
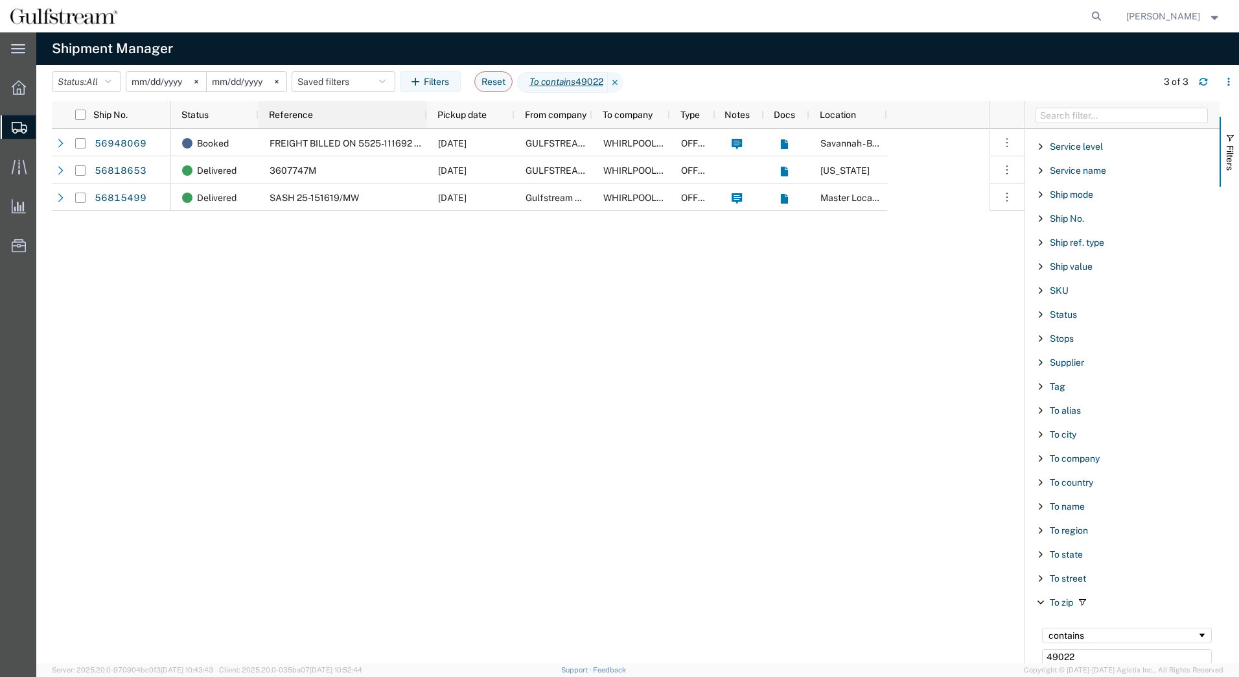
drag, startPoint x: 399, startPoint y: 115, endPoint x: 426, endPoint y: 121, distance: 27.4
click at [426, 121] on div at bounding box center [426, 114] width 5 height 27
drag, startPoint x: 424, startPoint y: 121, endPoint x: 456, endPoint y: 128, distance: 31.9
click at [456, 128] on div "Status Reference Pickup date From company To company Type Notes Docs Location" at bounding box center [529, 114] width 717 height 27
click at [150, 76] on input "[DATE]" at bounding box center [166, 81] width 80 height 19
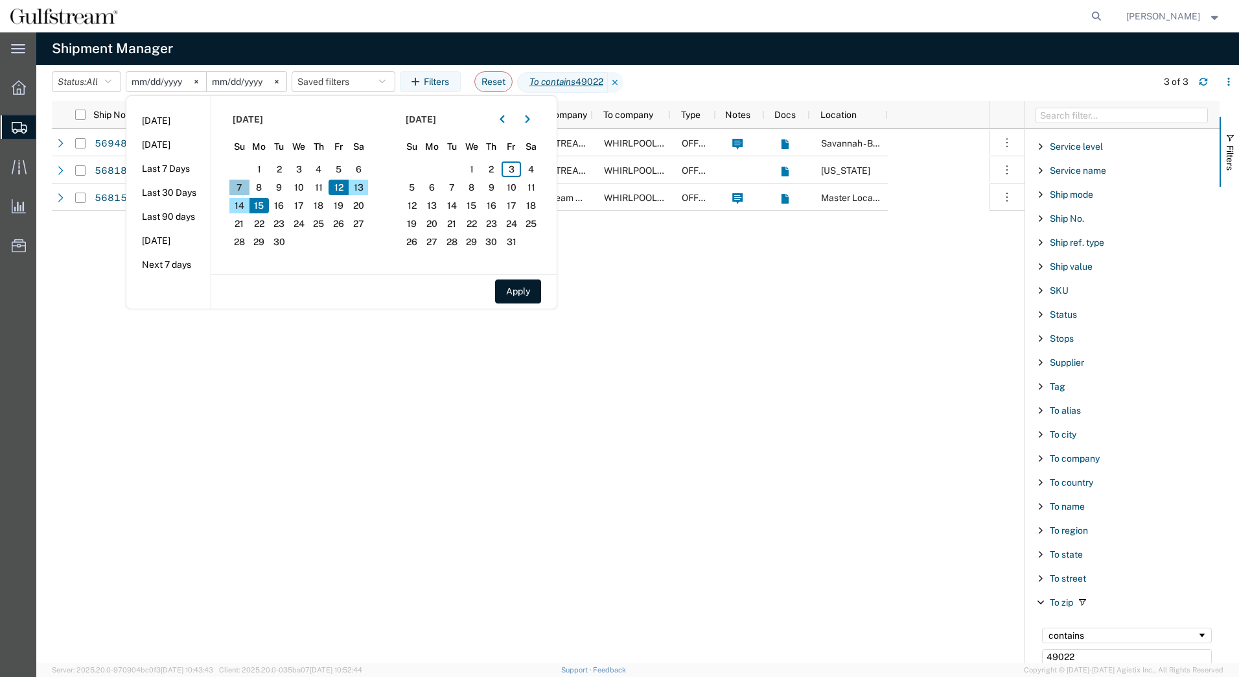
click at [247, 181] on span "7" at bounding box center [239, 188] width 20 height 16
click at [281, 187] on span "9" at bounding box center [279, 188] width 20 height 16
click at [528, 294] on button "Apply" at bounding box center [518, 291] width 46 height 24
type input "[DATE]"
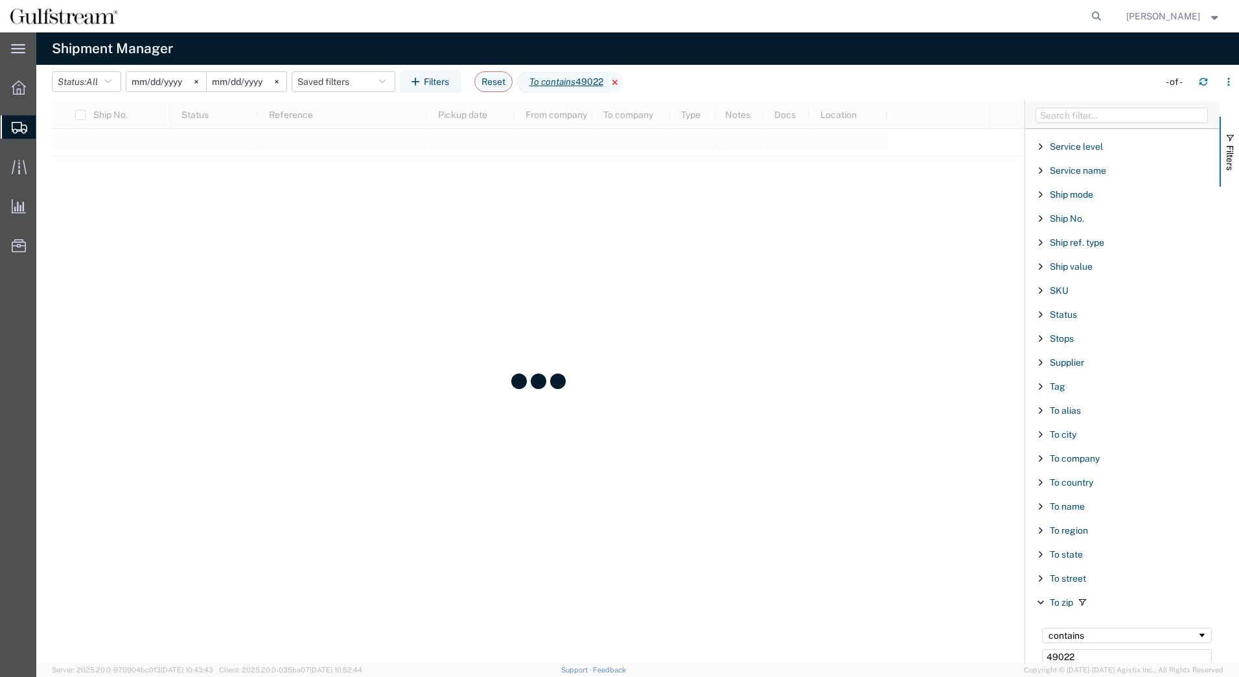
click at [623, 81] on icon at bounding box center [616, 82] width 16 height 21
click at [1078, 636] on div "starts with" at bounding box center [1123, 635] width 148 height 10
click at [1076, 655] on input "Filter Value" at bounding box center [1127, 657] width 170 height 16
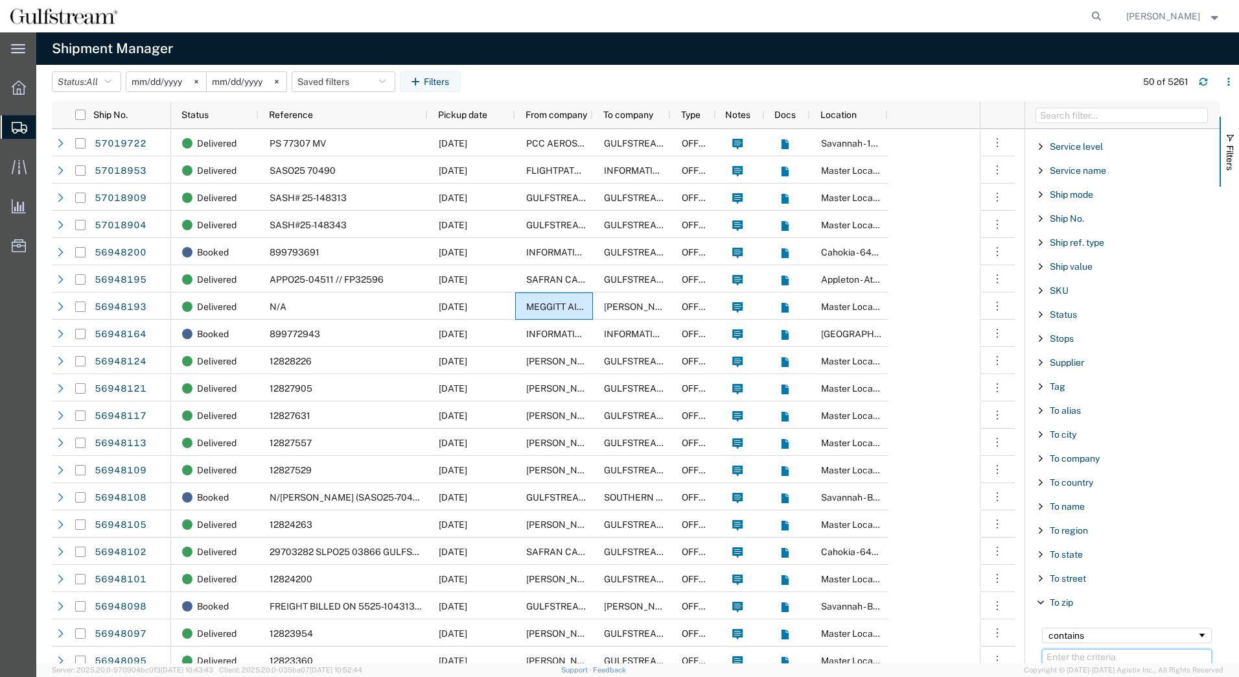
click at [1076, 655] on input "Filter Value" at bounding box center [1127, 657] width 170 height 16
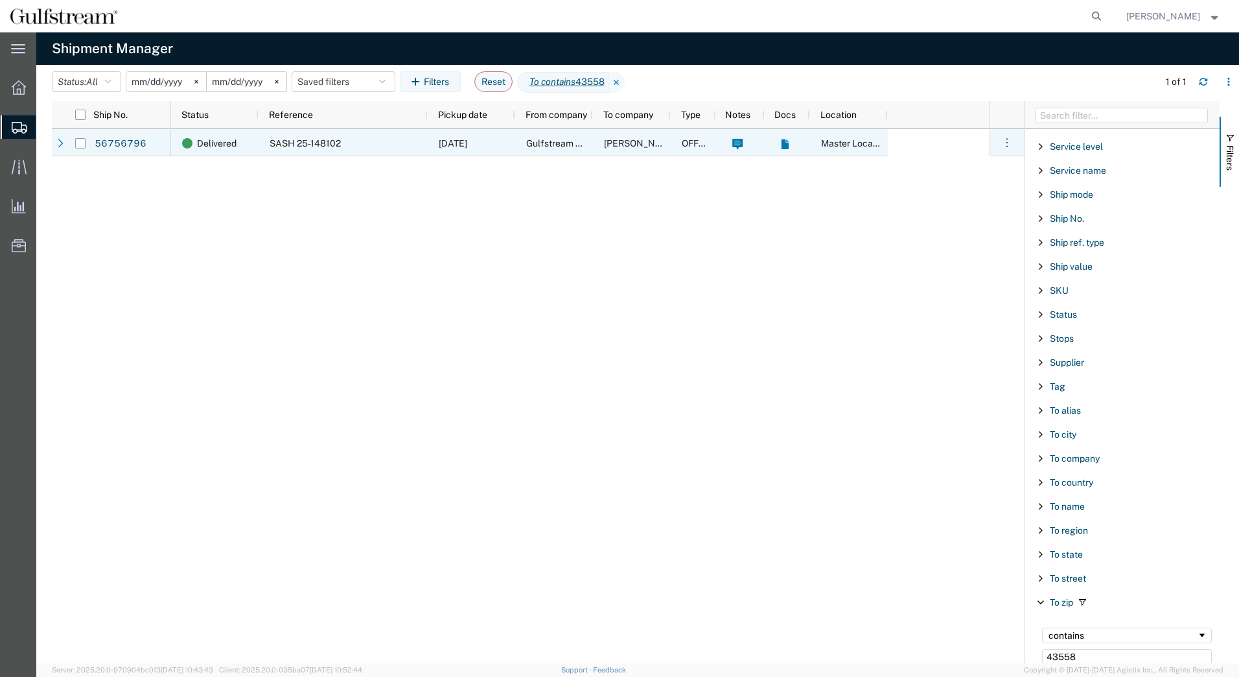
click at [367, 131] on div "SASH 25-148102" at bounding box center [343, 142] width 169 height 27
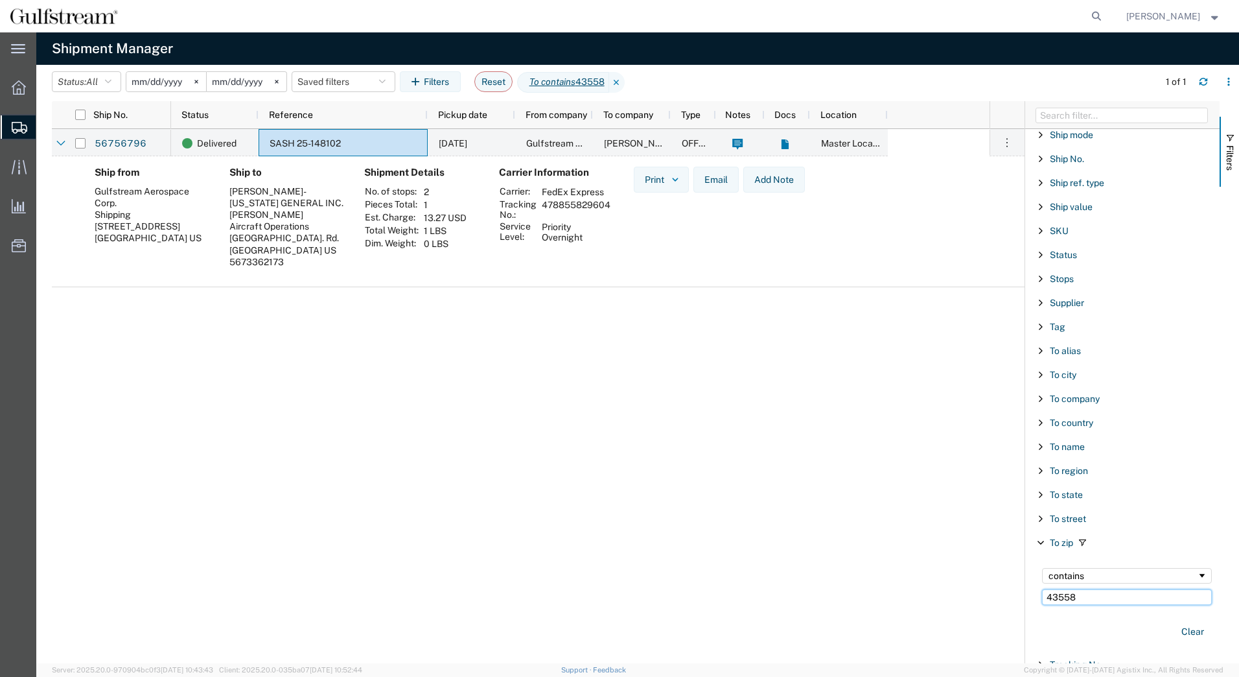
scroll to position [1244, 0]
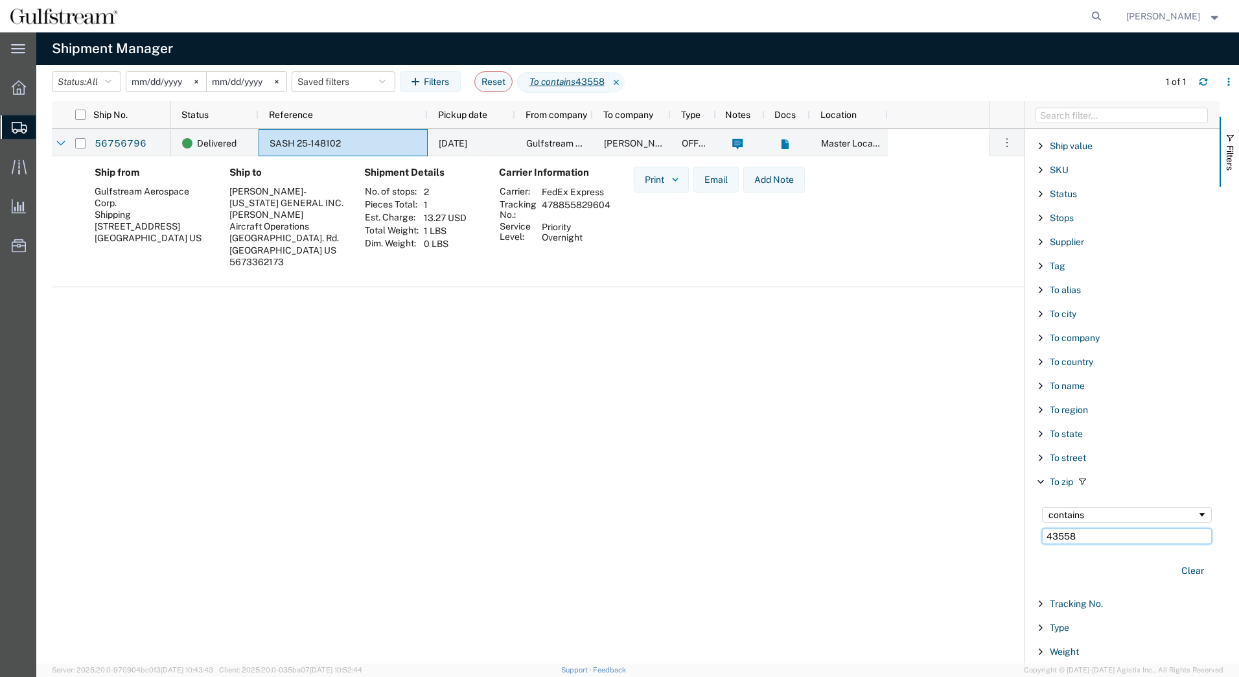
drag, startPoint x: 1080, startPoint y: 660, endPoint x: 1051, endPoint y: 644, distance: 33.1
click at [1053, 646] on div "Account Enabled Account Account carrier identifier Enabled Account carrier iden…" at bounding box center [1122, 396] width 194 height 534
click at [1092, 533] on input "43558" at bounding box center [1127, 536] width 170 height 16
drag, startPoint x: 1079, startPoint y: 535, endPoint x: 1056, endPoint y: 541, distance: 24.0
click at [1037, 533] on div "contains 43558" at bounding box center [1126, 525] width 185 height 52
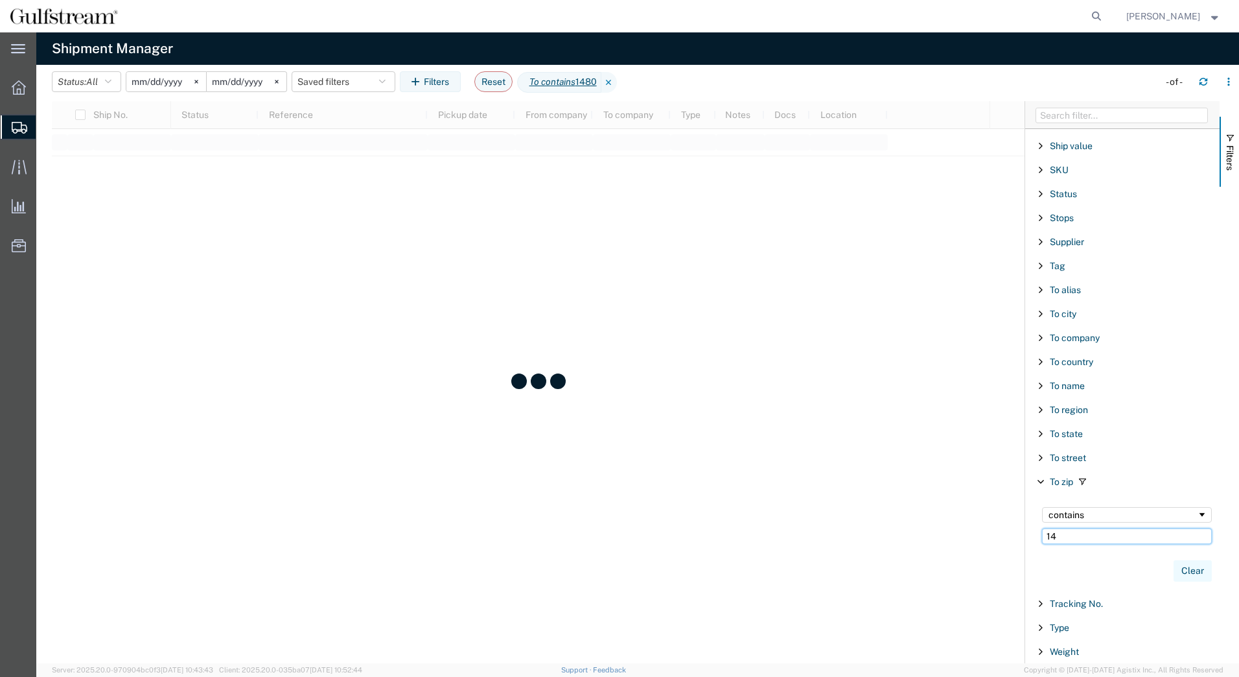
type input "1"
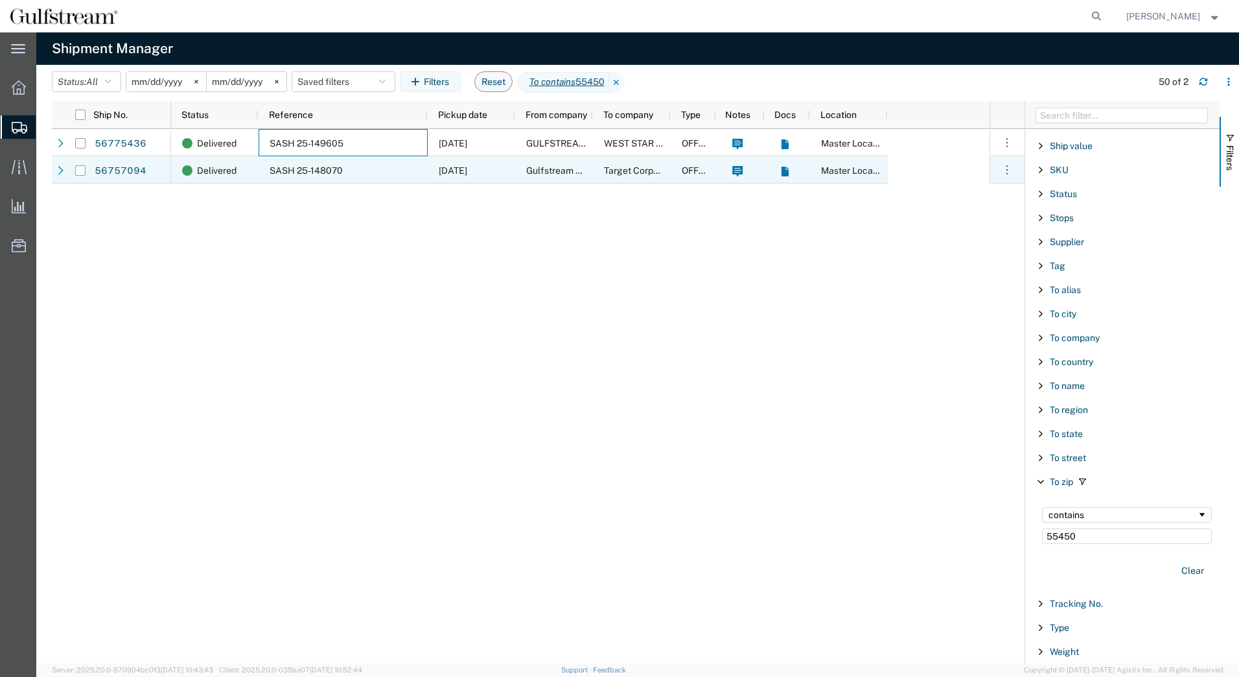
click at [325, 170] on span "SASH 25-148070" at bounding box center [306, 170] width 73 height 10
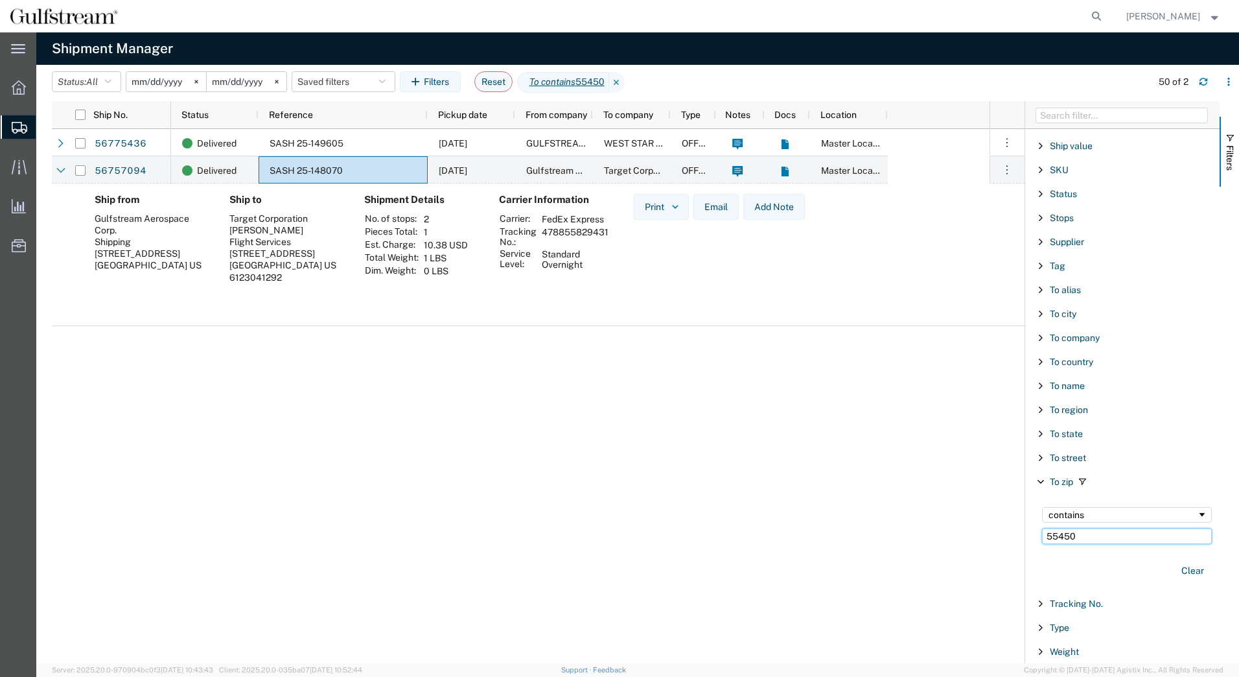
drag, startPoint x: 1077, startPoint y: 538, endPoint x: 1036, endPoint y: 539, distance: 41.5
click at [1025, 535] on div "Account Enabled Account Account carrier identifier Enabled Account carrier iden…" at bounding box center [1122, 382] width 194 height 562
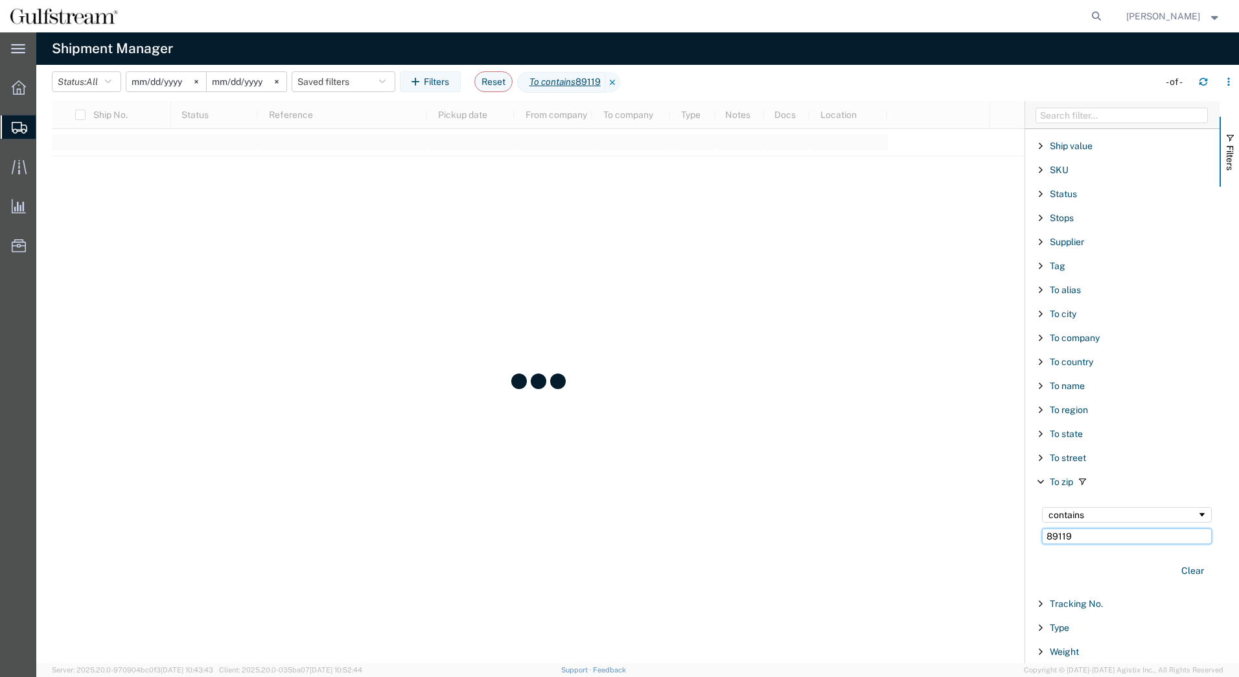
type input "89119"
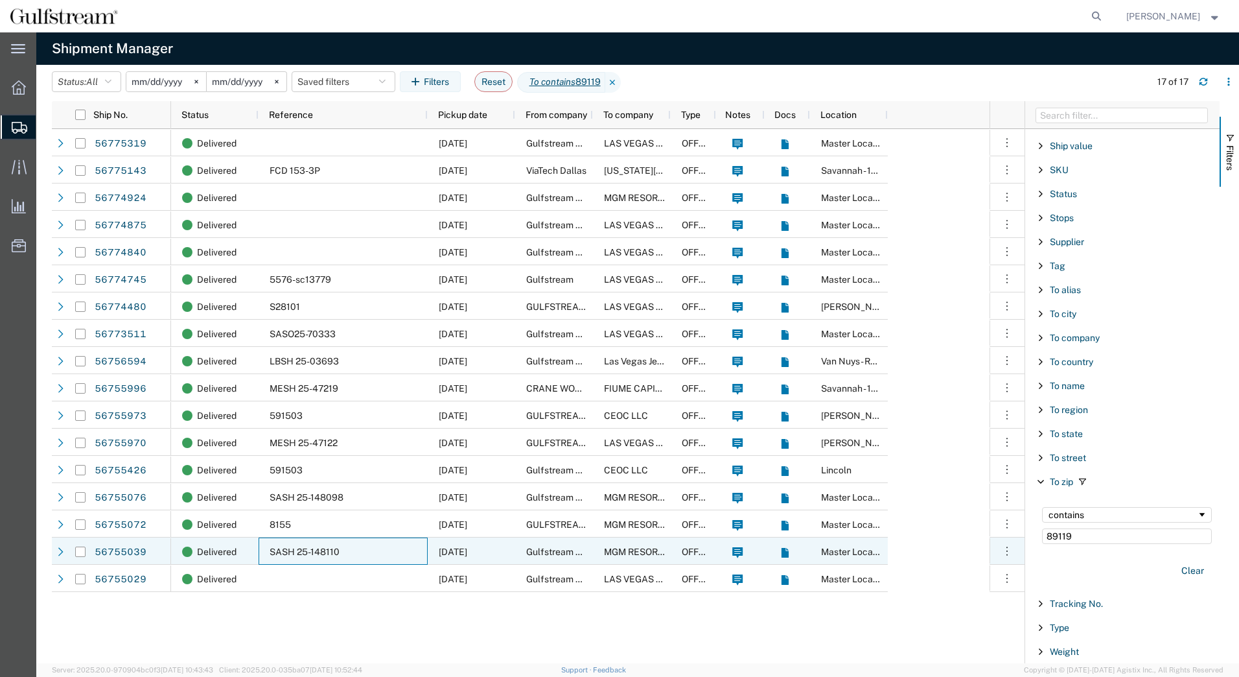
click at [334, 548] on span "SASH 25-148110" at bounding box center [305, 551] width 70 height 10
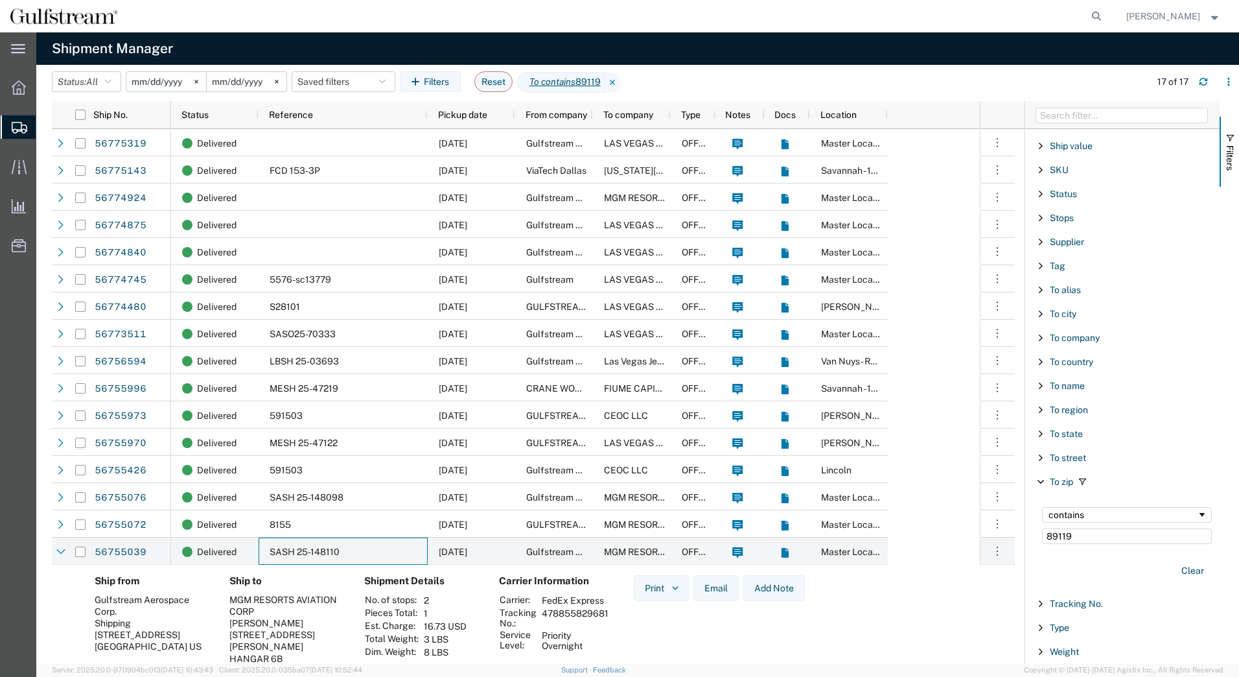
click at [176, 80] on input "[DATE]" at bounding box center [166, 81] width 80 height 19
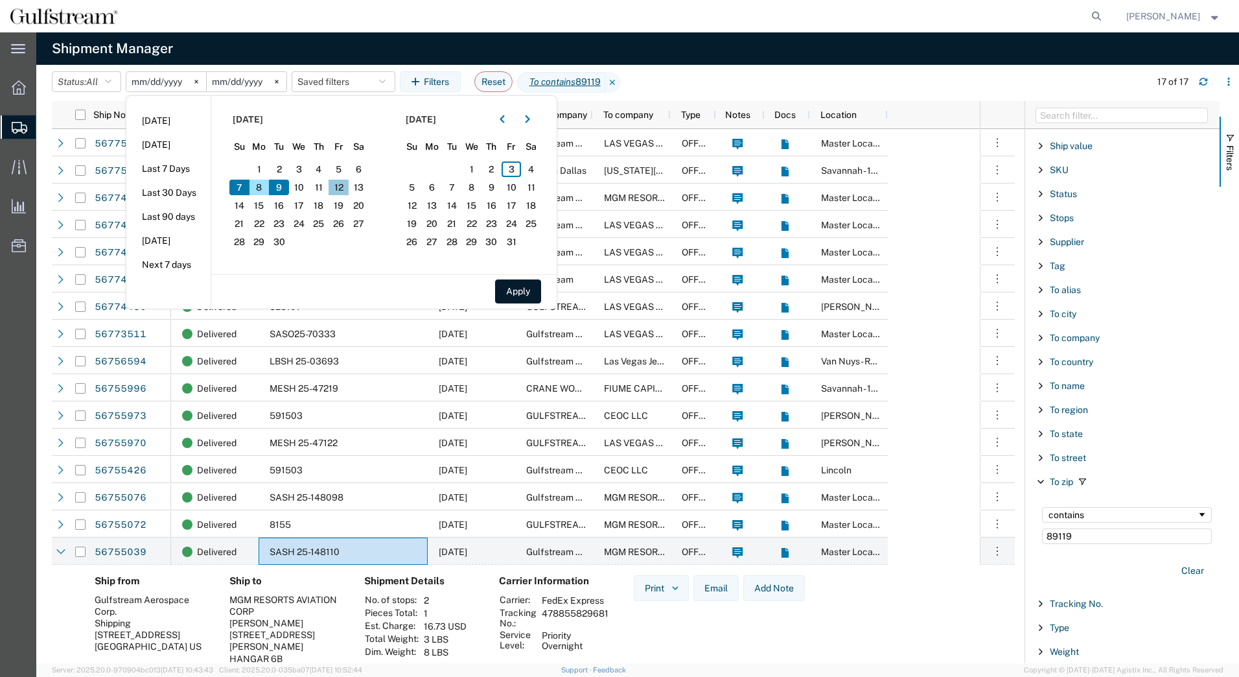
click at [343, 183] on span "12" at bounding box center [339, 188] width 20 height 16
click at [368, 187] on span "13" at bounding box center [359, 188] width 20 height 16
click at [511, 285] on button "Apply" at bounding box center [518, 291] width 46 height 24
type input "[DATE]"
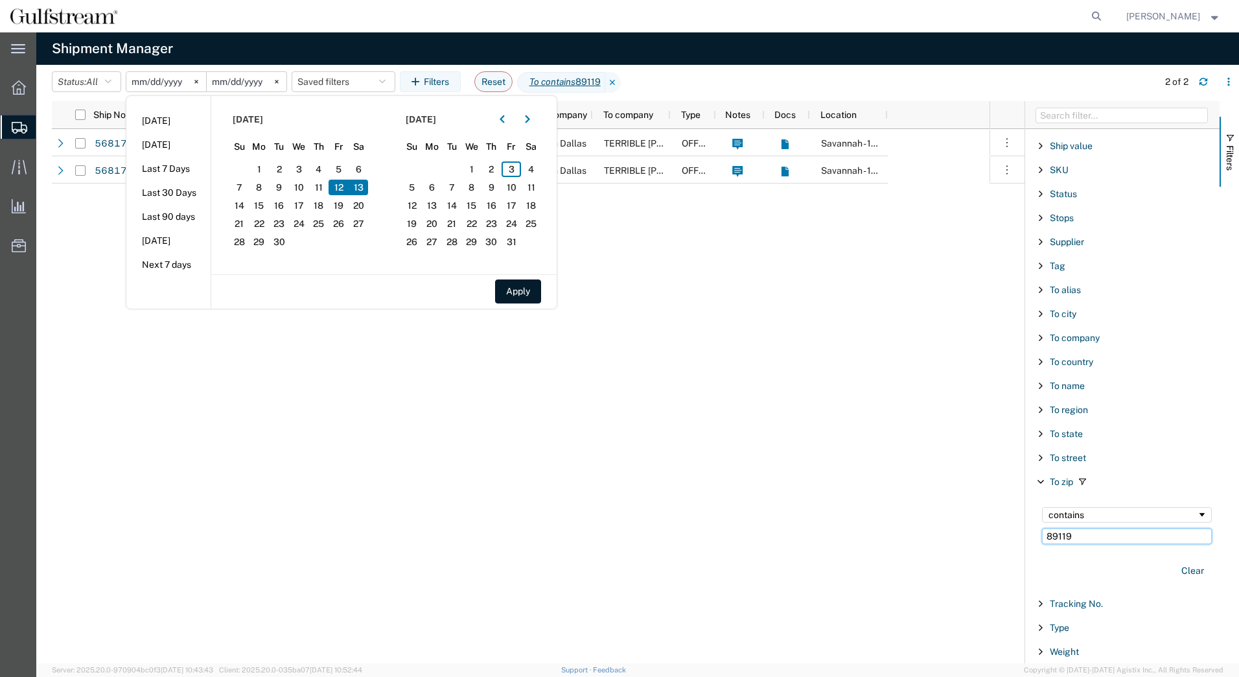
drag, startPoint x: 1074, startPoint y: 539, endPoint x: 1058, endPoint y: 541, distance: 15.6
click at [1052, 539] on input "89119" at bounding box center [1127, 536] width 170 height 16
type input "8"
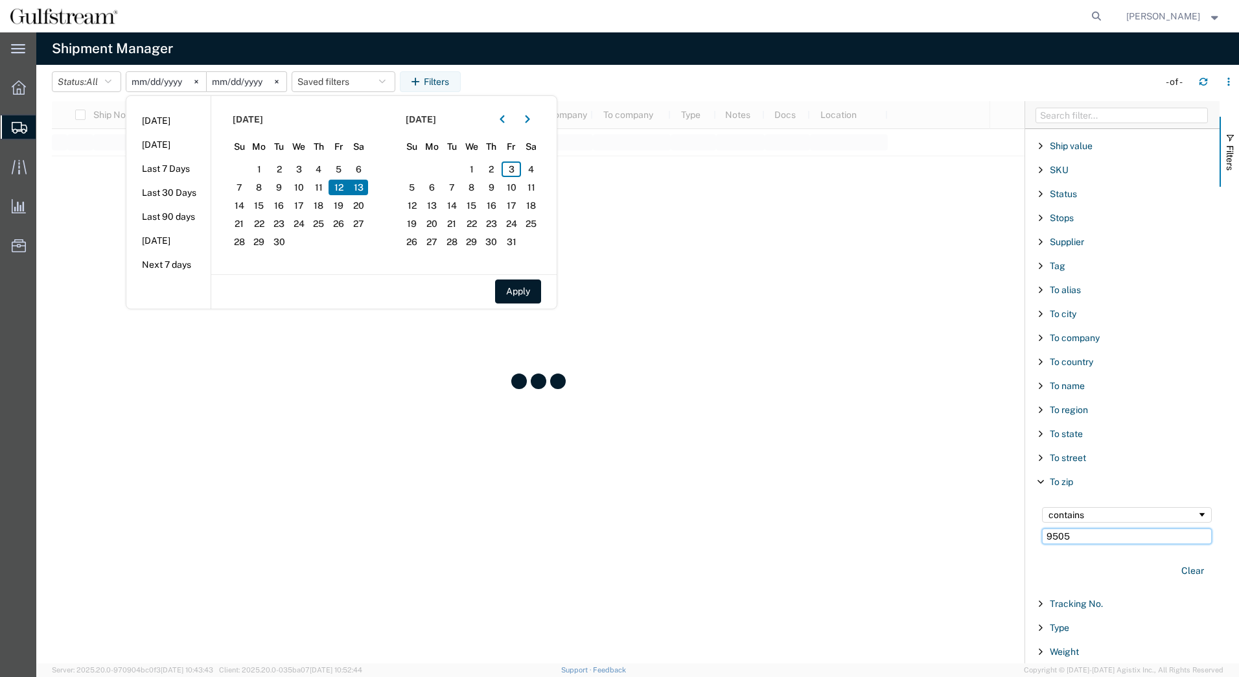
type input "9505"
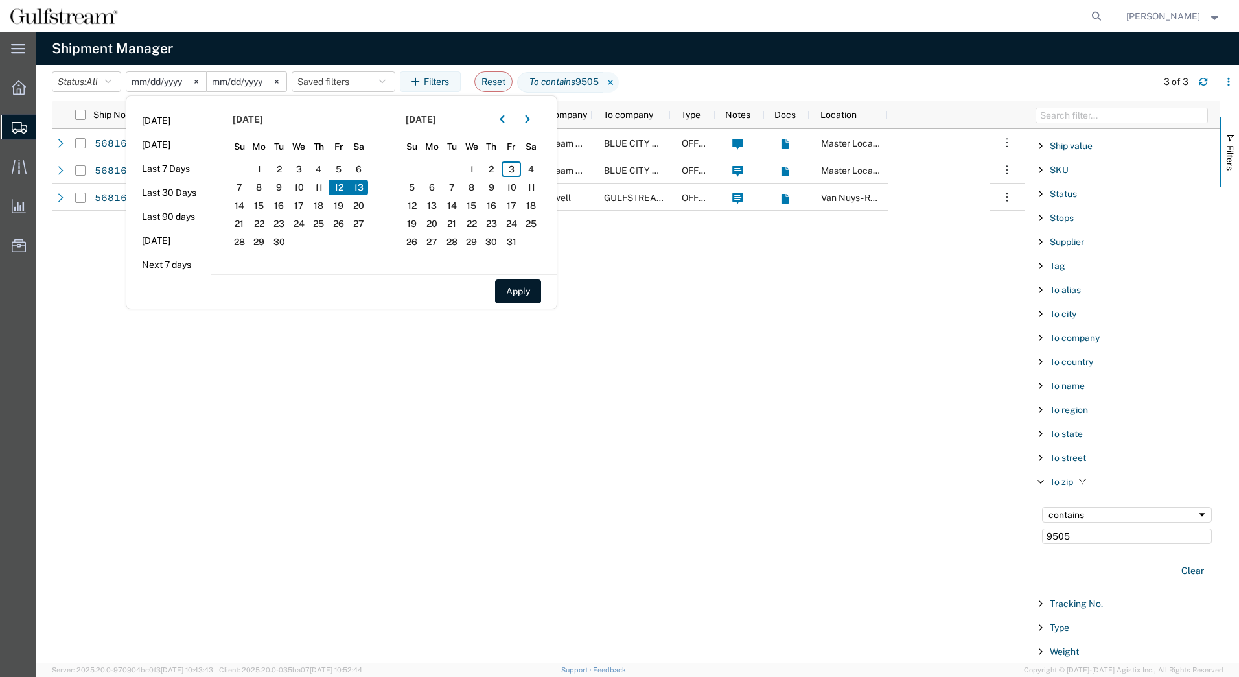
click at [673, 382] on div "Delivered [DATE] Gulfstream Aerospace Corp. BLUE CITY HOLDINGS LLC GULFSTREAM O…" at bounding box center [580, 396] width 819 height 534
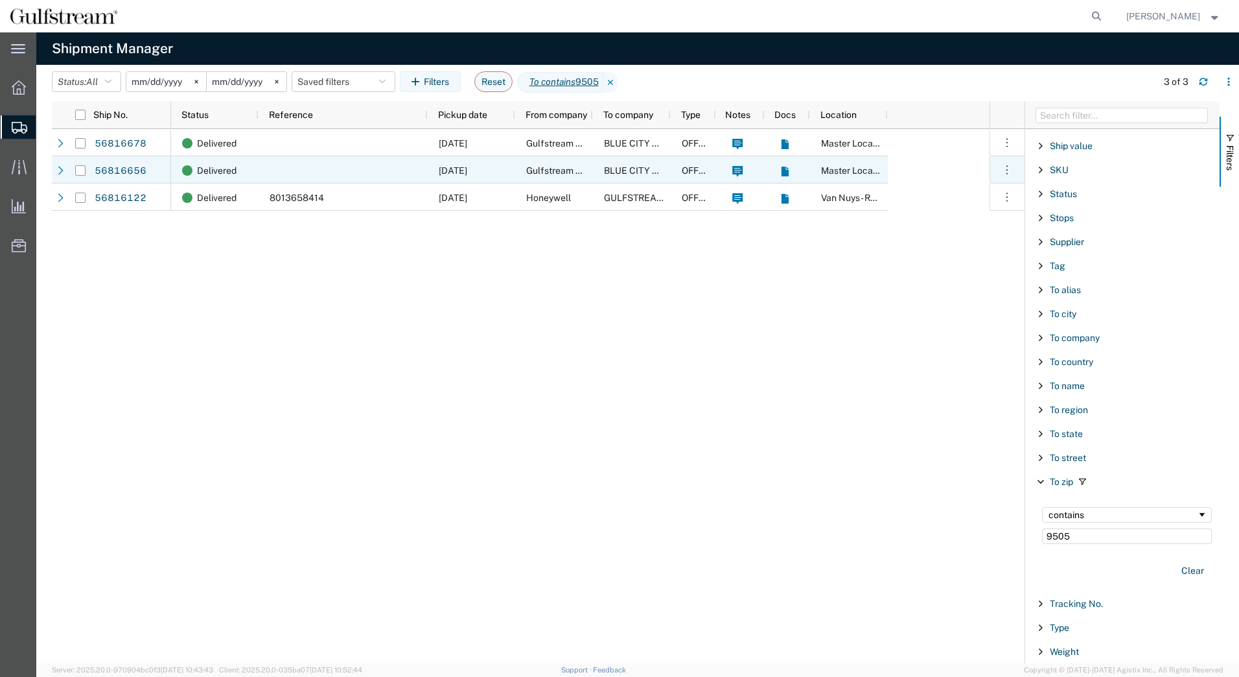
click at [443, 172] on span "[DATE]" at bounding box center [453, 170] width 29 height 10
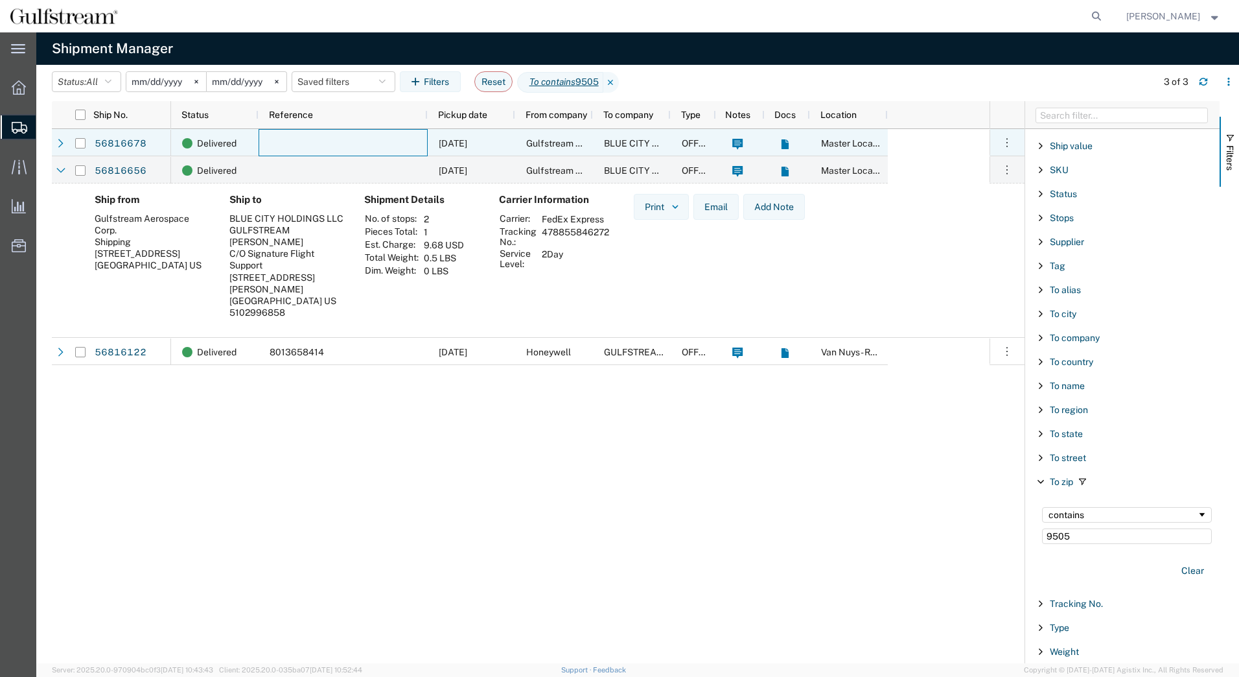
click at [389, 132] on div at bounding box center [343, 142] width 169 height 27
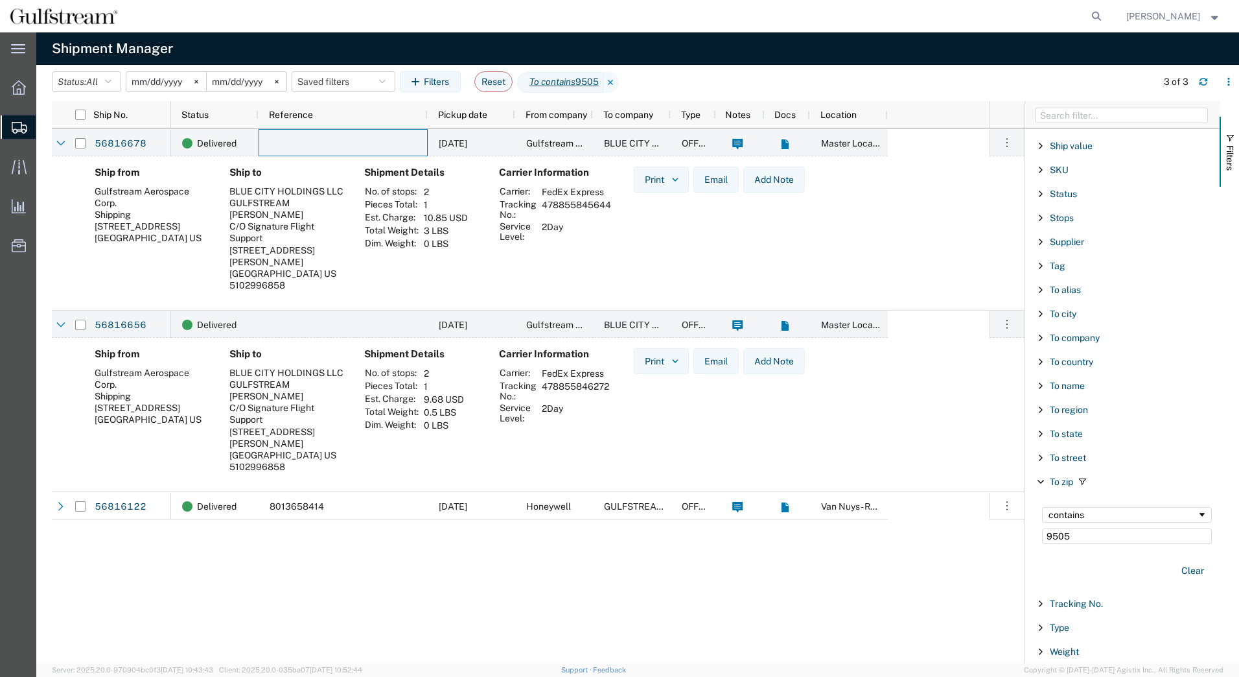
click at [178, 80] on input "[DATE]" at bounding box center [166, 81] width 80 height 19
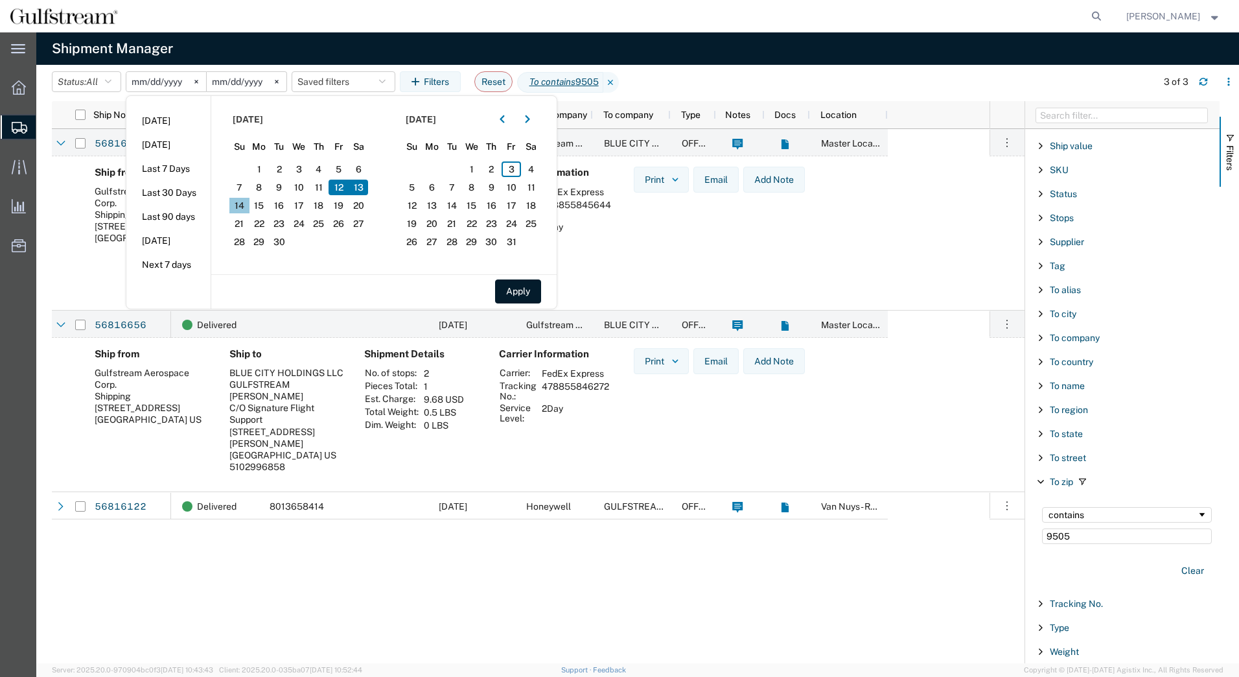
click at [242, 207] on span "14" at bounding box center [239, 206] width 20 height 16
click at [342, 189] on span "12" at bounding box center [339, 188] width 20 height 16
click at [541, 288] on button "Apply" at bounding box center [518, 291] width 46 height 24
type input "[DATE]"
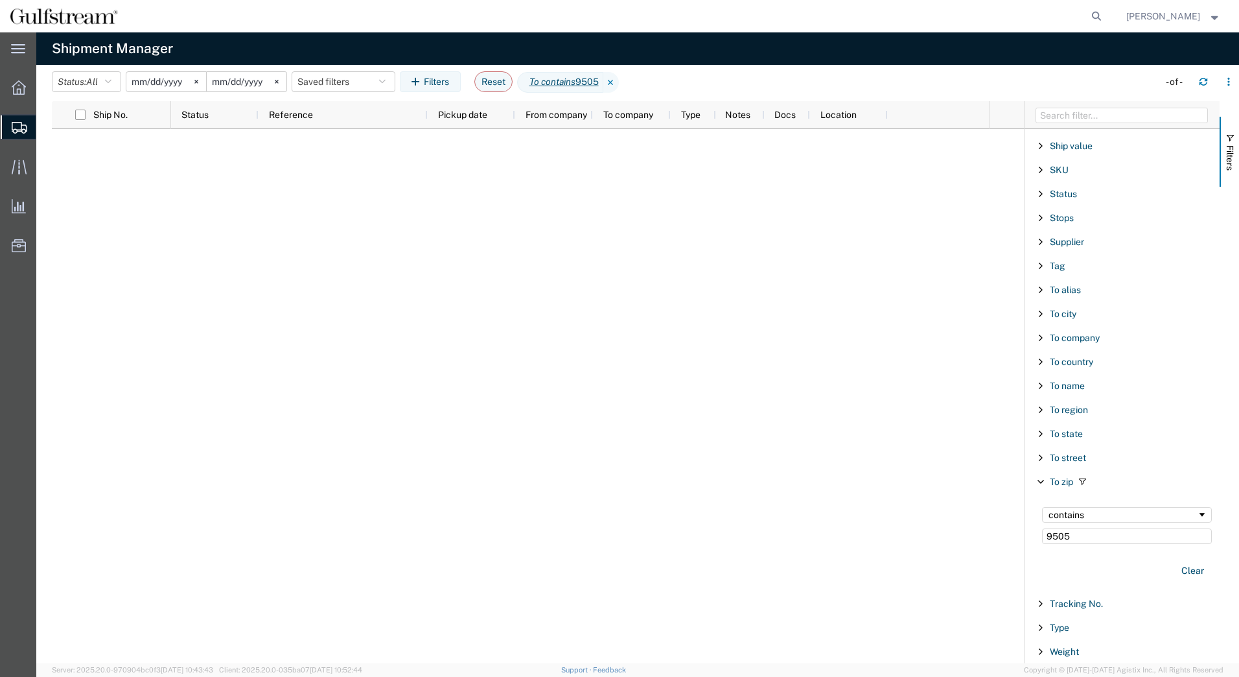
click at [167, 78] on input "[DATE]" at bounding box center [166, 81] width 80 height 19
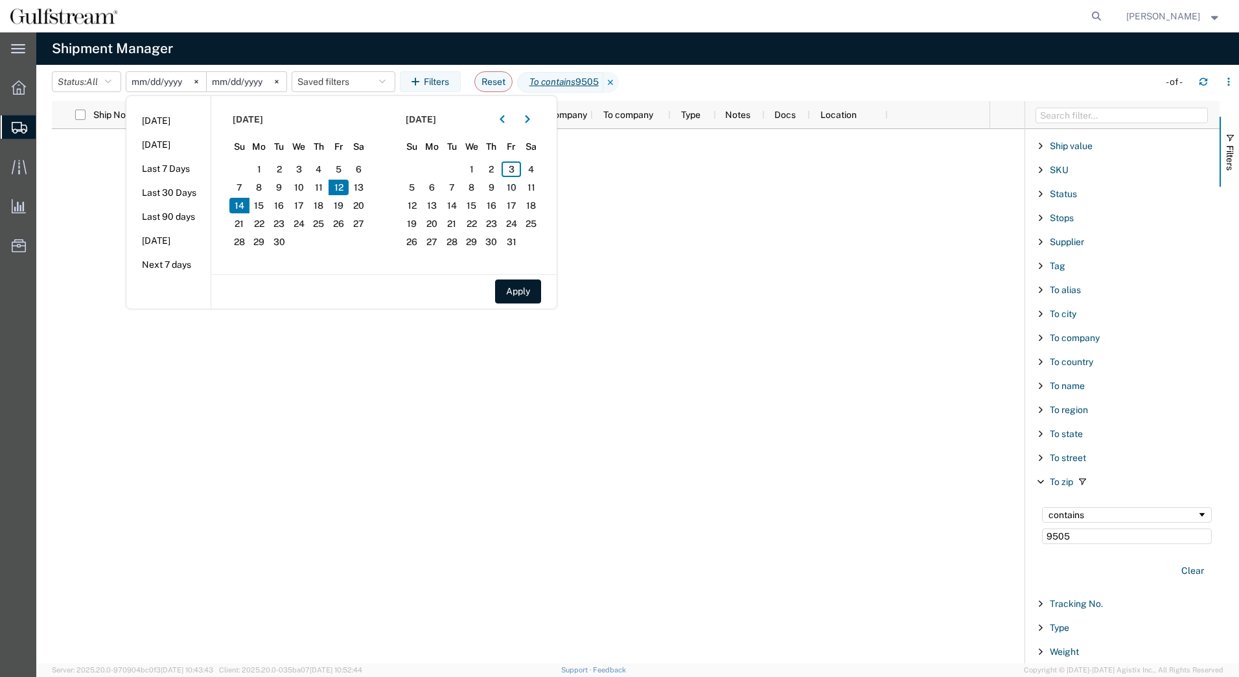
click at [343, 187] on span "12" at bounding box center [339, 188] width 20 height 16
click at [249, 206] on span "14" at bounding box center [239, 206] width 20 height 16
click at [518, 285] on button "Apply" at bounding box center [518, 291] width 46 height 24
type input "[DATE]"
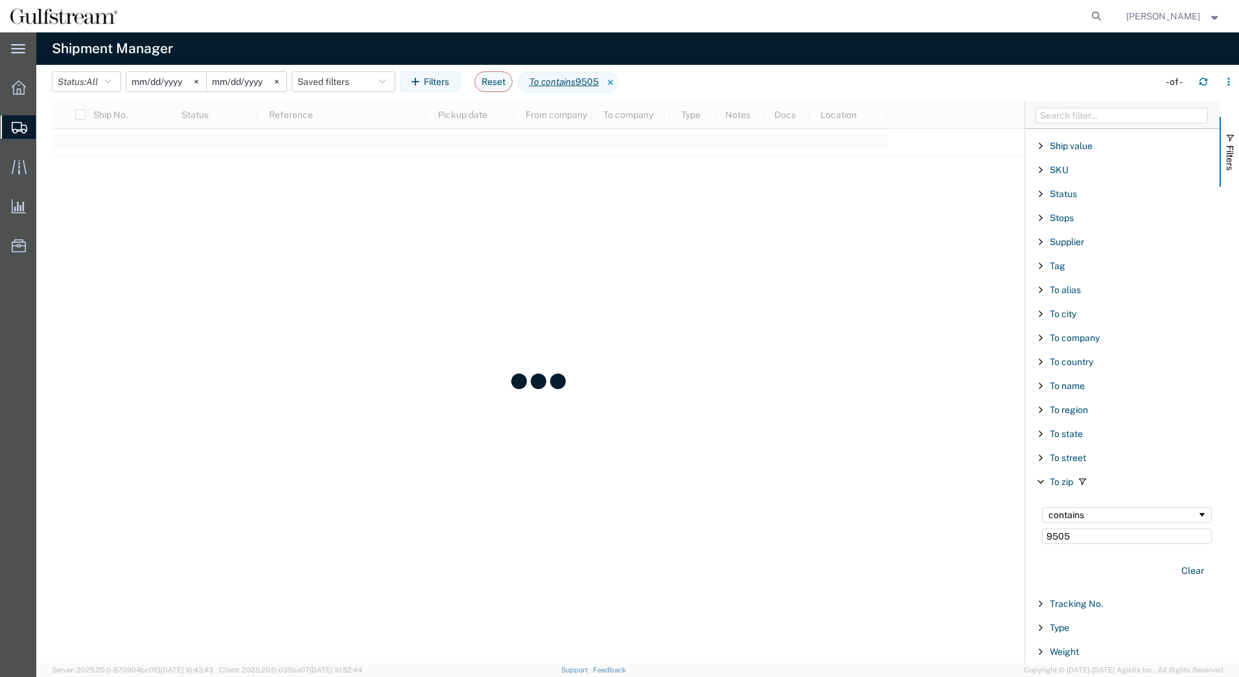
click at [619, 79] on icon at bounding box center [611, 82] width 16 height 21
click at [1086, 514] on div "starts with" at bounding box center [1123, 514] width 148 height 10
click at [1067, 538] on input "Filter Value" at bounding box center [1127, 536] width 170 height 16
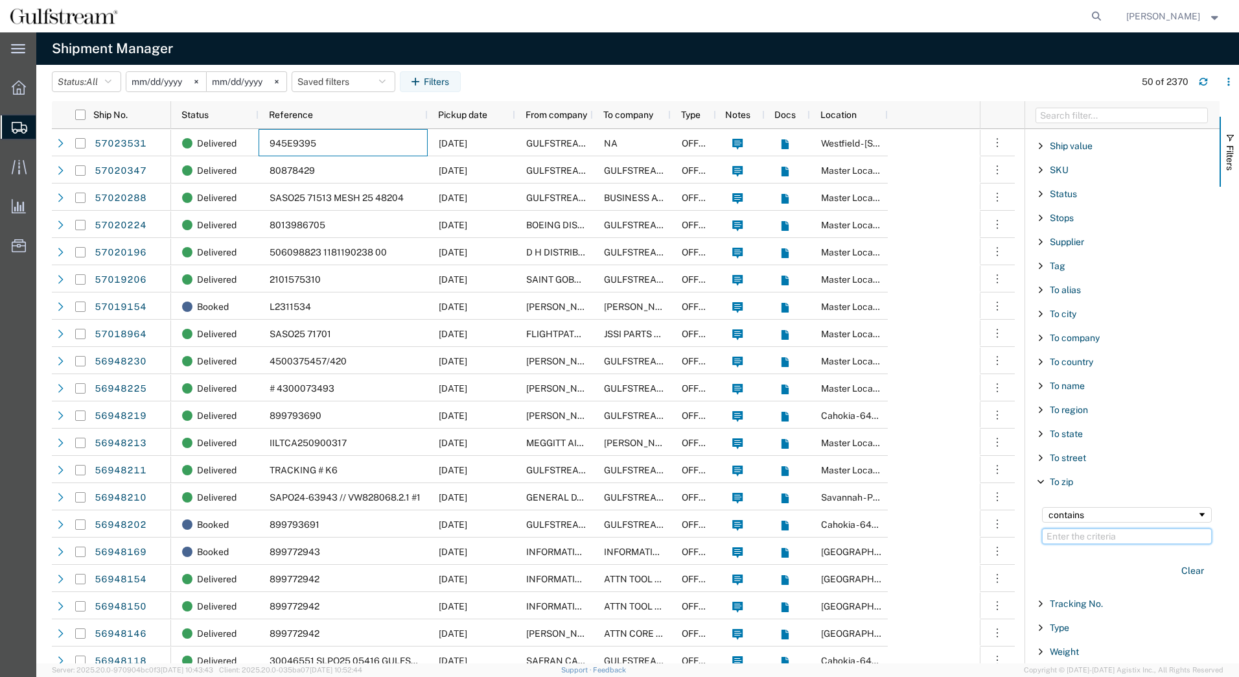
click at [1067, 538] on input "Filter Value" at bounding box center [1127, 536] width 170 height 16
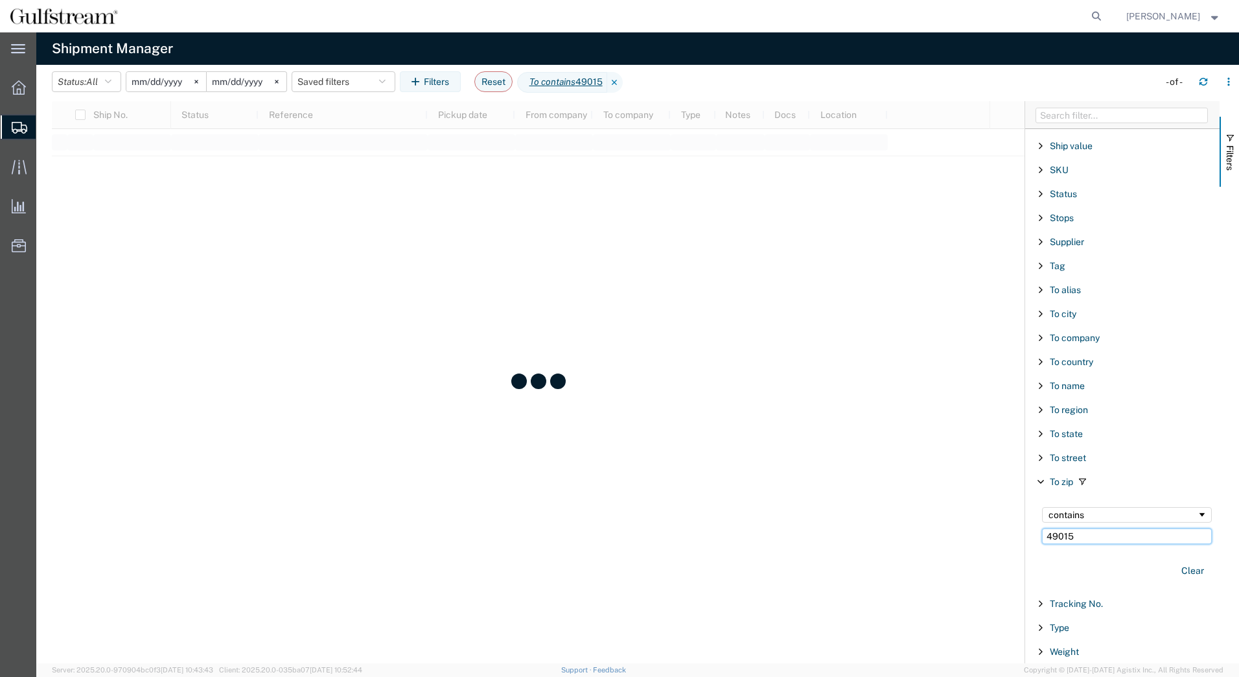
type input "49015"
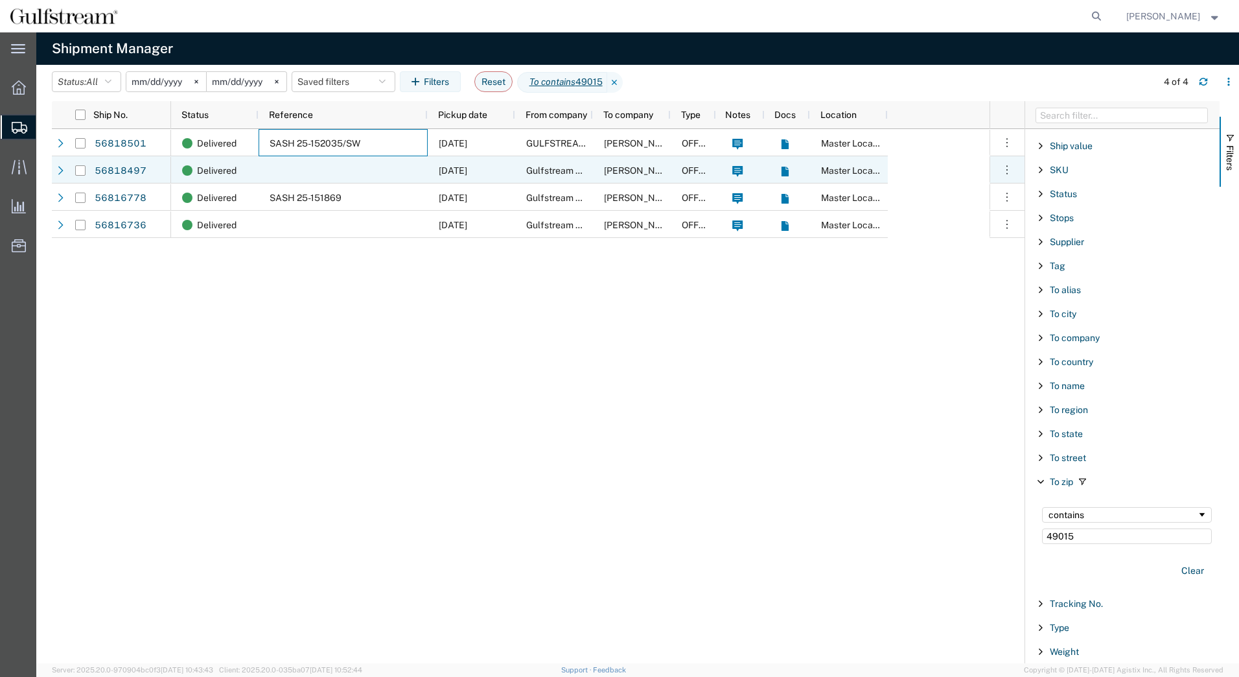
click at [329, 173] on div at bounding box center [343, 169] width 169 height 27
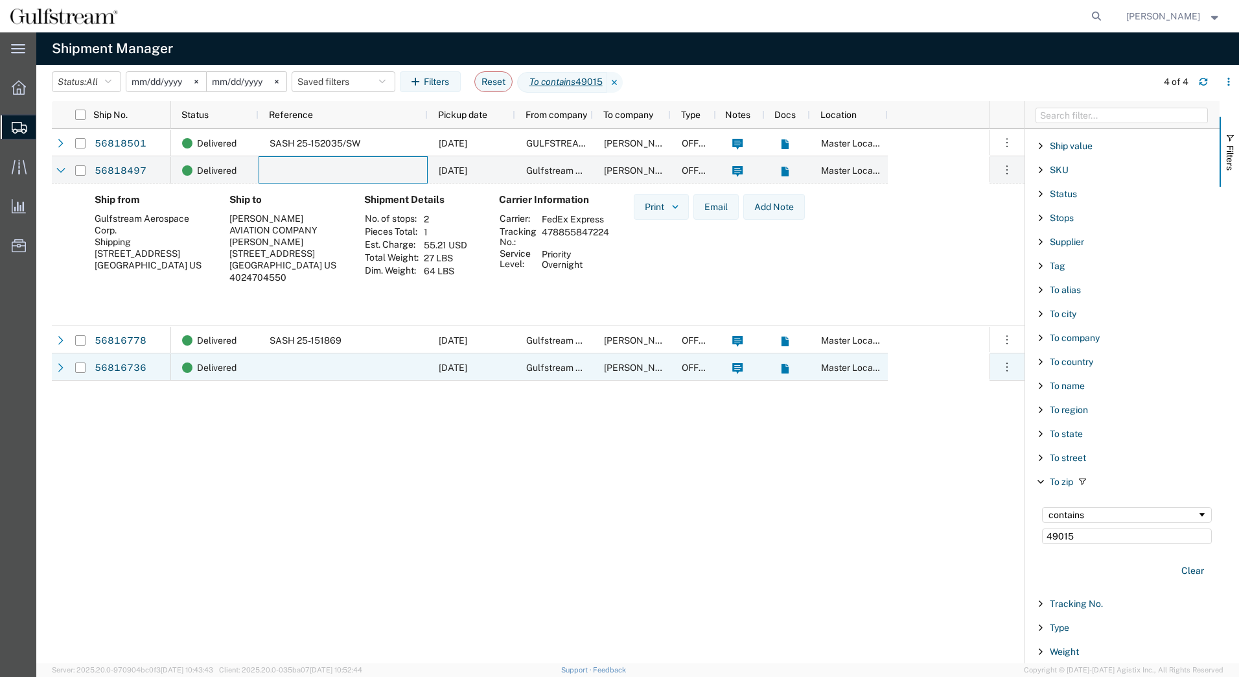
click at [324, 366] on div at bounding box center [343, 366] width 169 height 27
